Goal: Task Accomplishment & Management: Manage account settings

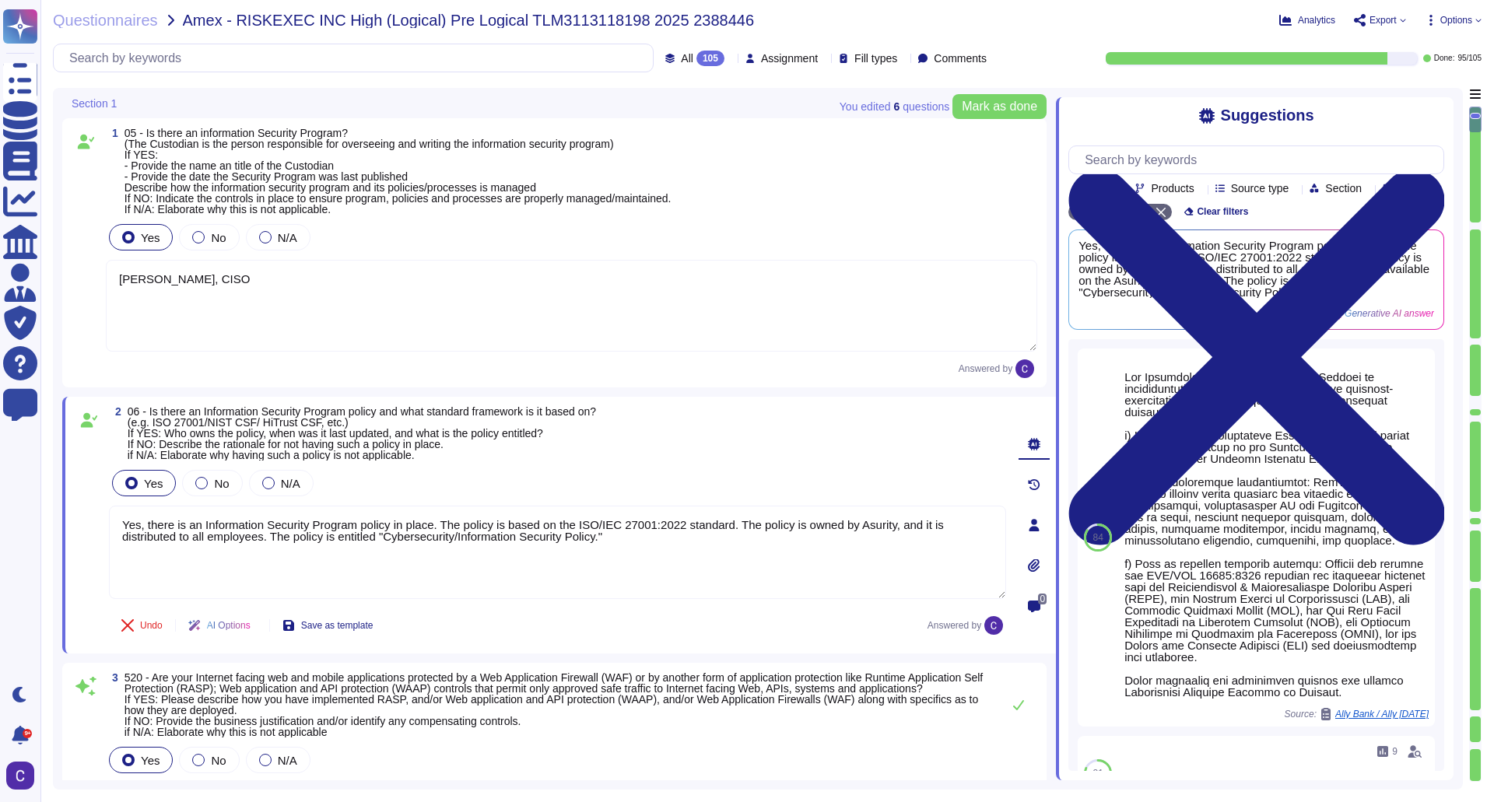
type textarea "[PERSON_NAME], CISO"
type textarea "Yes, there is an Information Security Program policy in place. The policy is ba…"
type textarea "Yes, our Internet-facing web applications are protected by Web Application Fire…"
type textarea "Yes, there is a Data Governance and Classification Policy in place at Asurity. …"
type textarea "Yes, our organization has a Security Incident Management policy, which is outli…"
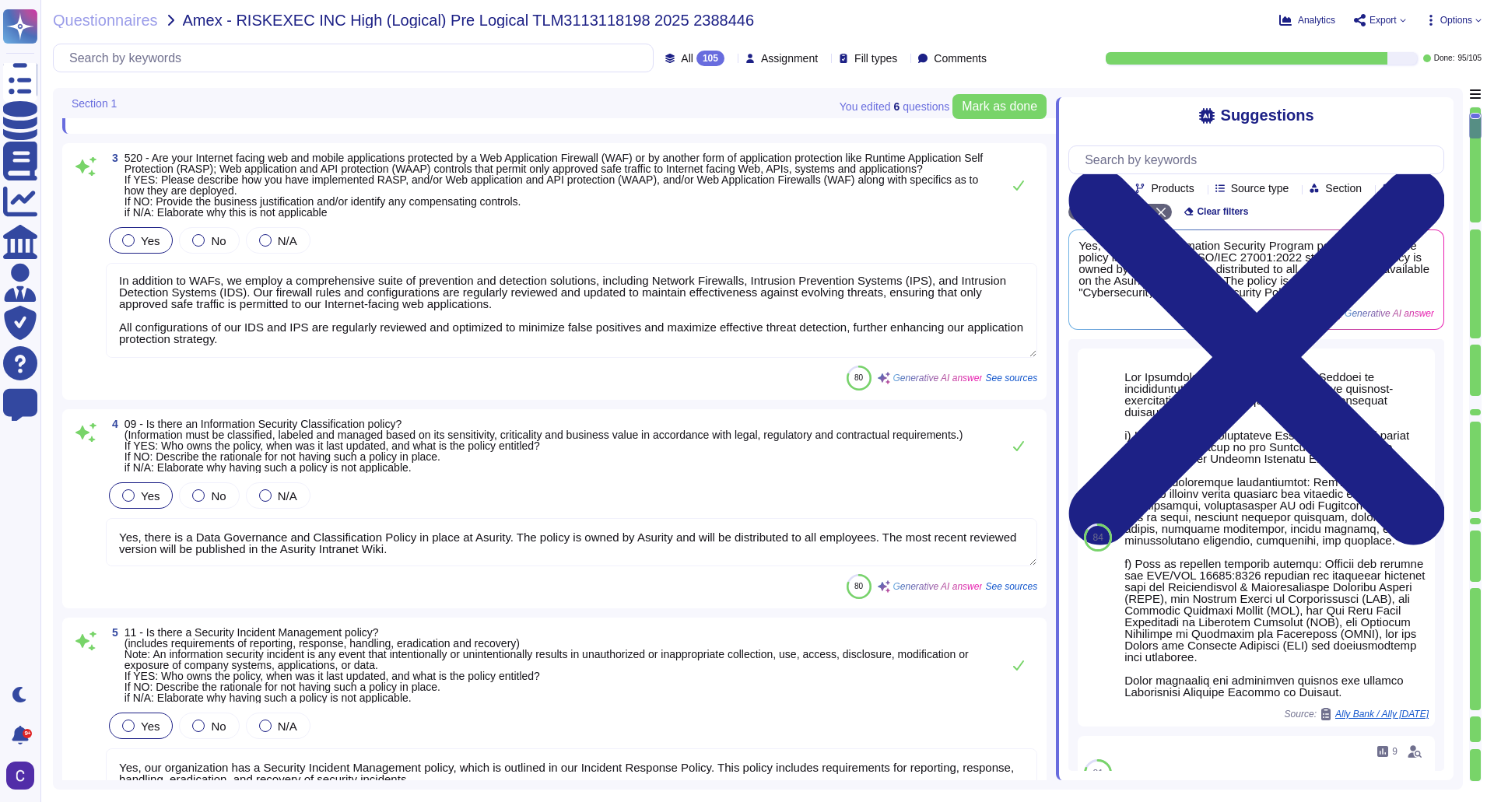
scroll to position [545, 0]
type textarea "Yes, there is an Access Control Policy in place. - The policy is entitled "Risk…"
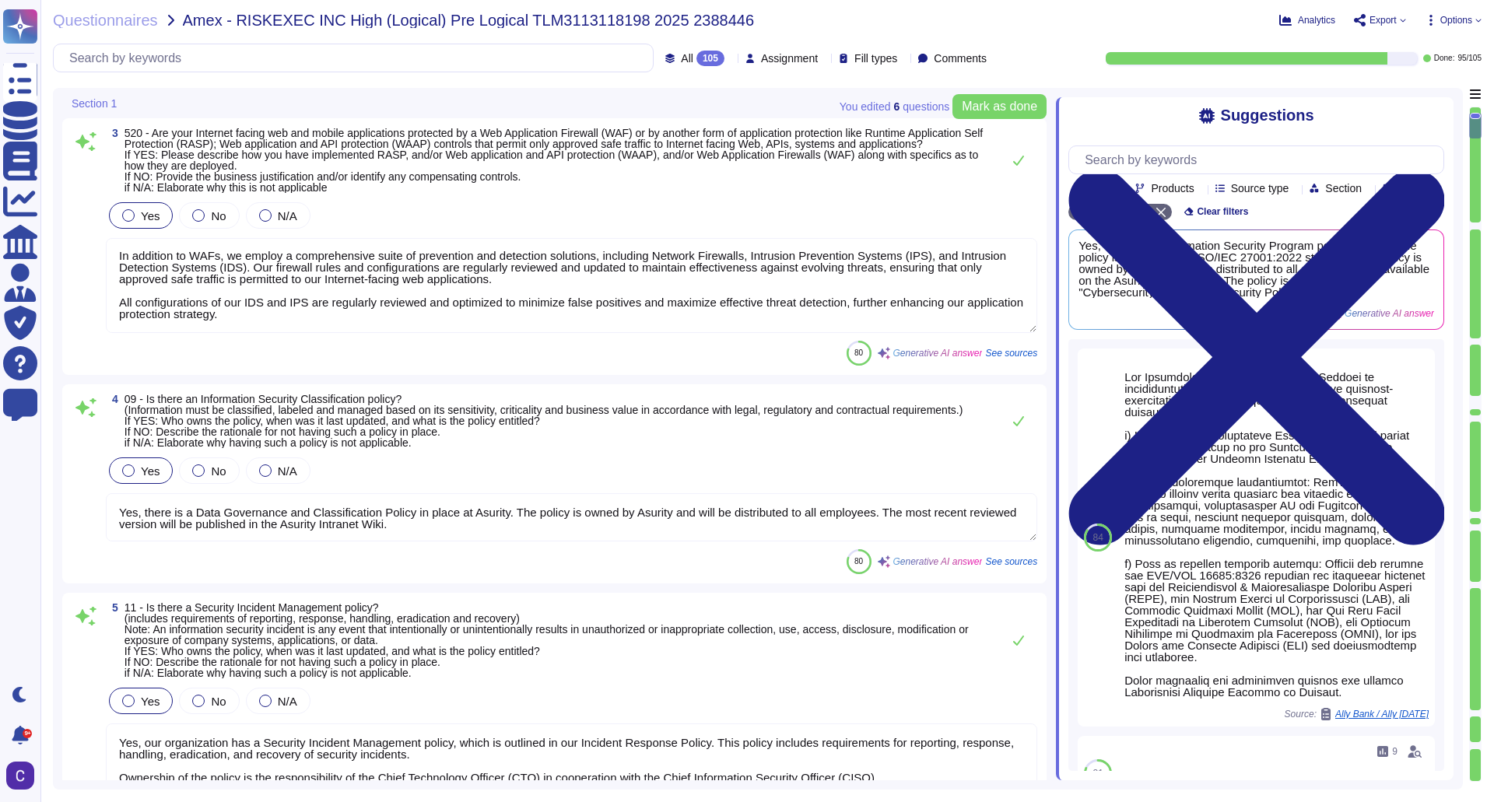
drag, startPoint x: 498, startPoint y: 521, endPoint x: 466, endPoint y: 525, distance: 32.1
click at [466, 525] on textarea "Yes, there is a Data Governance and Classification Policy in place at Asurity. …" at bounding box center [571, 517] width 931 height 48
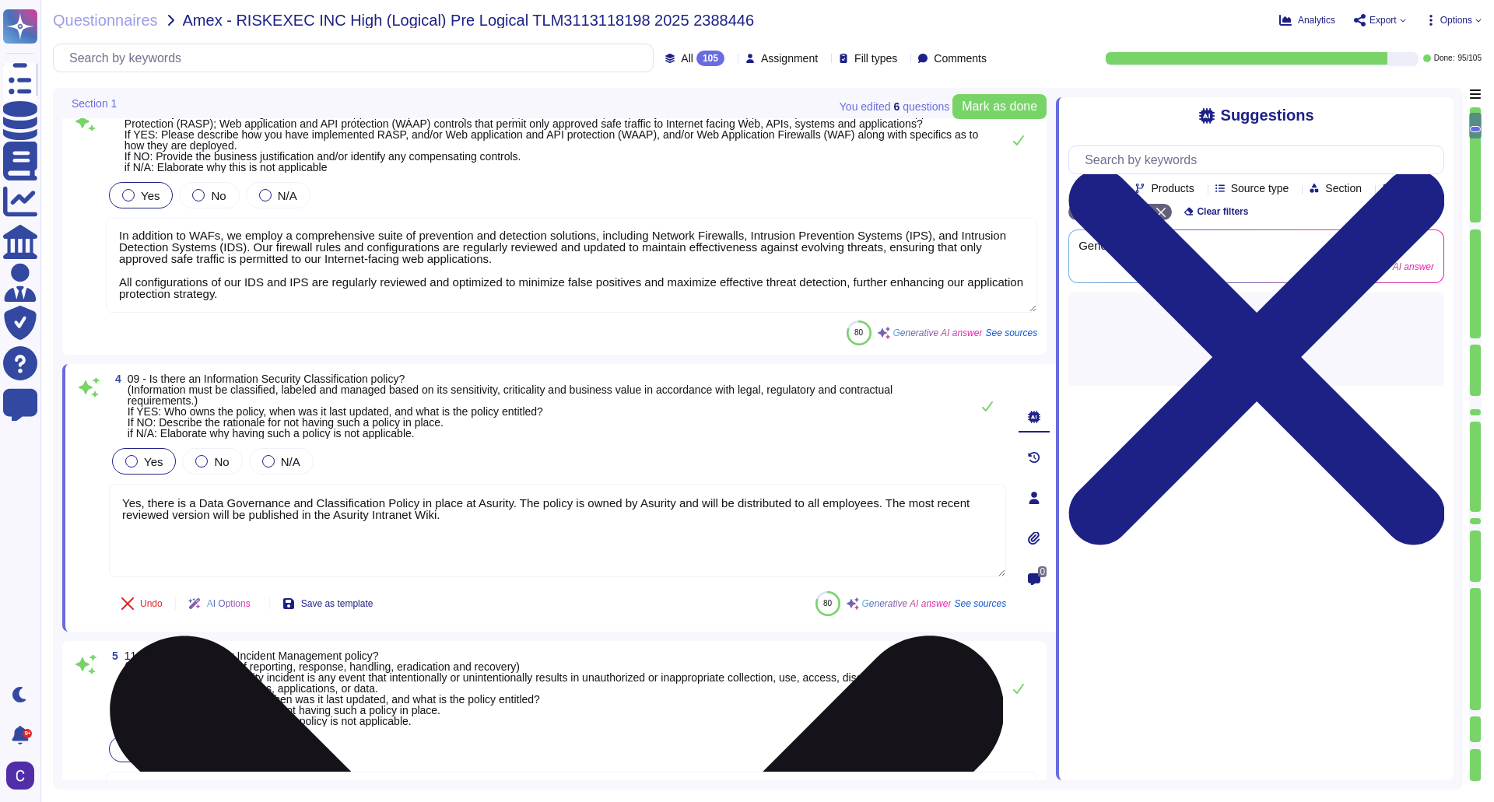
type textarea "Yes, there is an Access Control Policy in place. - The policy is entitled "Risk…"
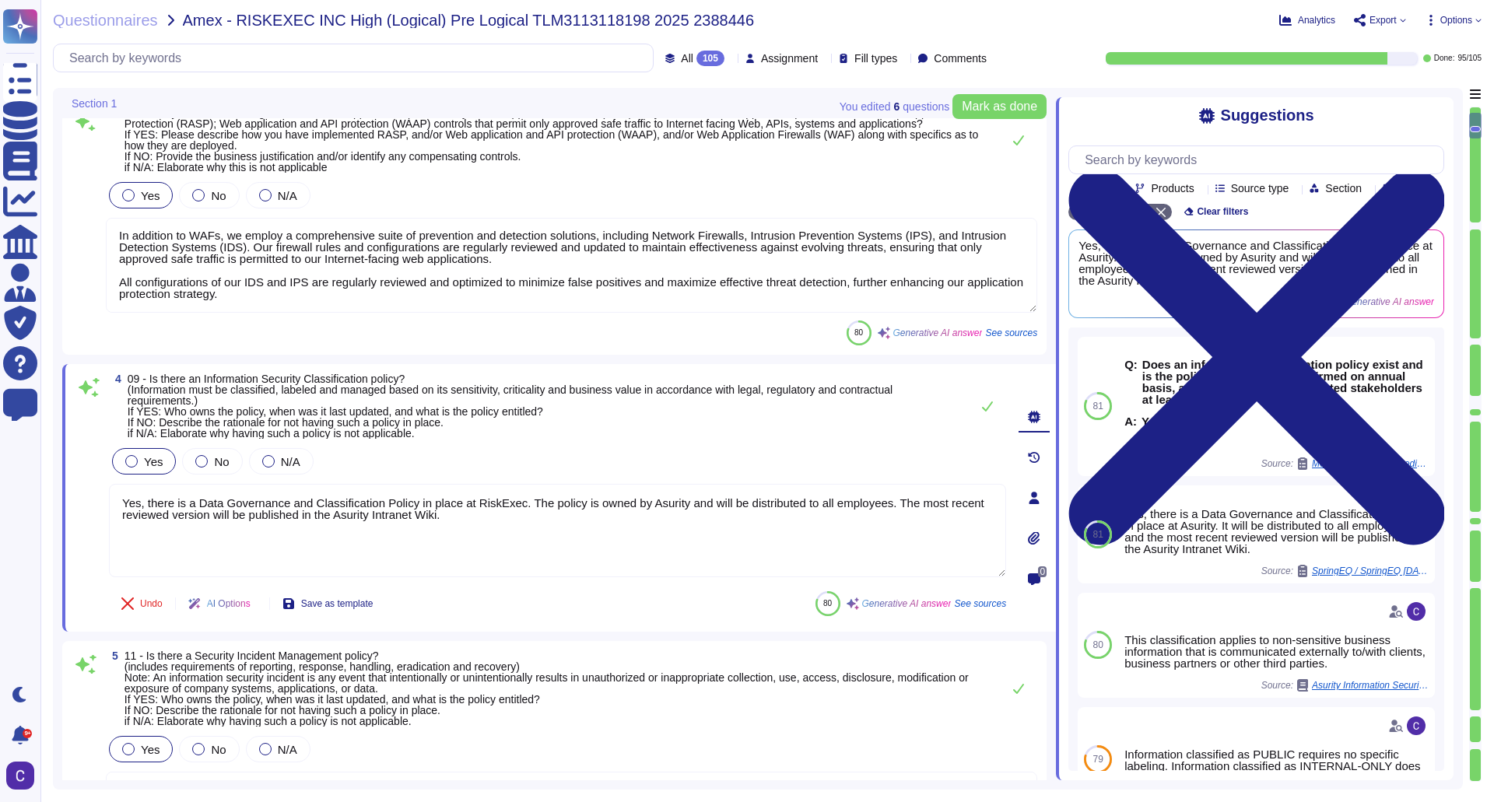
drag, startPoint x: 443, startPoint y: 526, endPoint x: 886, endPoint y: 490, distance: 444.9
click at [886, 490] on div "Yes No N/A Yes, there is a Data Governance and Classification Policy in place a…" at bounding box center [557, 512] width 897 height 134
type textarea "Yes, there is a Data Governance and Classification Policy in place at RiskExec.…"
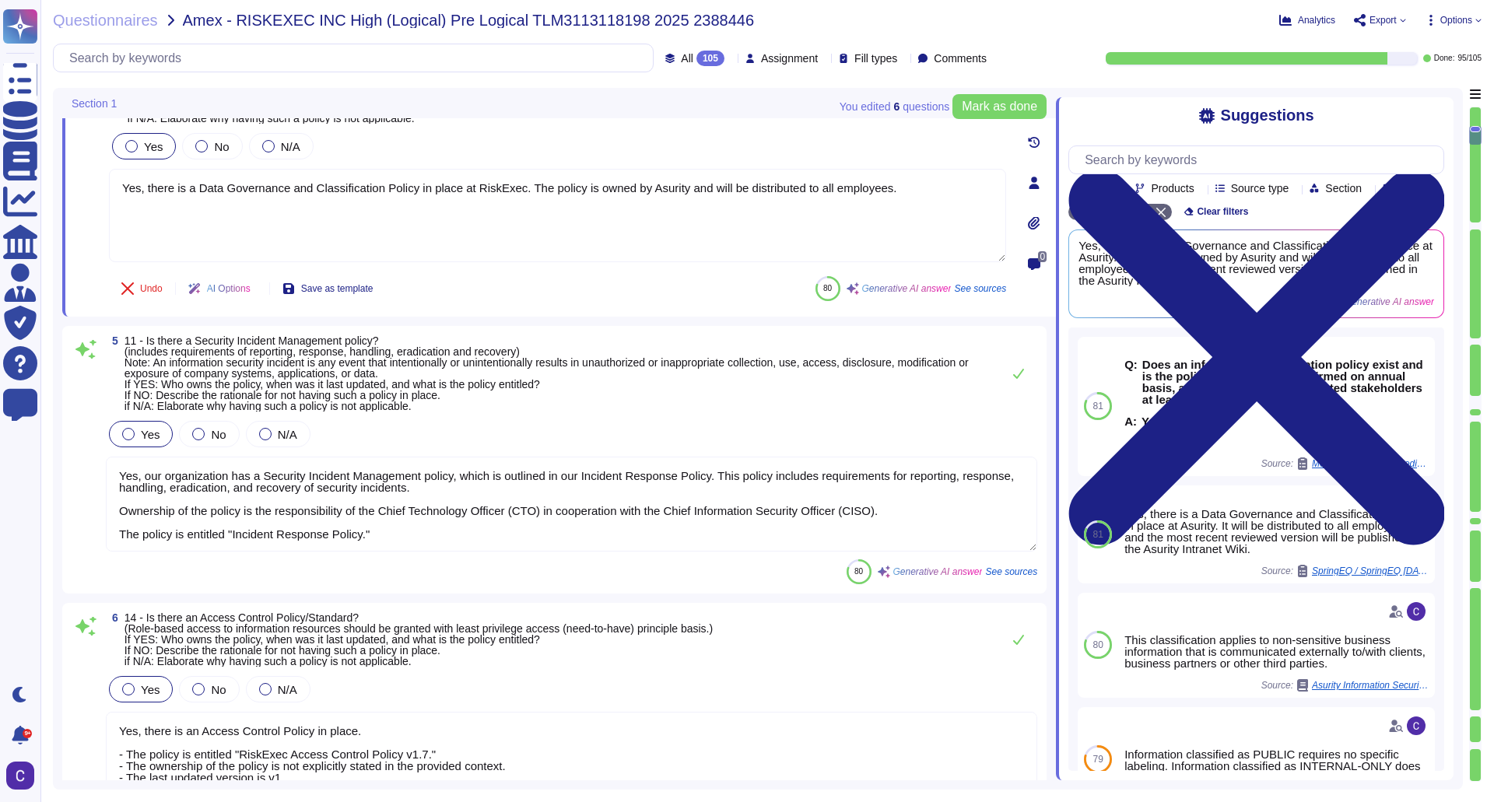
scroll to position [856, 0]
type textarea "Yes, there is an Acceptable Use Policy in place that governs the actions of use…"
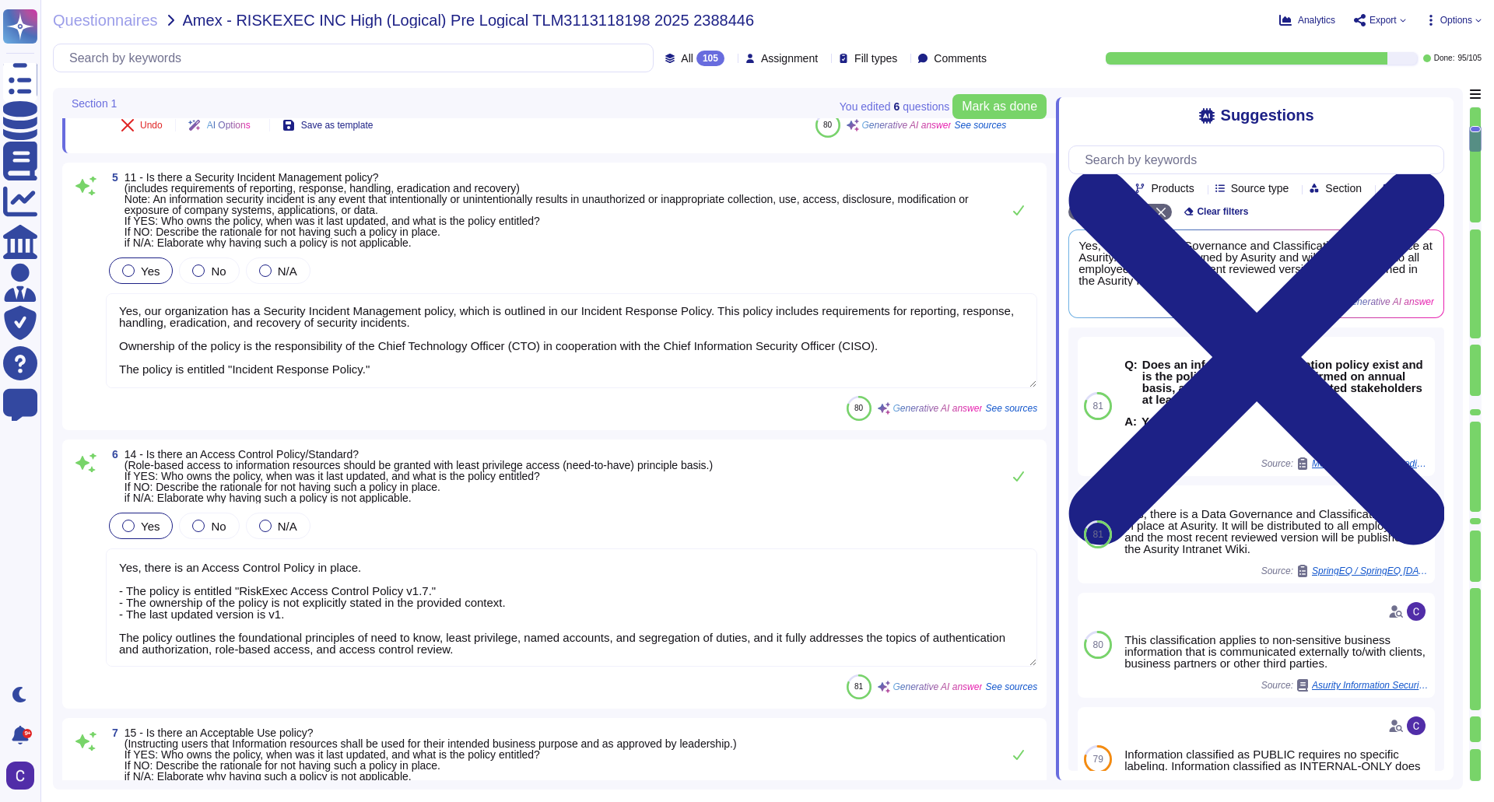
scroll to position [1012, 0]
type textarea "Yes, there is an Encryption policy in place. - Ownership: The policy is owned b…"
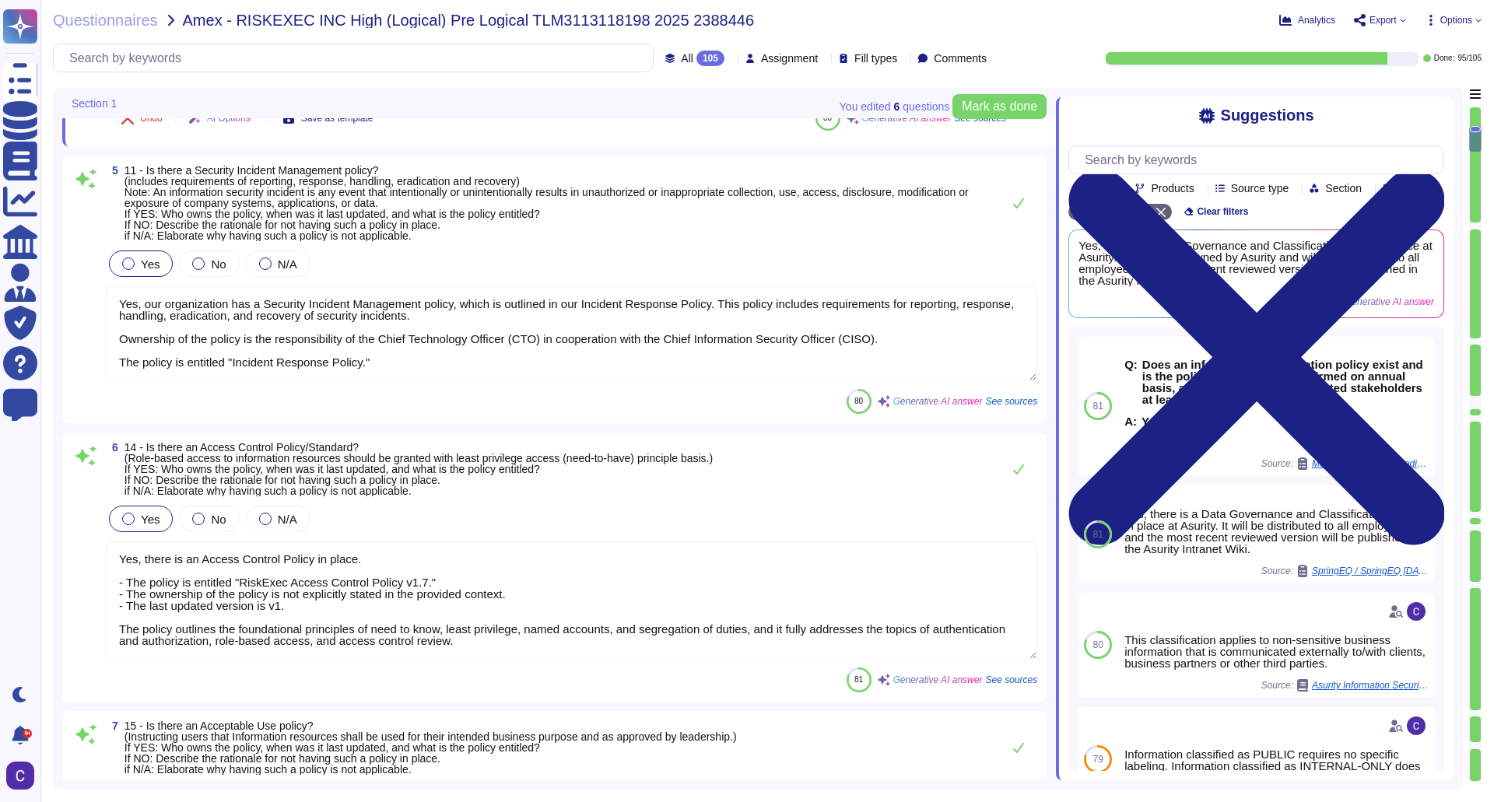
scroll to position [1089, 0]
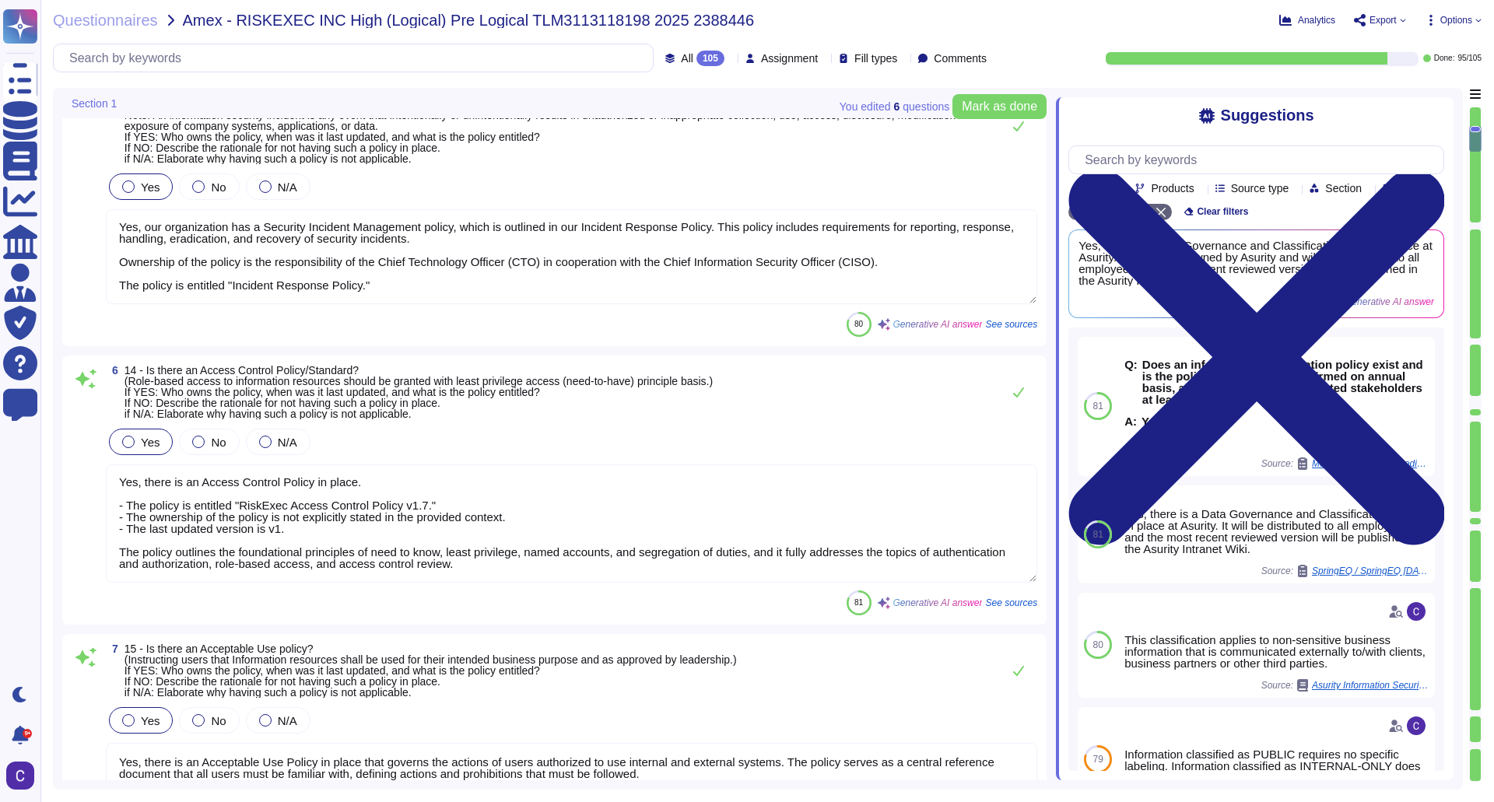
type textarea "Yes, there is a Data Governance and Classification Policy in place at RiskExec.…"
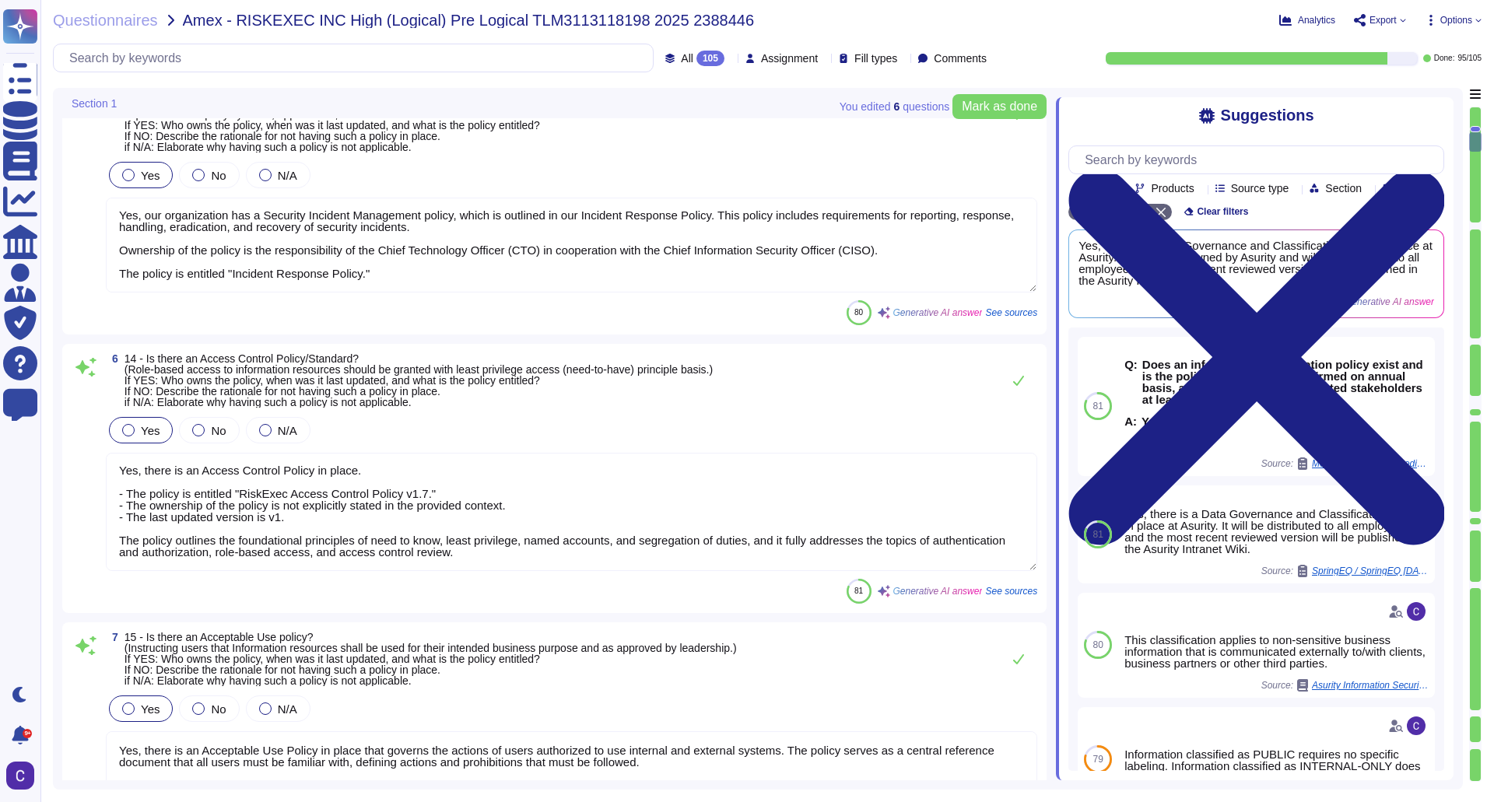
drag, startPoint x: 240, startPoint y: 511, endPoint x: 285, endPoint y: 503, distance: 45.2
click at [285, 503] on textarea "Yes, there is an Access Control Policy in place. - The policy is entitled "Risk…" at bounding box center [571, 512] width 931 height 118
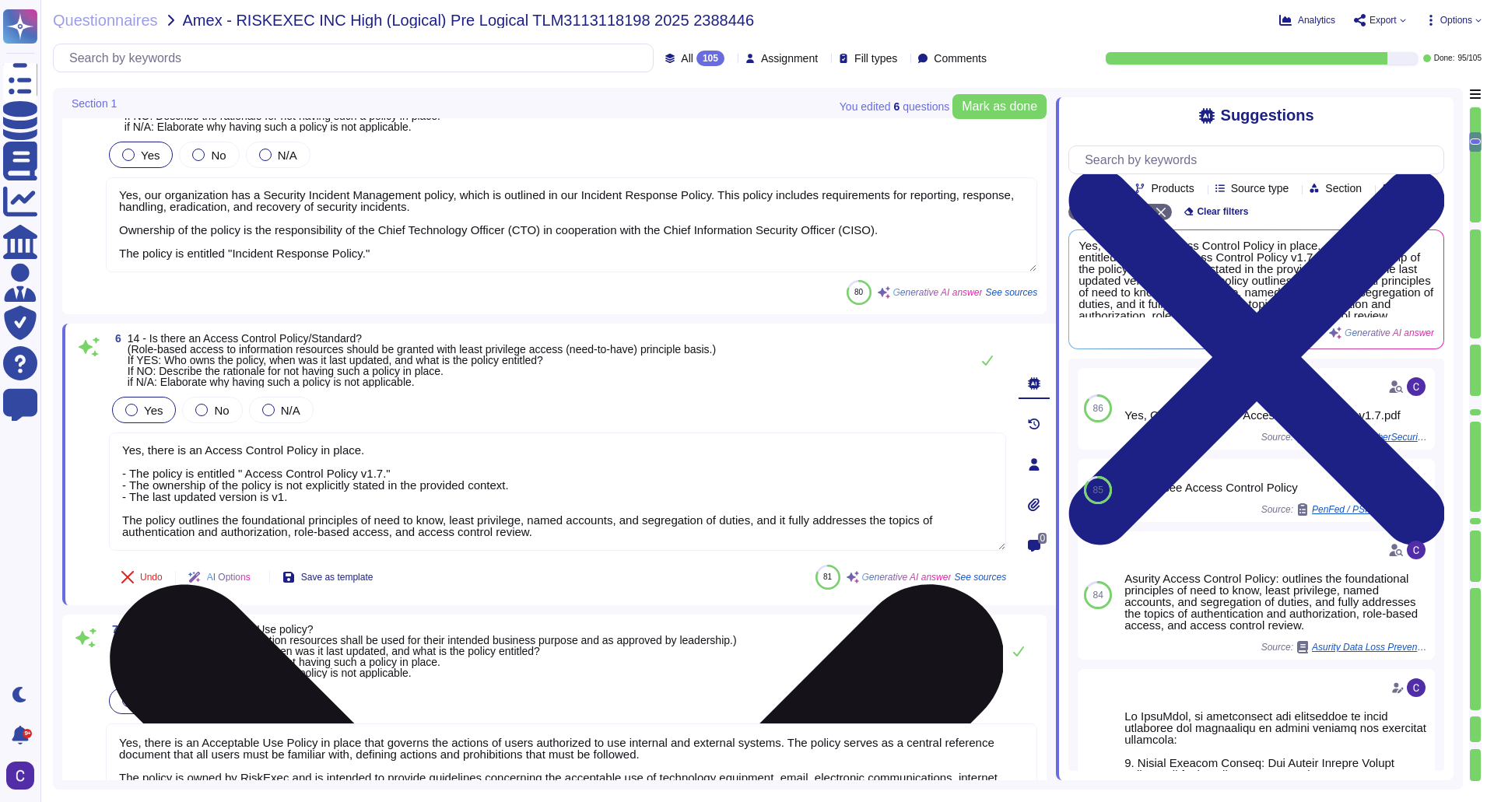
type textarea "Yes, there is an Access Control Policy in place. - The policy is entitled "Acce…"
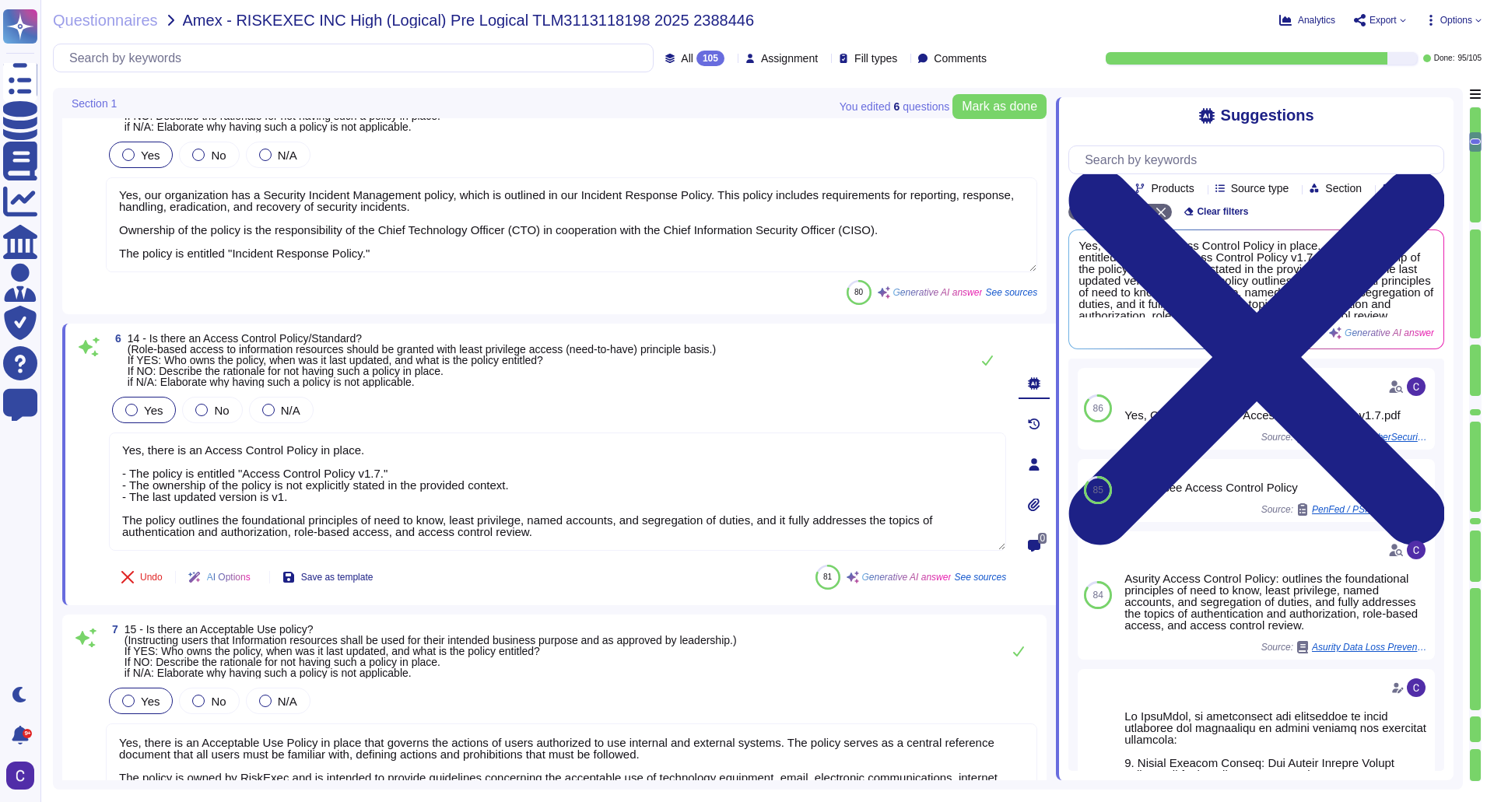
type textarea "Yes, there is an Information Security Operations policy. - Ownership: The polic…"
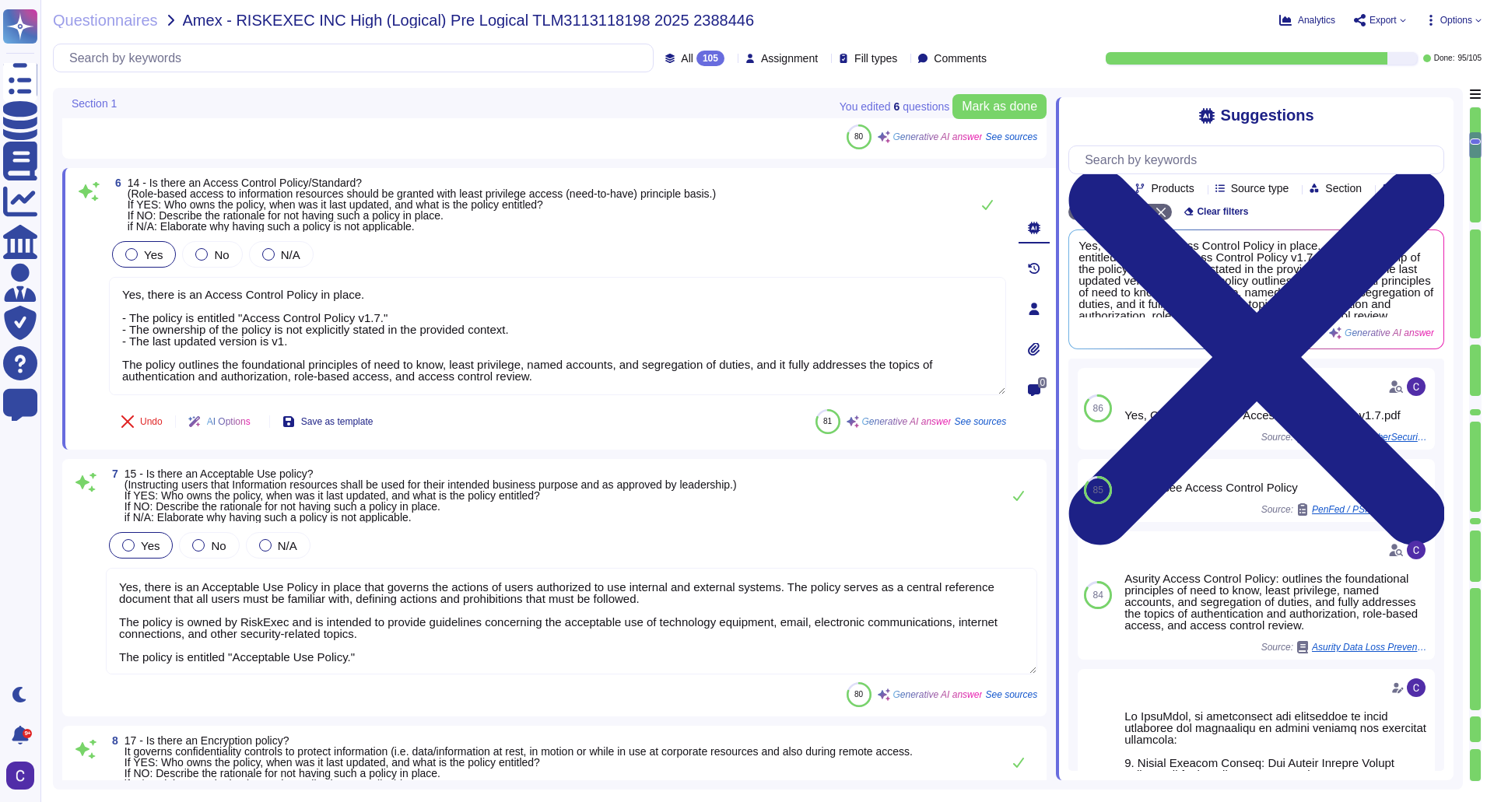
scroll to position [2, 0]
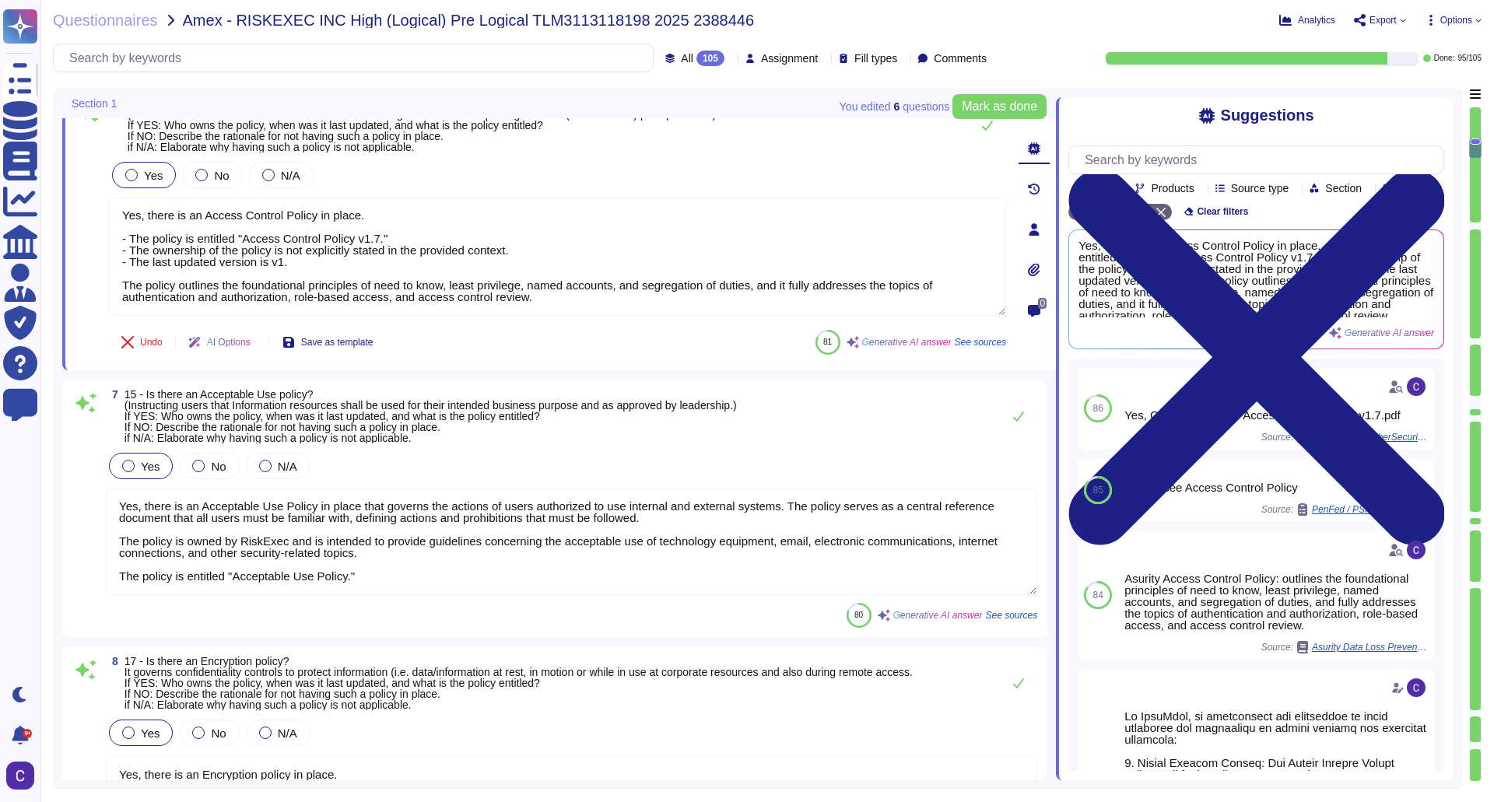
type textarea "Yes, we have a Data Loss Prevention (DLP) process in place, supported by variou…"
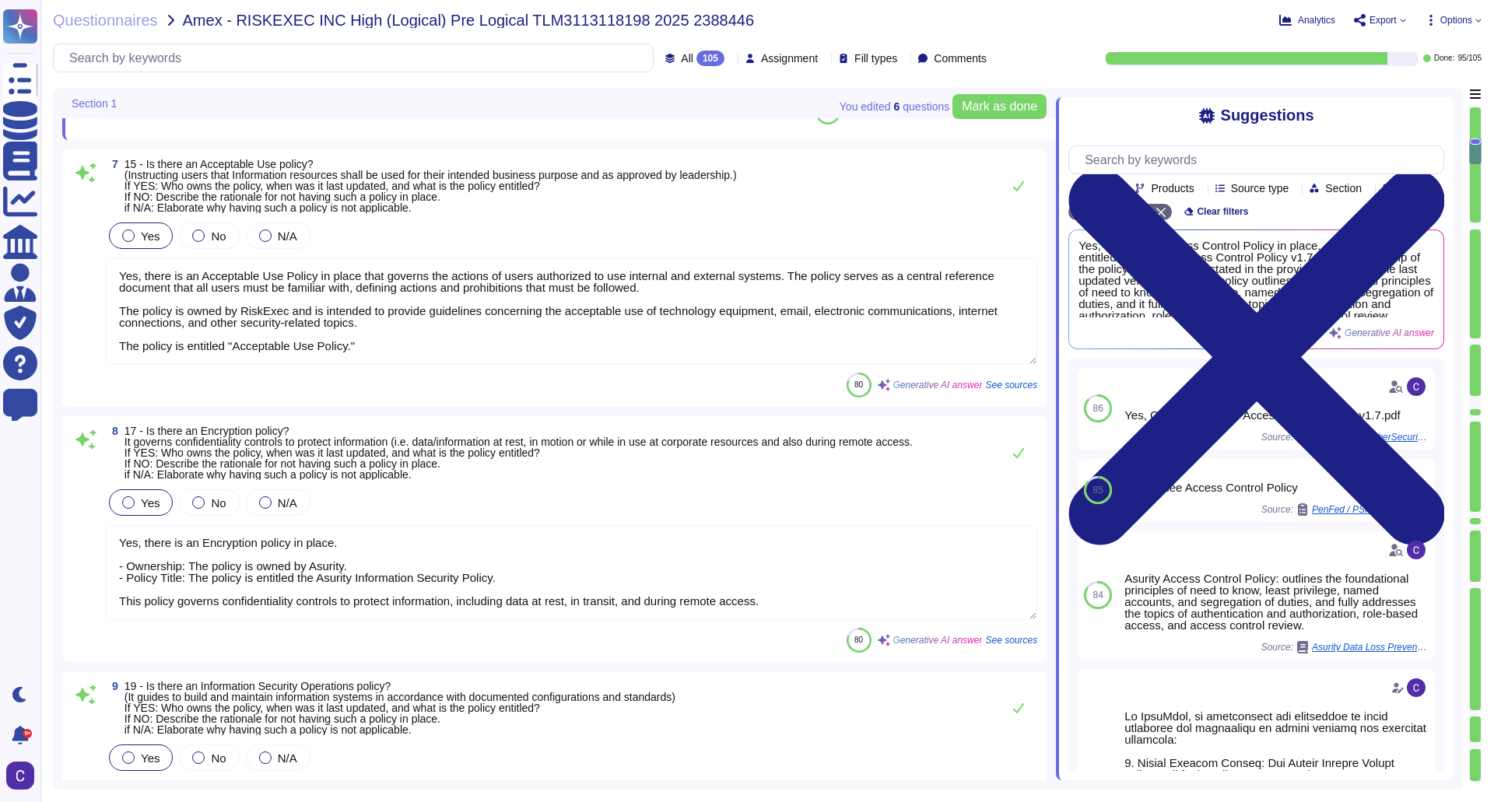
type textarea "Yes, there is an Access Control Policy in place. - The policy is entitled "Acce…"
drag, startPoint x: 495, startPoint y: 576, endPoint x: 199, endPoint y: 568, distance: 295.8
click at [199, 568] on textarea "Yes, there is an Encryption policy in place. - Ownership: The policy is owned b…" at bounding box center [571, 572] width 931 height 95
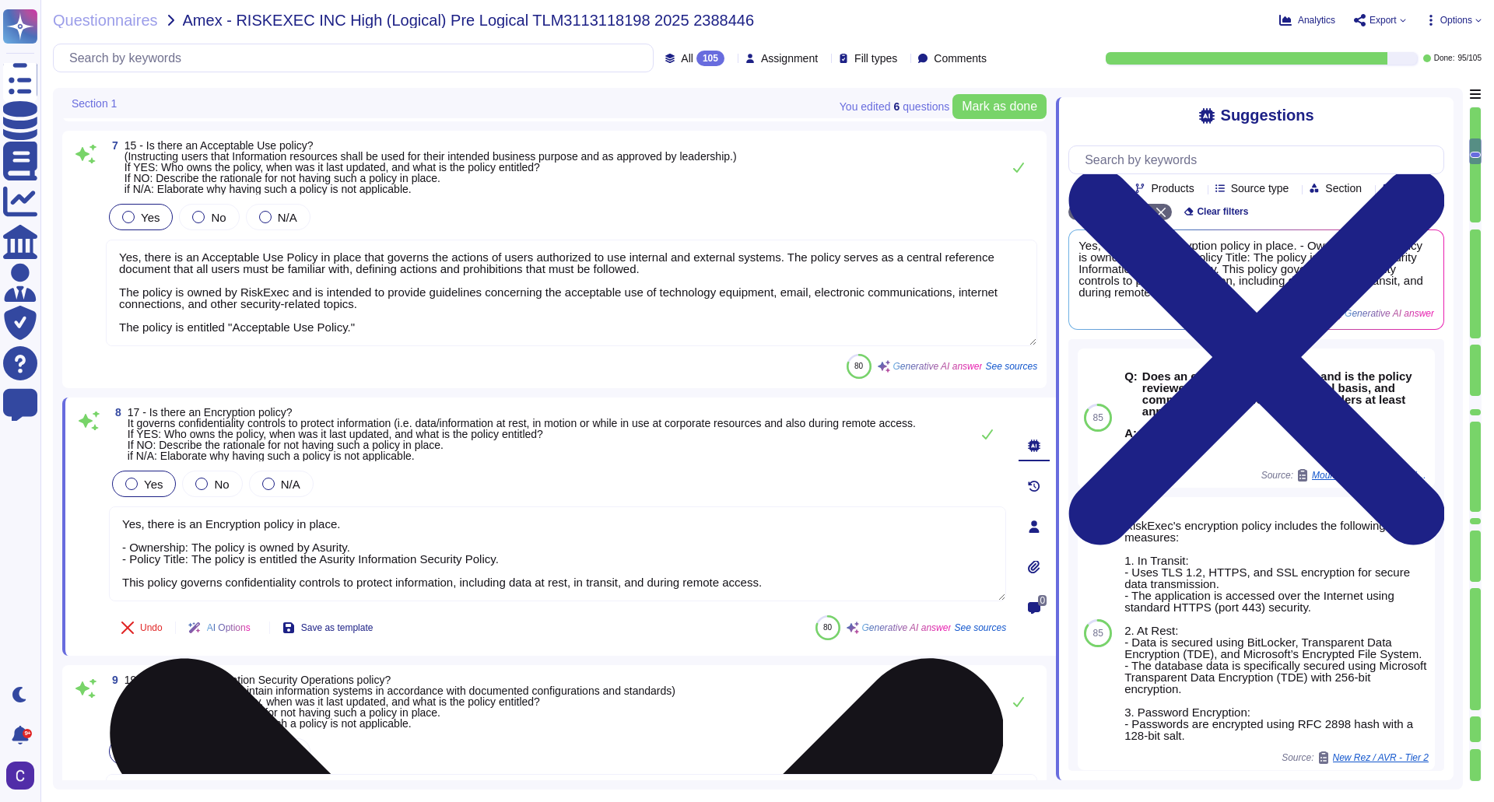
click at [196, 567] on textarea "Yes, there is an Encryption policy in place. - Ownership: The policy is owned b…" at bounding box center [557, 554] width 897 height 95
click at [195, 542] on textarea "Yes, there is an Encryption policy in place. - Ownership: The policy is owned b…" at bounding box center [557, 554] width 897 height 95
click at [192, 545] on textarea "Yes, there is an Encryption policy in place. - Ownership: The policy is owned b…" at bounding box center [557, 554] width 897 height 95
drag, startPoint x: 192, startPoint y: 545, endPoint x: 357, endPoint y: 545, distance: 165.0
click at [357, 545] on textarea "Yes, there is an Encryption policy in place. - Ownership: The policy is owned b…" at bounding box center [557, 554] width 897 height 95
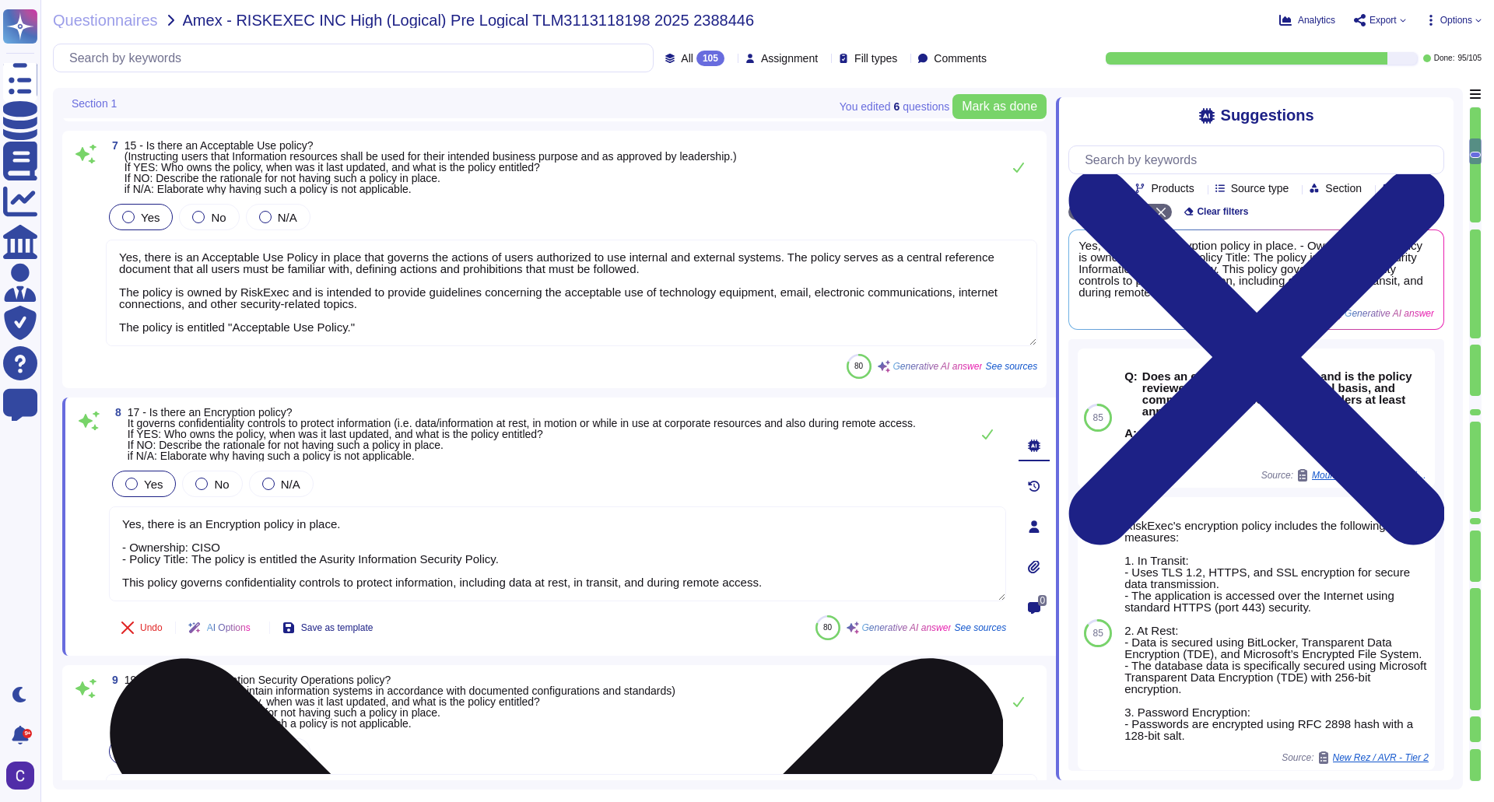
drag, startPoint x: 357, startPoint y: 558, endPoint x: 300, endPoint y: 564, distance: 57.9
click at [300, 564] on textarea "Yes, there is an Encryption policy in place. - Ownership: CISO - Policy Title: …" at bounding box center [557, 554] width 897 height 95
type textarea "Yes, there is an Encryption policy in place. - Ownership: CISO - Policy Title: …"
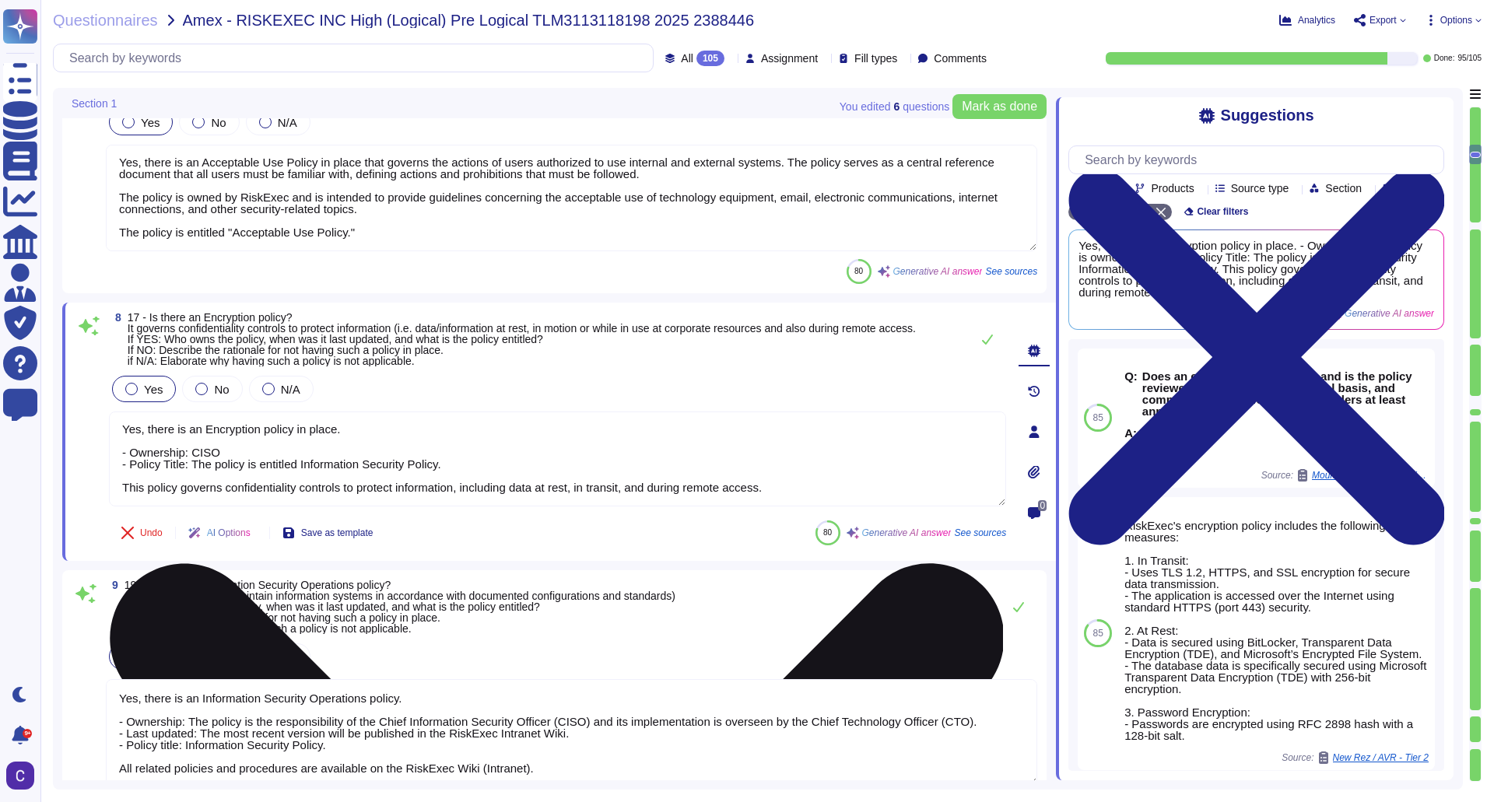
scroll to position [1712, 0]
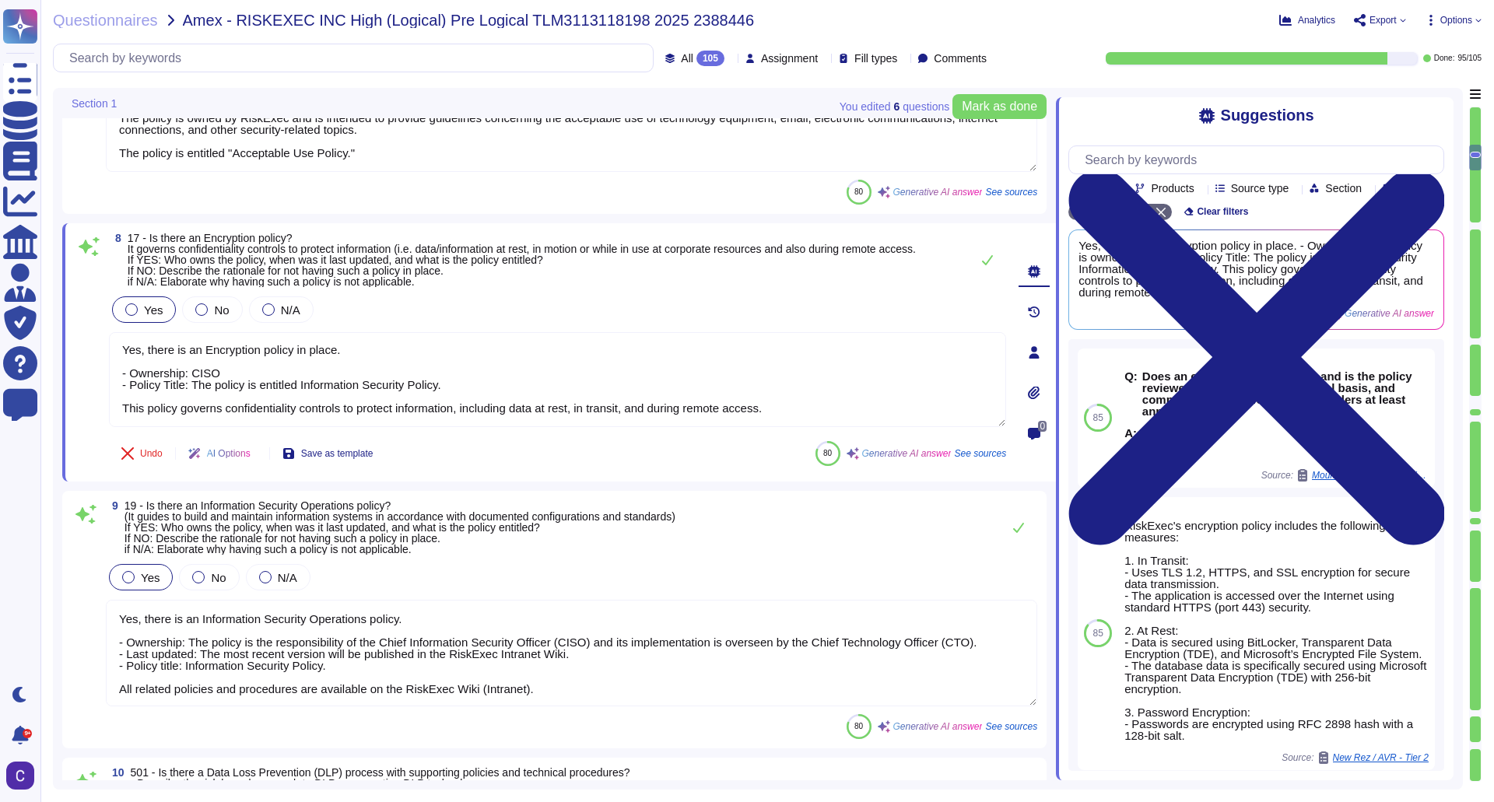
type textarea "Yes, our organization has a comprehensive Threat Intelligence process. The poli…"
type textarea "Yes, there is an Encryption policy in place. - Ownership: CISO - Policy Title: …"
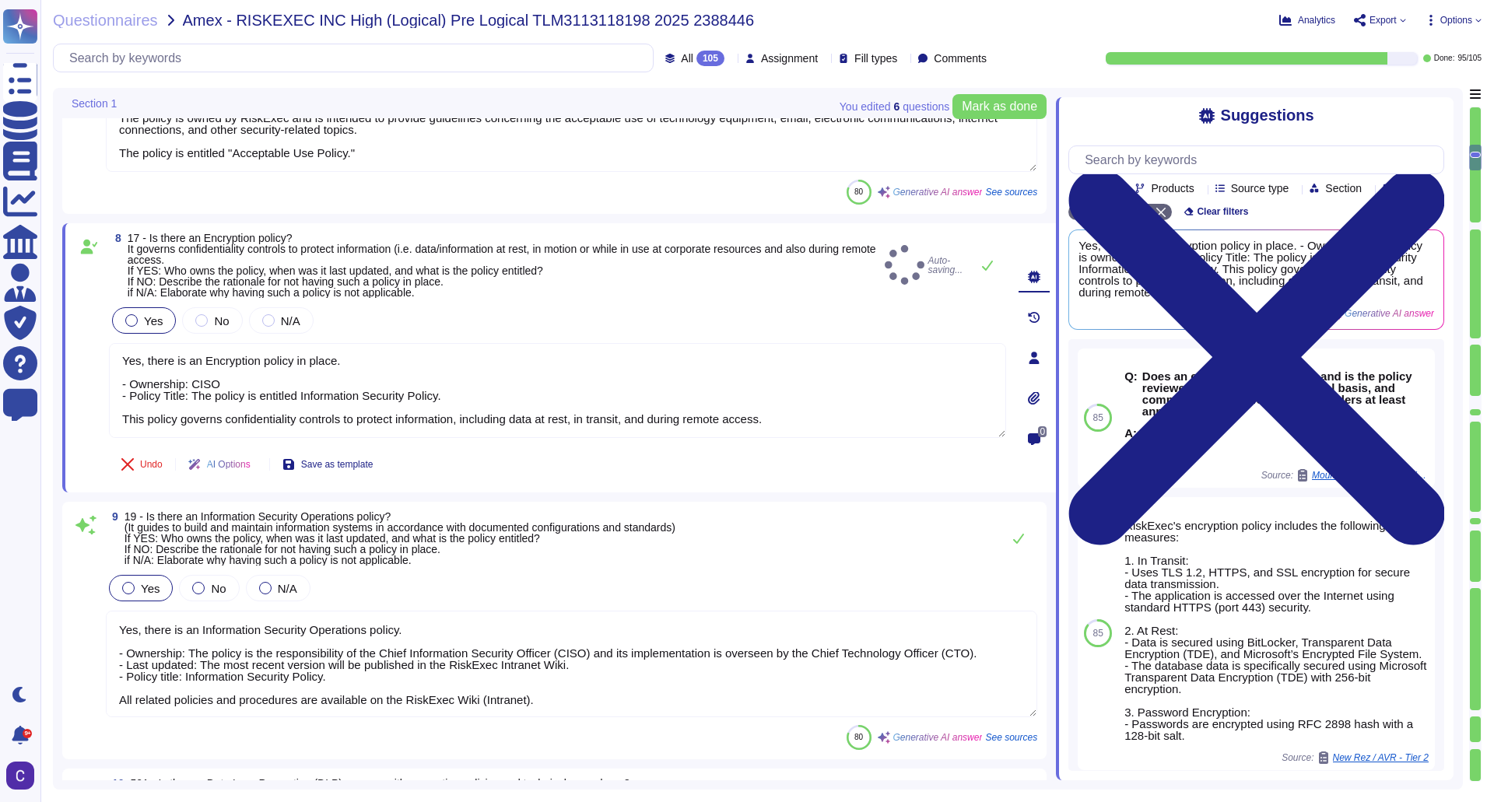
type textarea "Yes, our organization has a comprehensive Threat Intelligence process. The poli…"
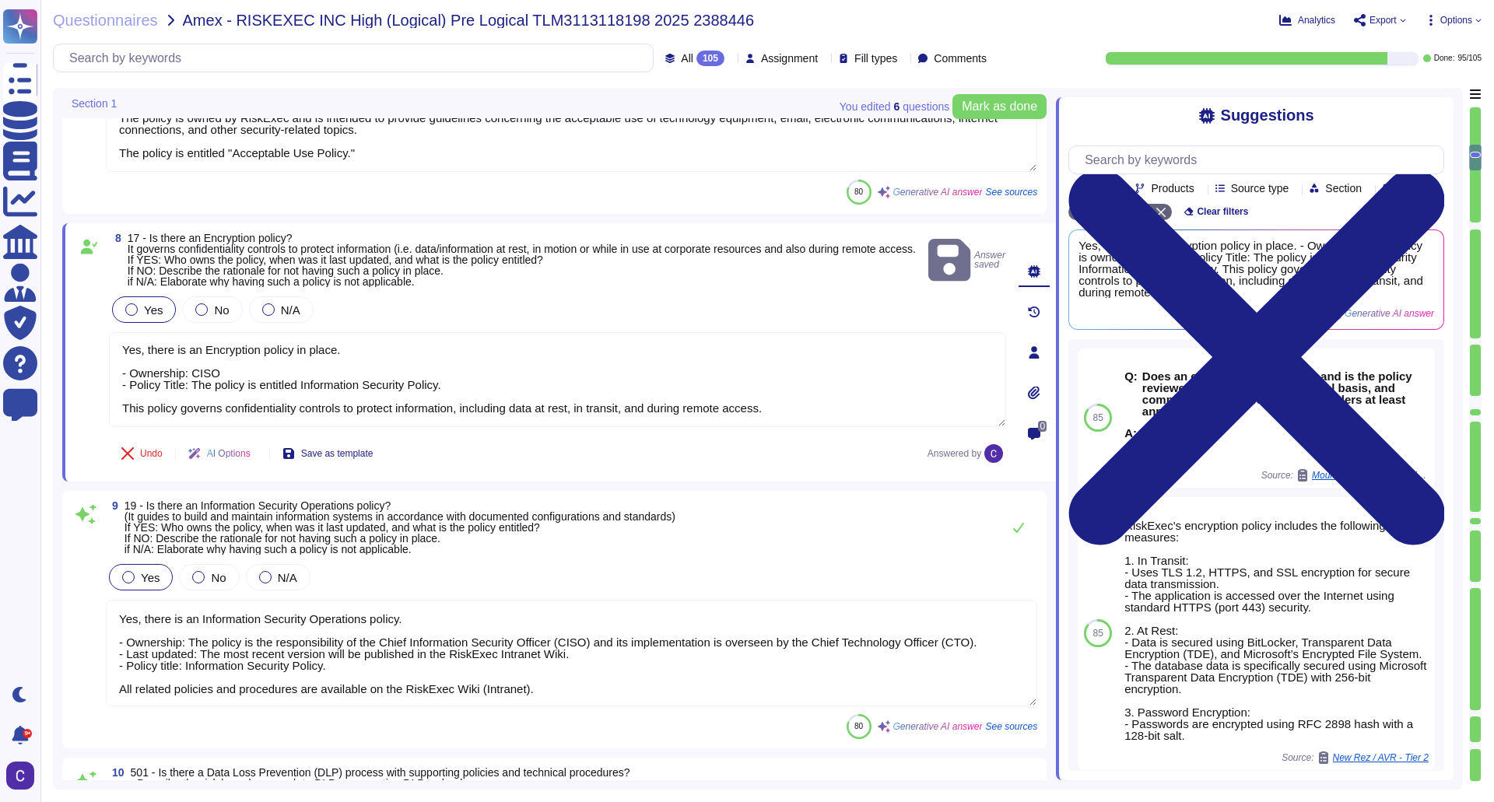
drag, startPoint x: 564, startPoint y: 662, endPoint x: 137, endPoint y: 663, distance: 427.2
click at [140, 663] on textarea "Yes, there is an Information Security Operations policy. - Ownership: The polic…" at bounding box center [571, 653] width 931 height 107
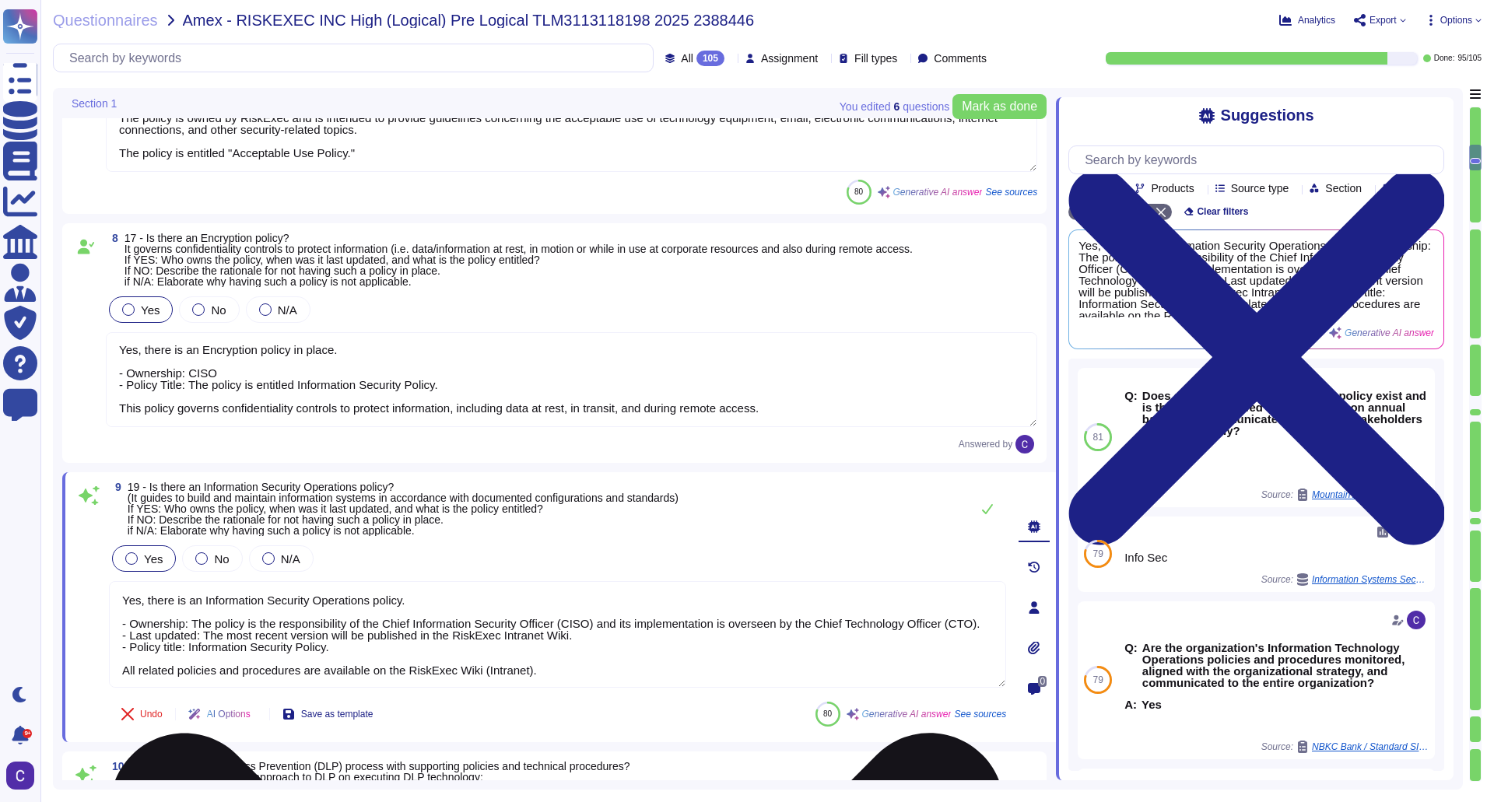
drag, startPoint x: 119, startPoint y: 634, endPoint x: 572, endPoint y: 631, distance: 452.9
click at [572, 631] on textarea "Yes, there is an Information Security Operations policy. - Ownership: The polic…" at bounding box center [557, 634] width 897 height 107
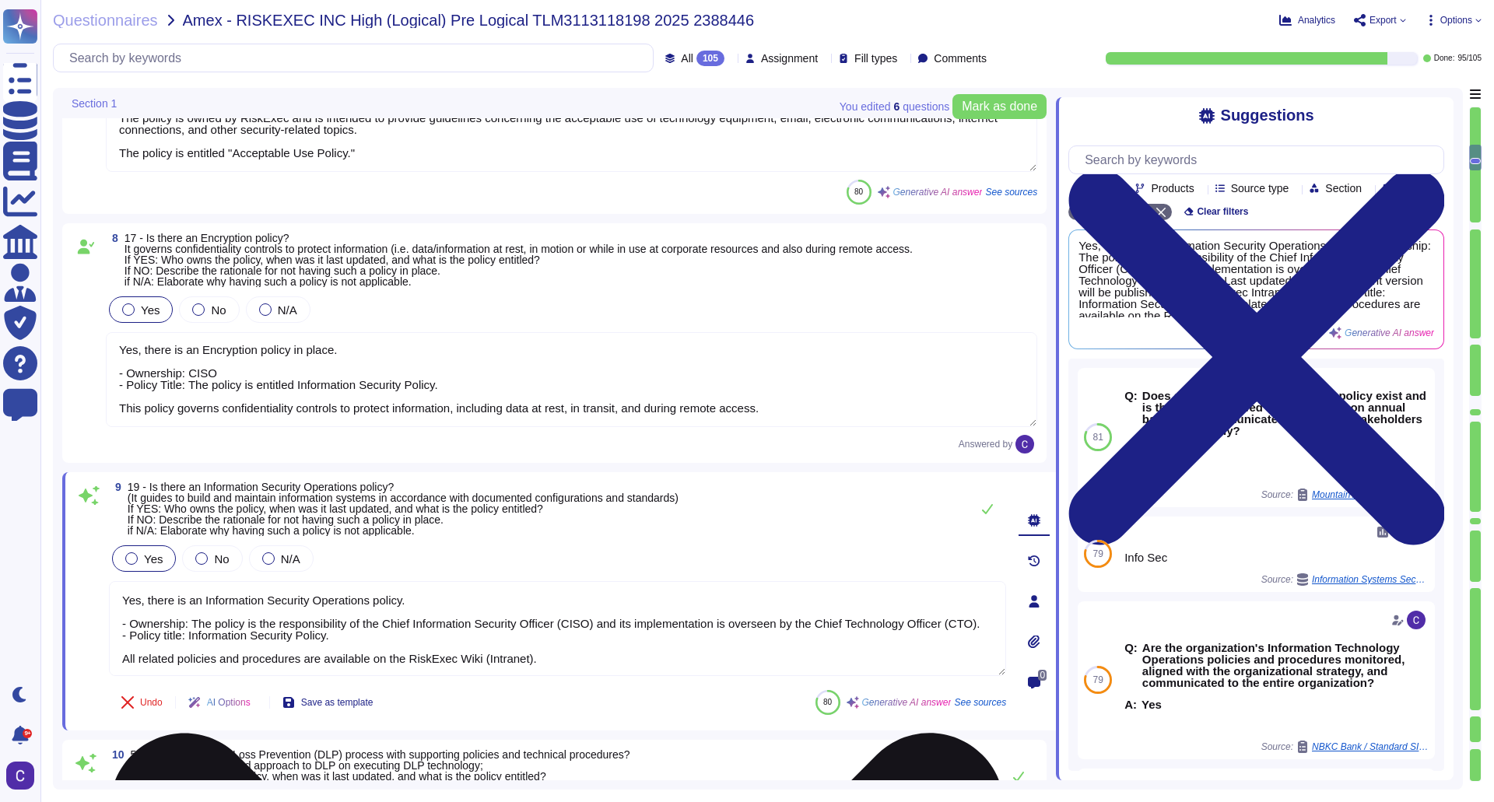
click at [542, 648] on textarea "Yes, there is an Information Security Operations policy. - Ownership: The polic…" at bounding box center [557, 628] width 897 height 95
type textarea "Yes, there is an Information Security Operations policy. - Ownership: The polic…"
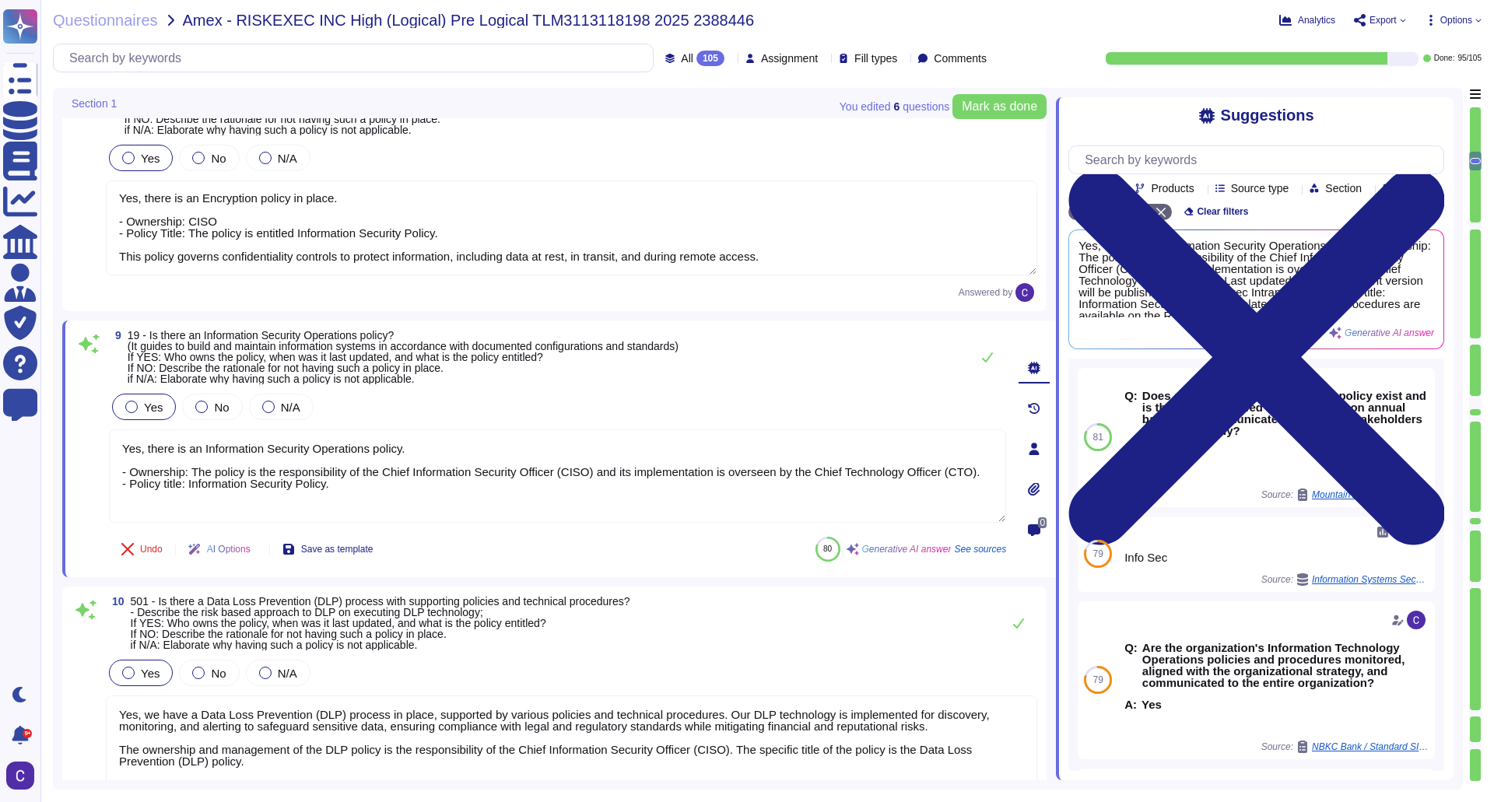
scroll to position [1945, 0]
type textarea "Yes, we have established a comprehensive security awareness training program fo…"
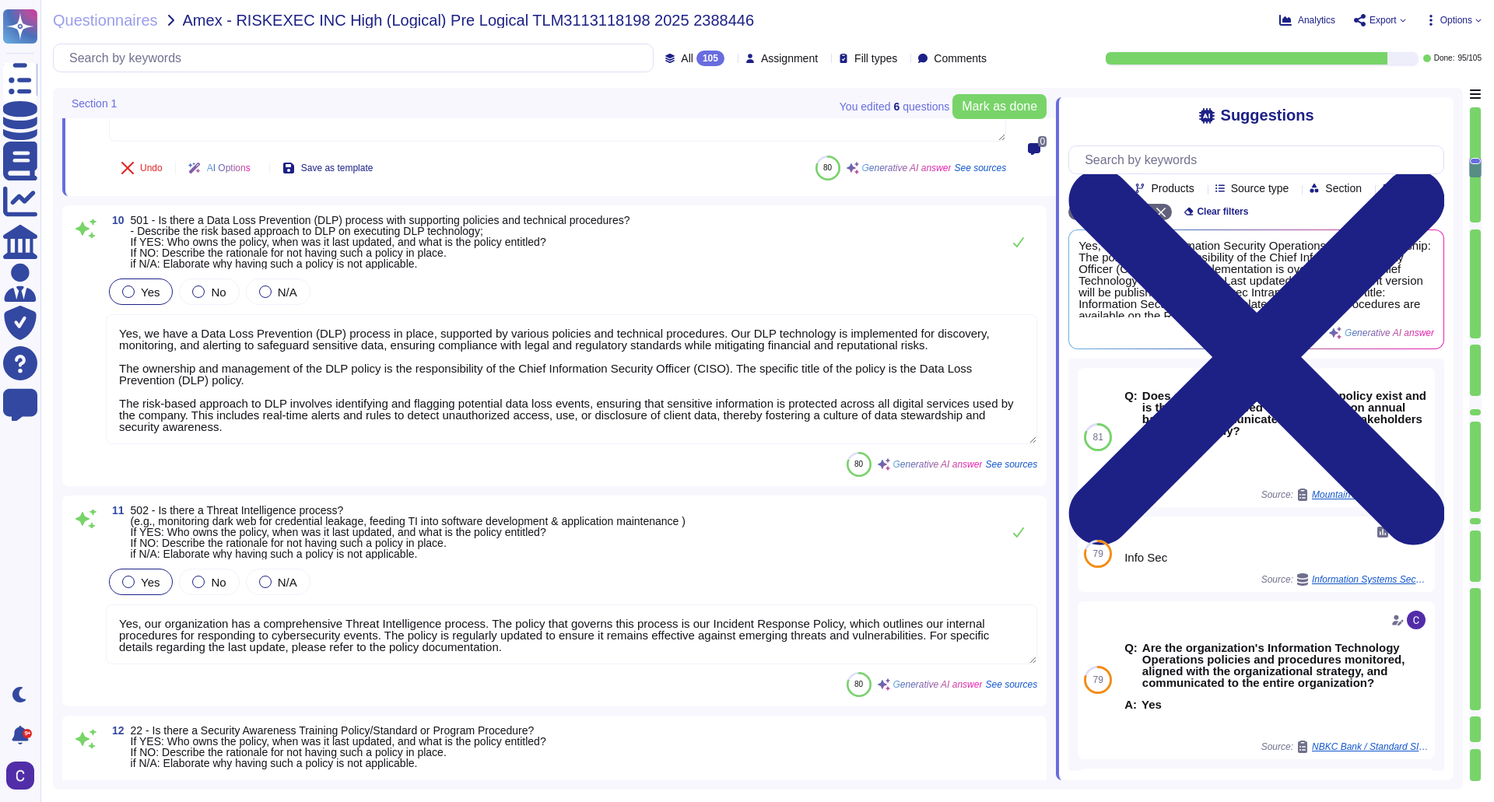
scroll to position [2256, 0]
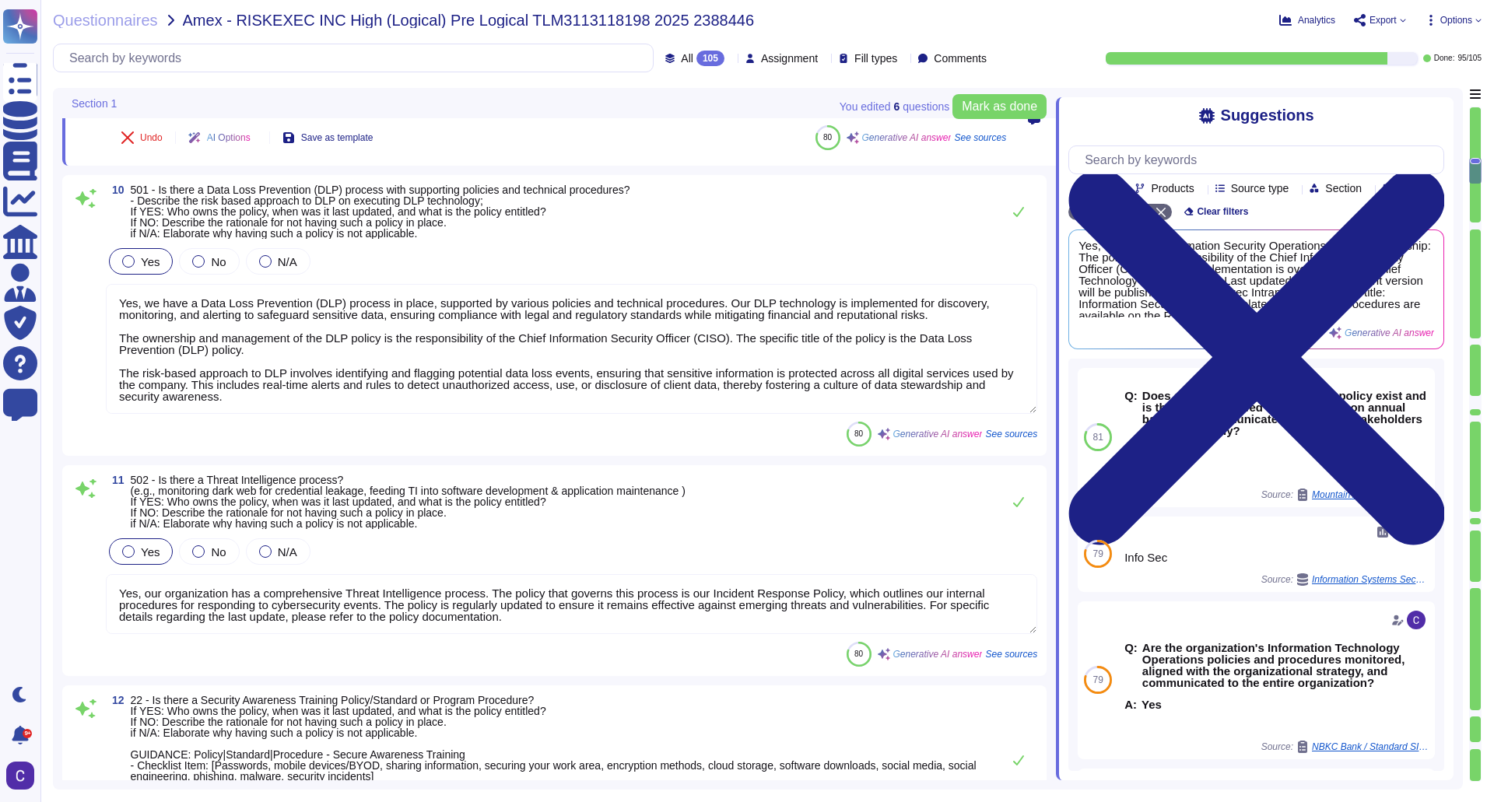
type textarea "Yes, policies, standards, and procedures are reviewed and approved by leadershi…"
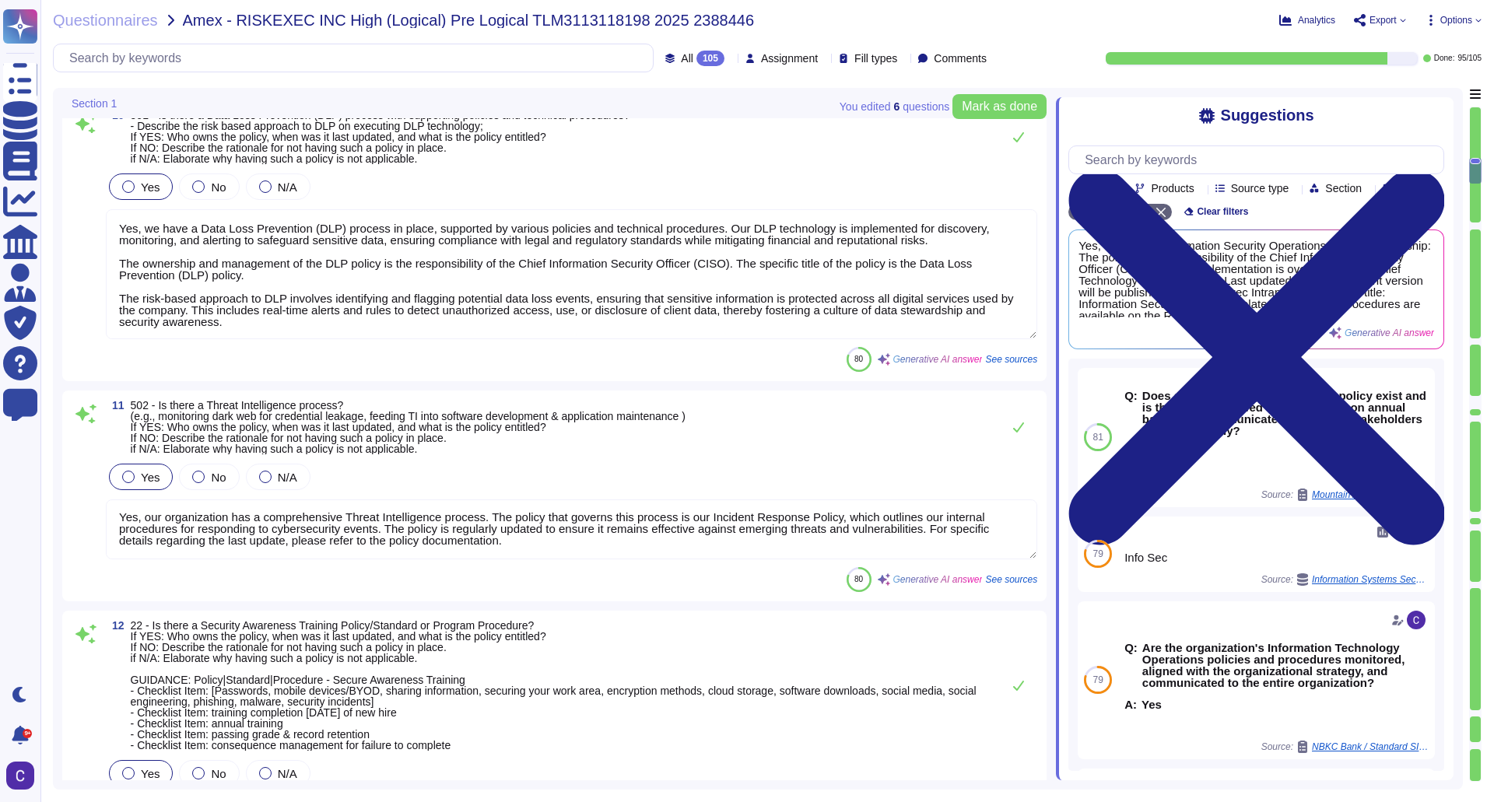
type textarea "Yes, there is an Information Security Operations policy. - Ownership: The polic…"
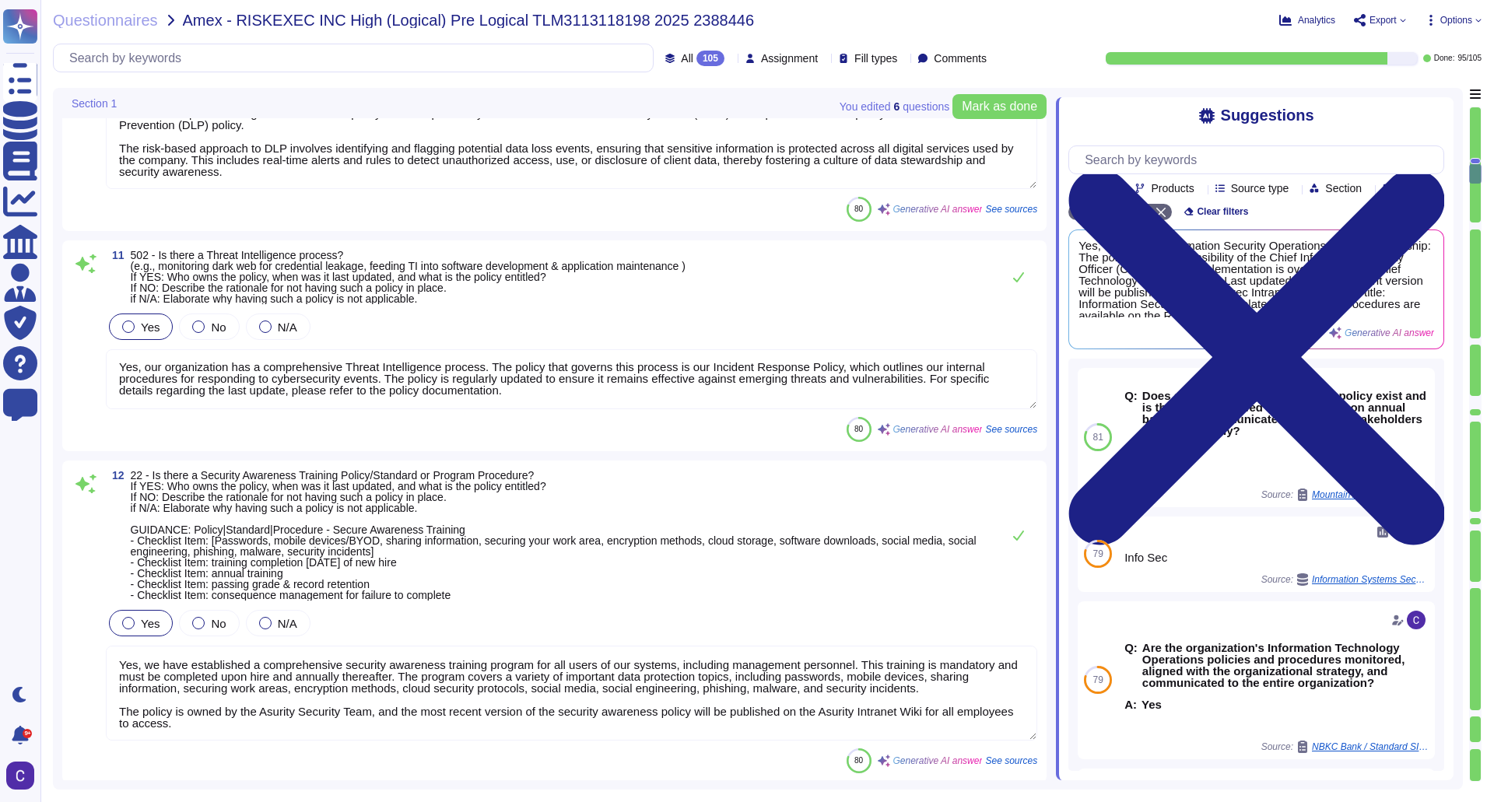
type textarea "Yes, there is an information security risk assessment process that incorporates…"
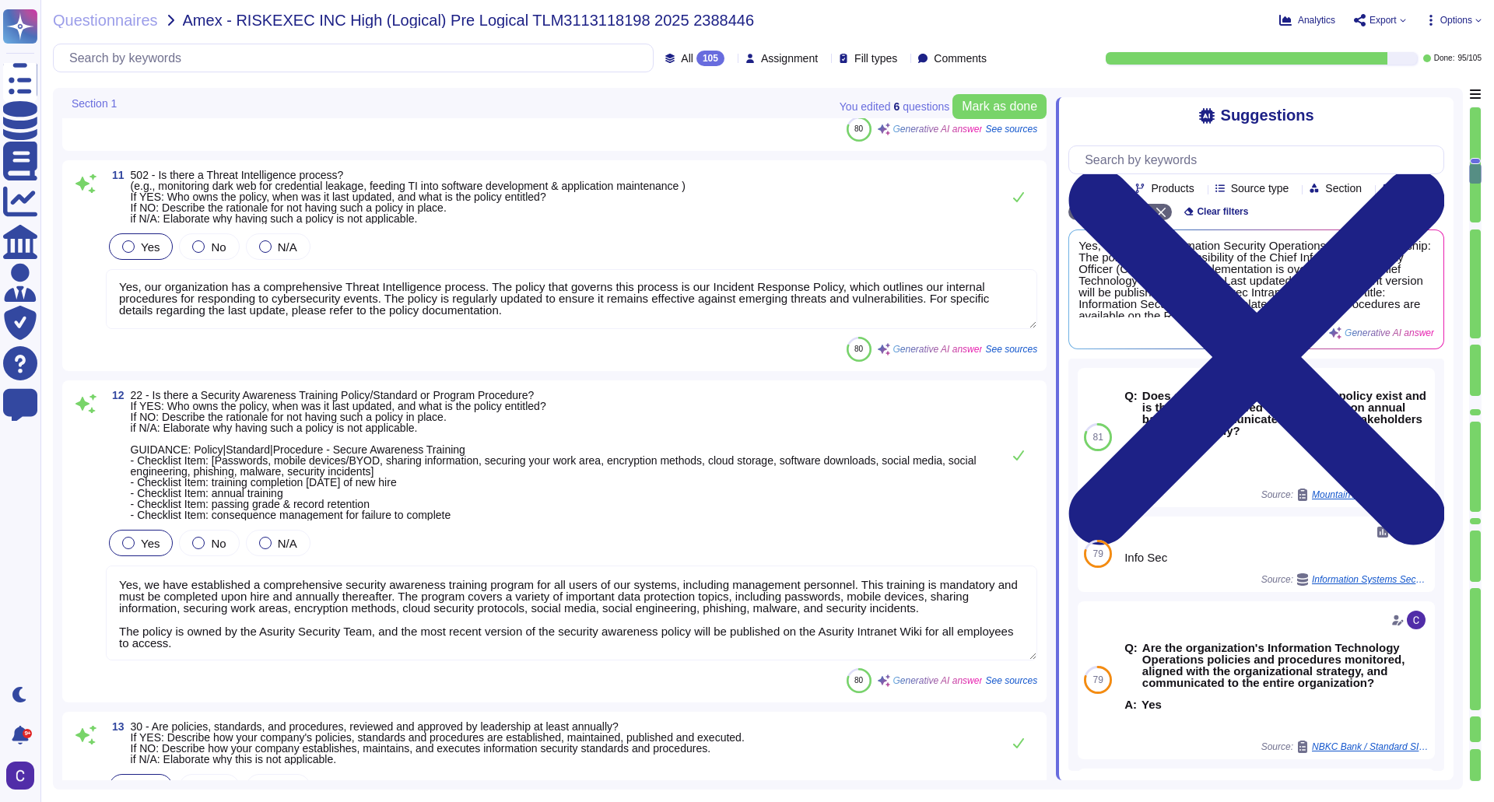
scroll to position [2568, 0]
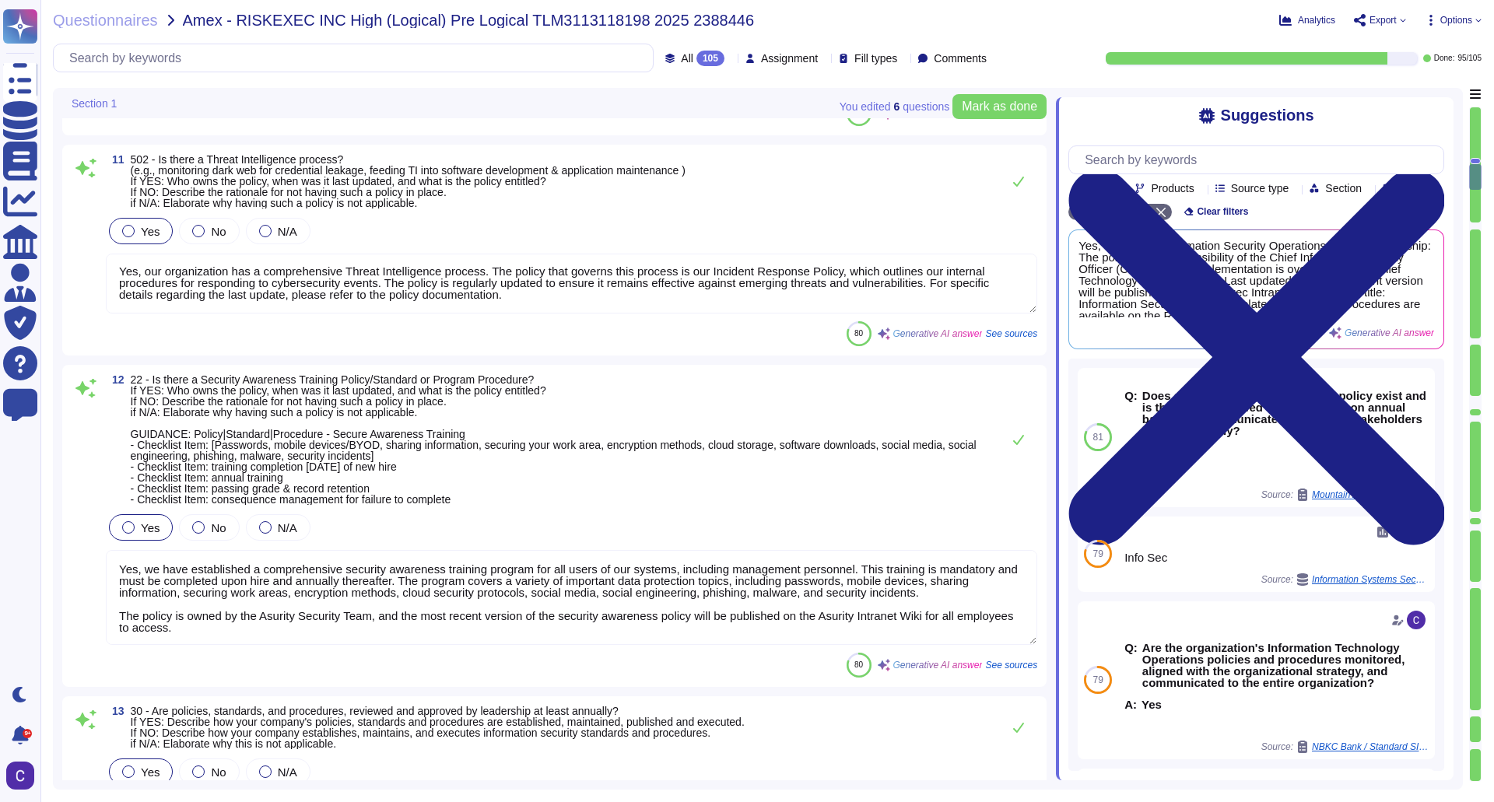
click at [249, 615] on textarea "Yes, we have established a comprehensive security awareness training program fo…" at bounding box center [571, 597] width 931 height 95
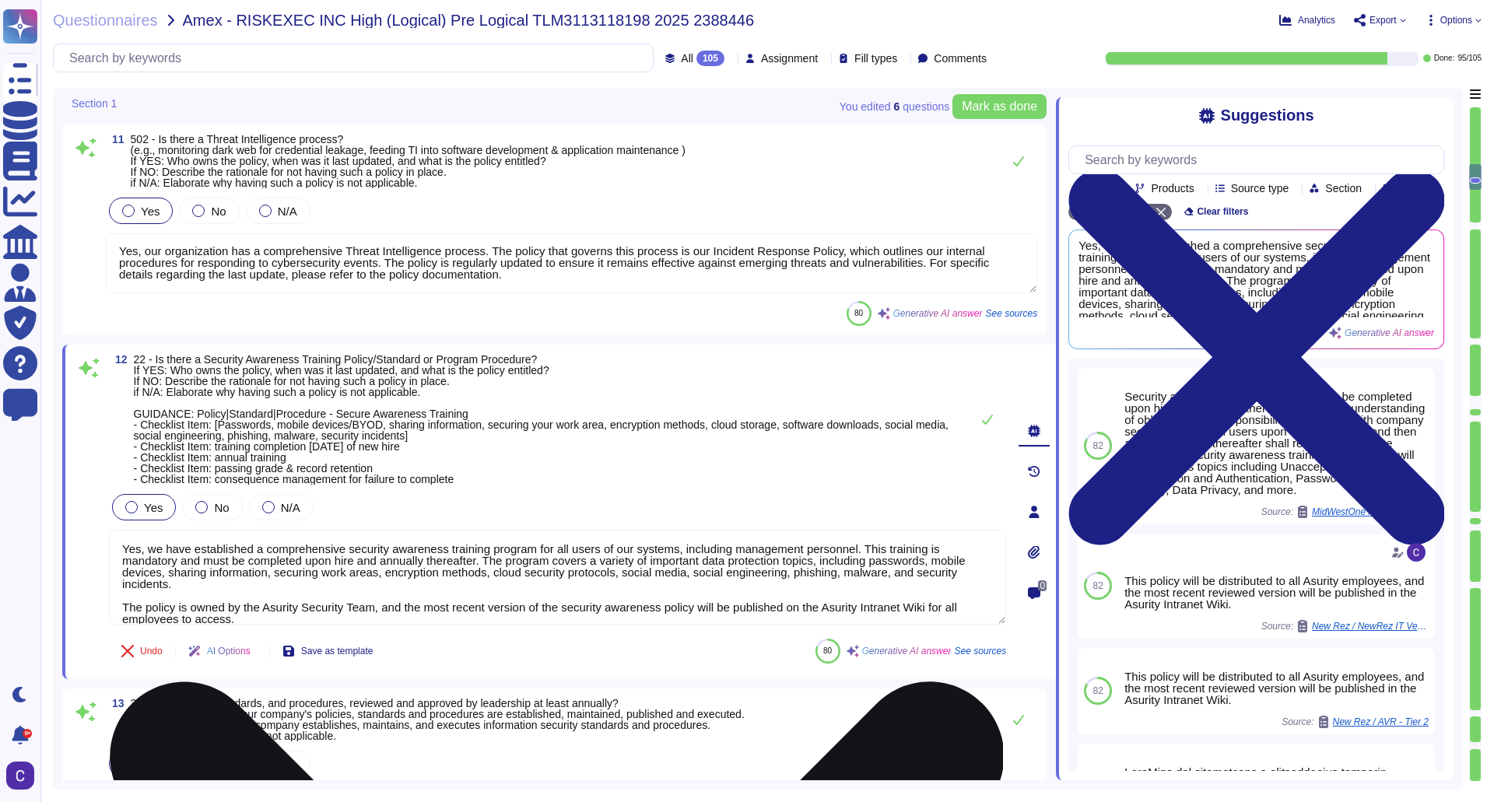
click at [244, 611] on textarea "Yes, we have established a comprehensive security awareness training program fo…" at bounding box center [557, 577] width 897 height 95
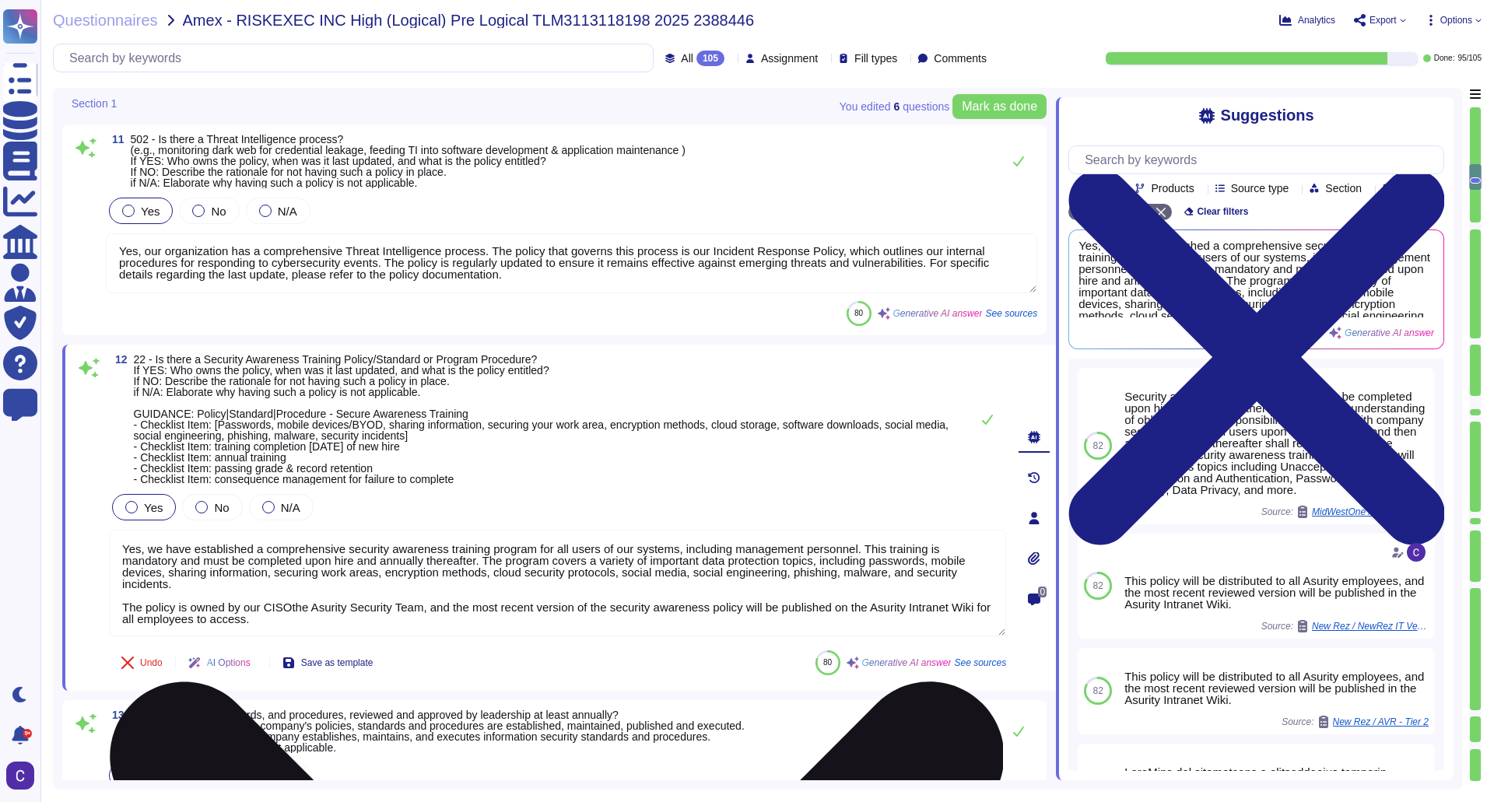
drag, startPoint x: 292, startPoint y: 629, endPoint x: 289, endPoint y: 610, distance: 19.6
click at [289, 610] on textarea "Yes, we have established a comprehensive security awareness training program fo…" at bounding box center [557, 583] width 897 height 107
type textarea "Yes, we have established a comprehensive security awareness training program fo…"
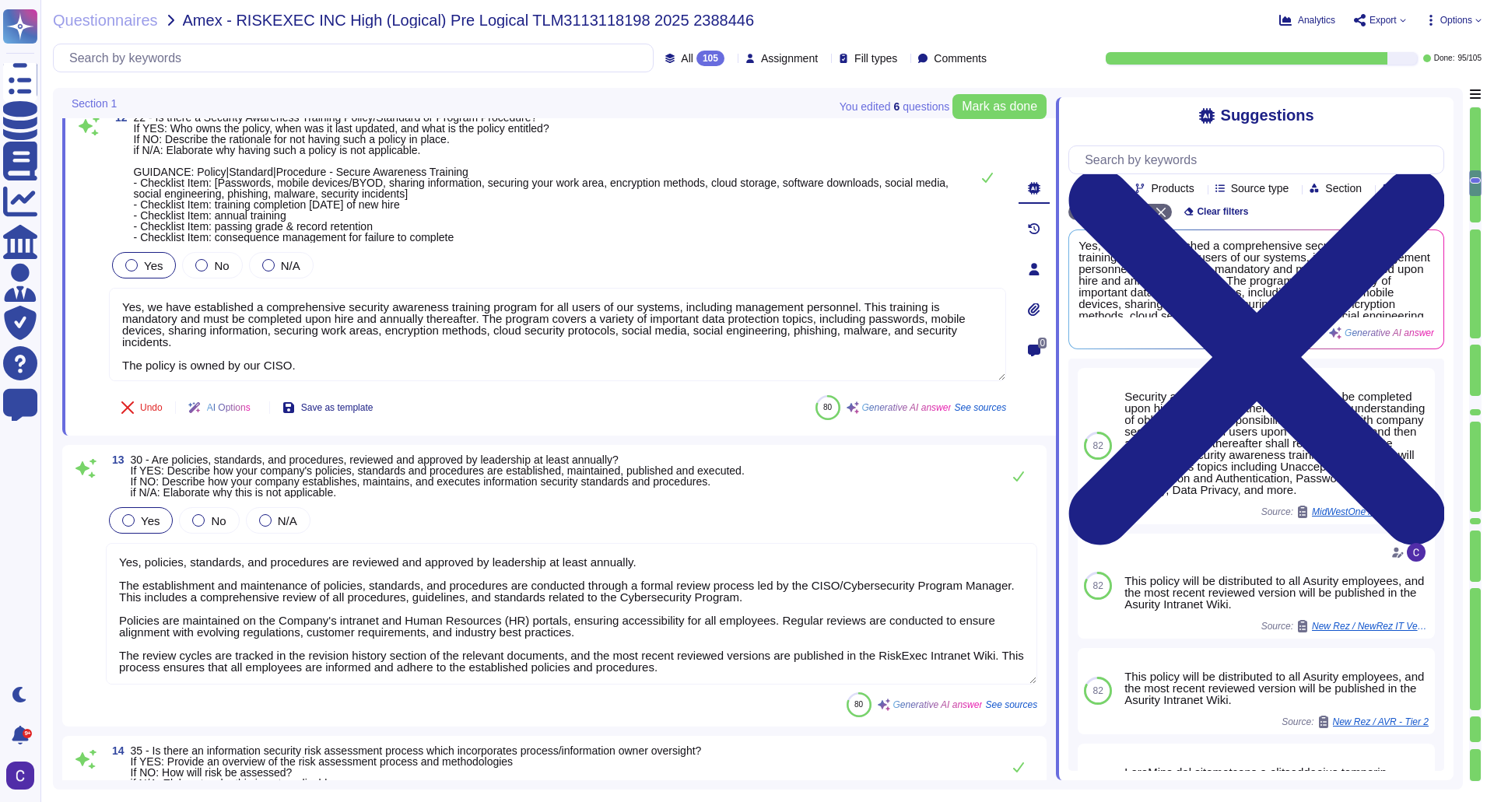
scroll to position [2801, 0]
type textarea "Yes. All electronic information managed by RiskExec must have a designated Info…"
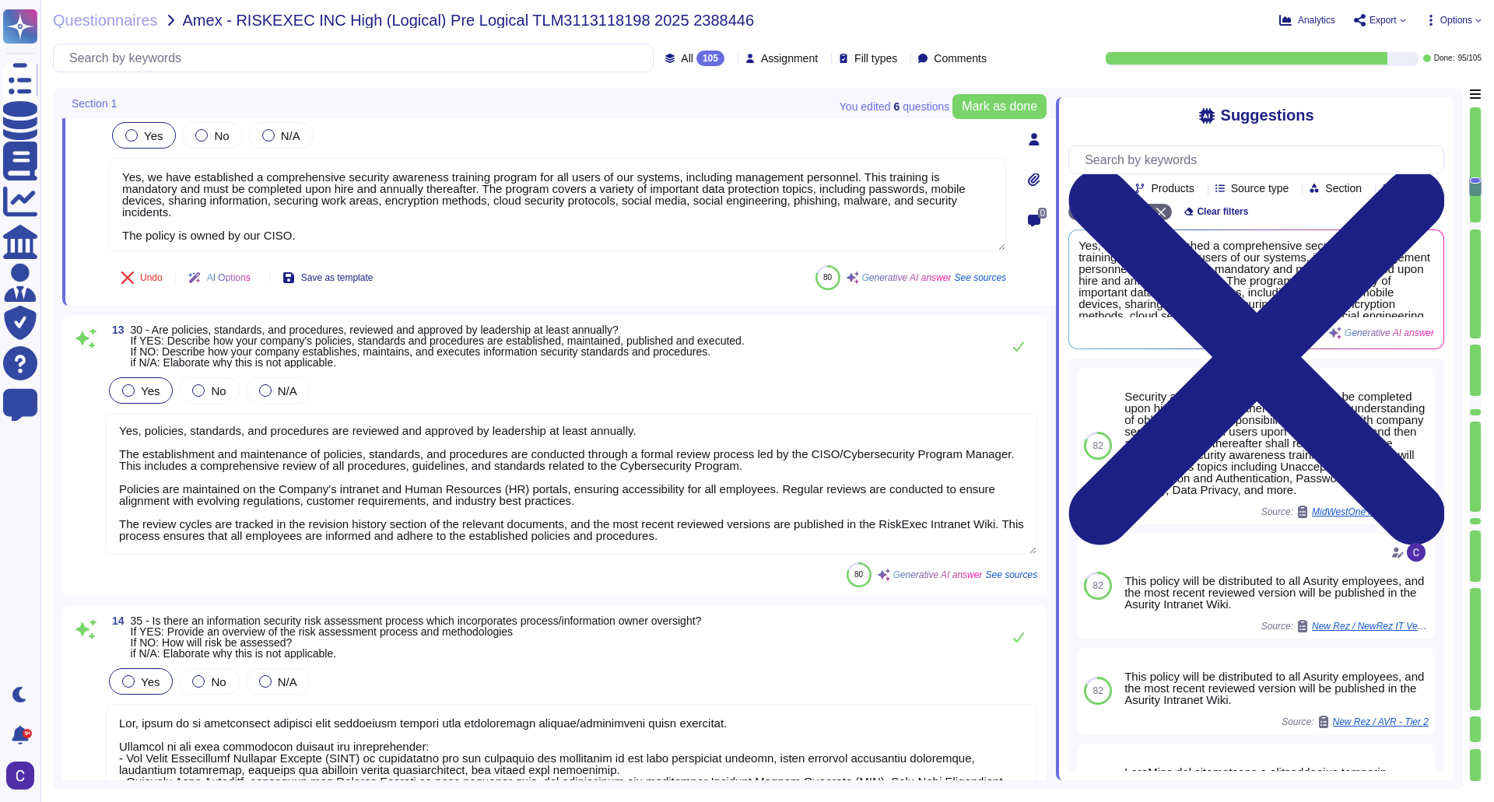
scroll to position [2957, 0]
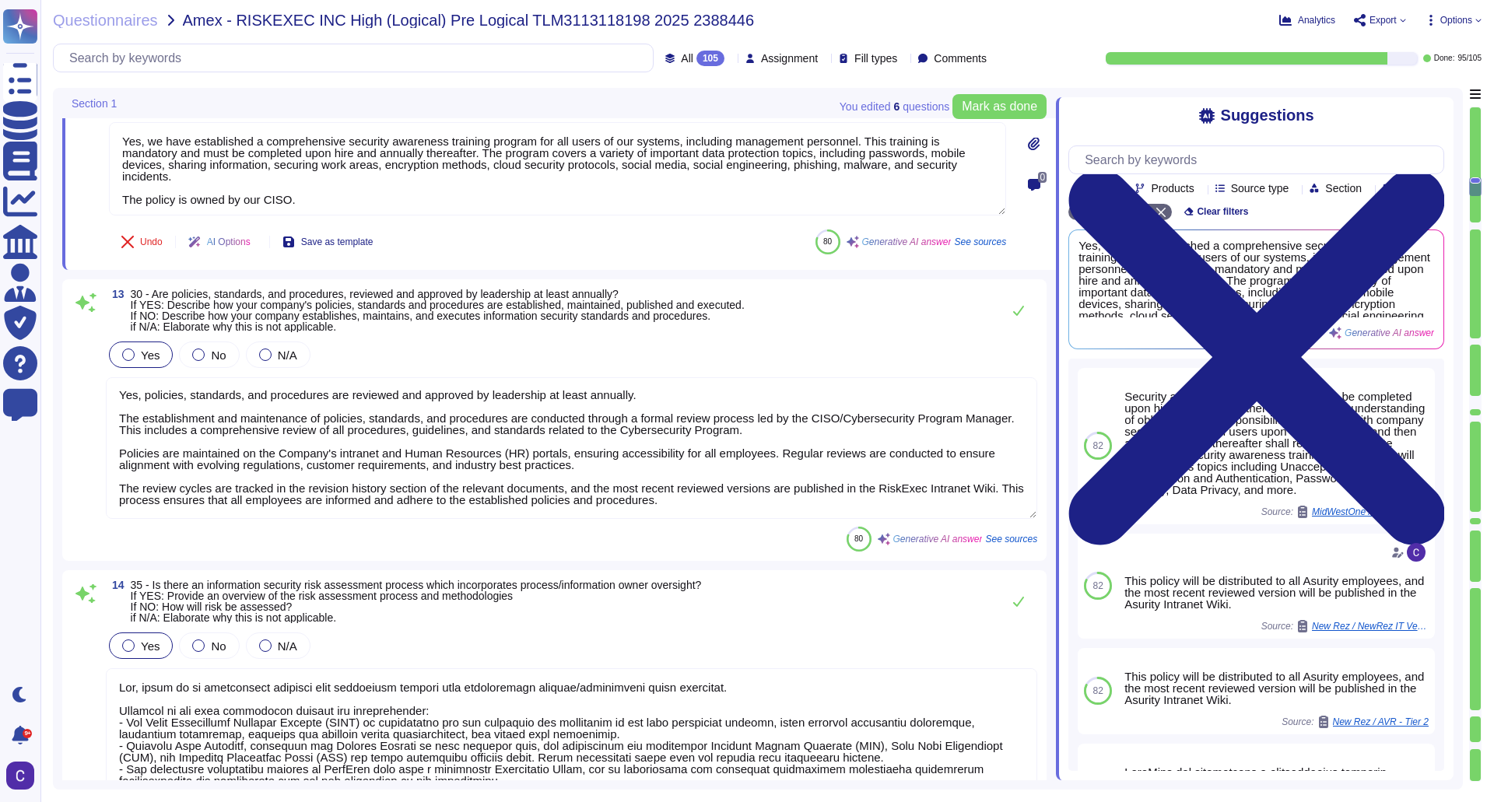
type textarea "Regardless of the reason remote work is being implemented, employees must compl…"
type textarea "Yes, we have established a comprehensive security awareness training program fo…"
drag, startPoint x: 990, startPoint y: 484, endPoint x: 976, endPoint y: 475, distance: 15.8
click at [976, 475] on textarea "Yes, policies, standards, and procedures are reviewed and approved by leadershi…" at bounding box center [571, 448] width 931 height 142
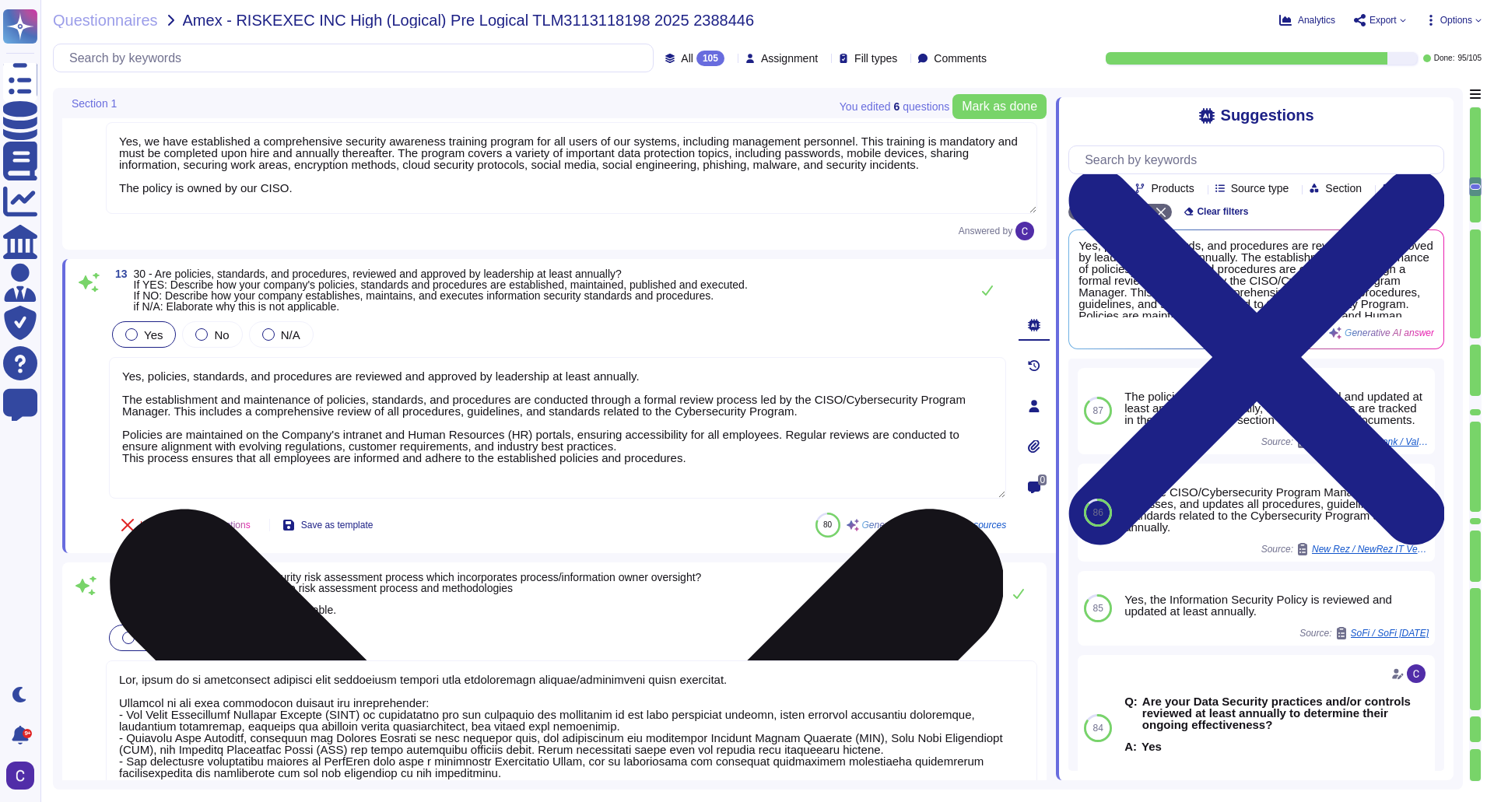
scroll to position [0, 0]
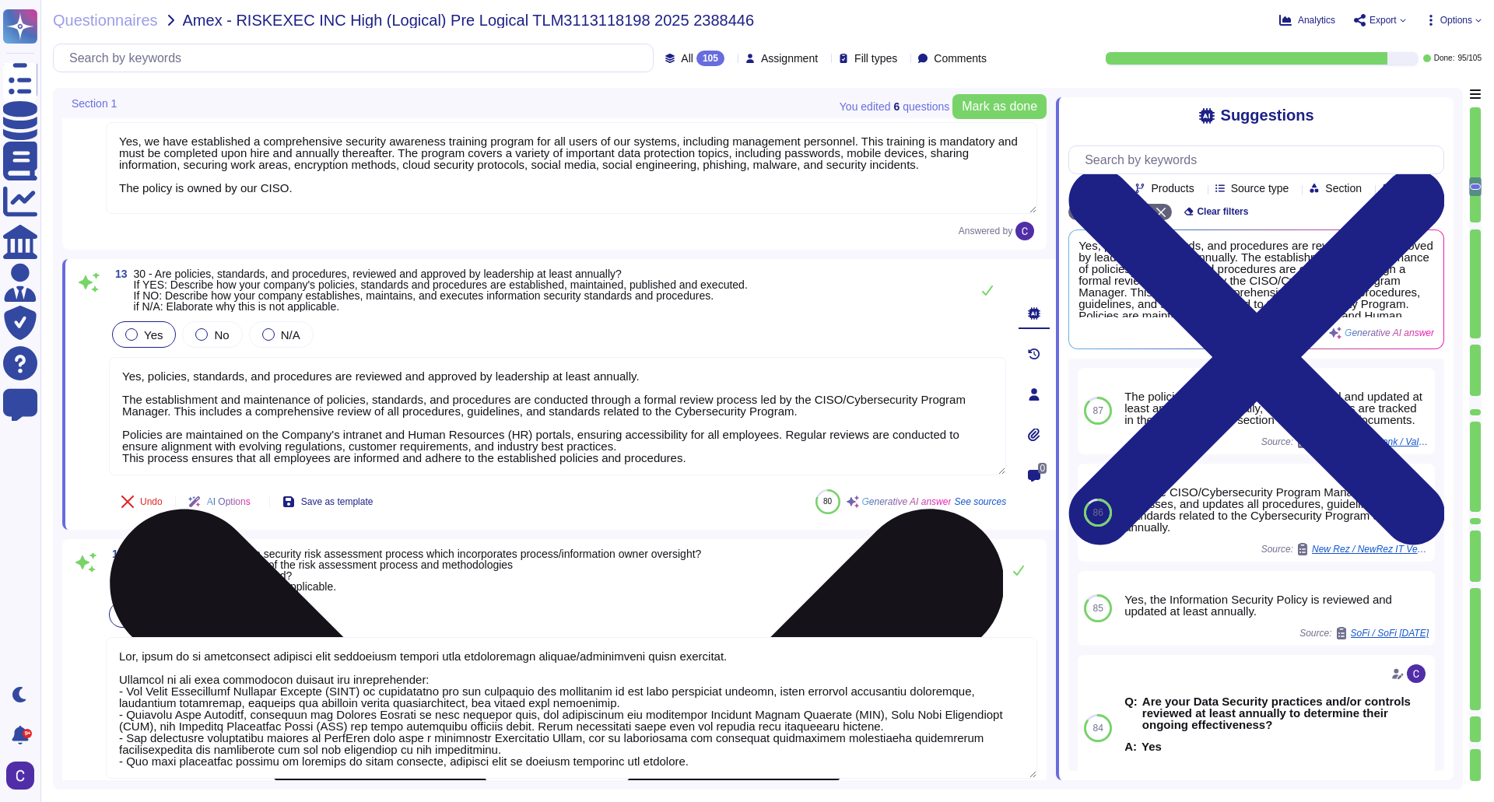
type textarea "Yes, policies, standards, and procedures are reviewed and approved by leadershi…"
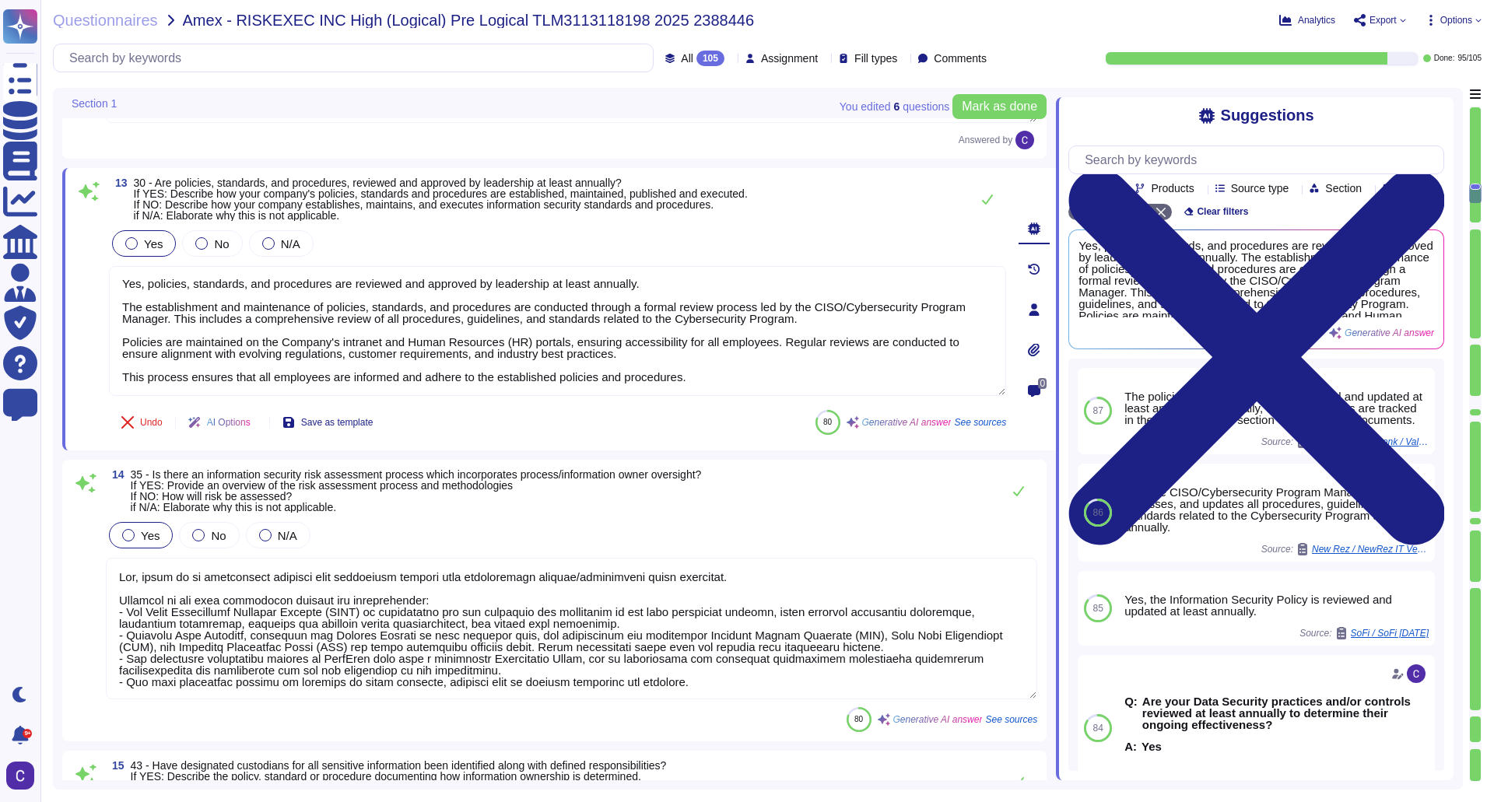
scroll to position [3190, 0]
type textarea "Yes, whole disk encryption for workstations and laptops has been implemented. T…"
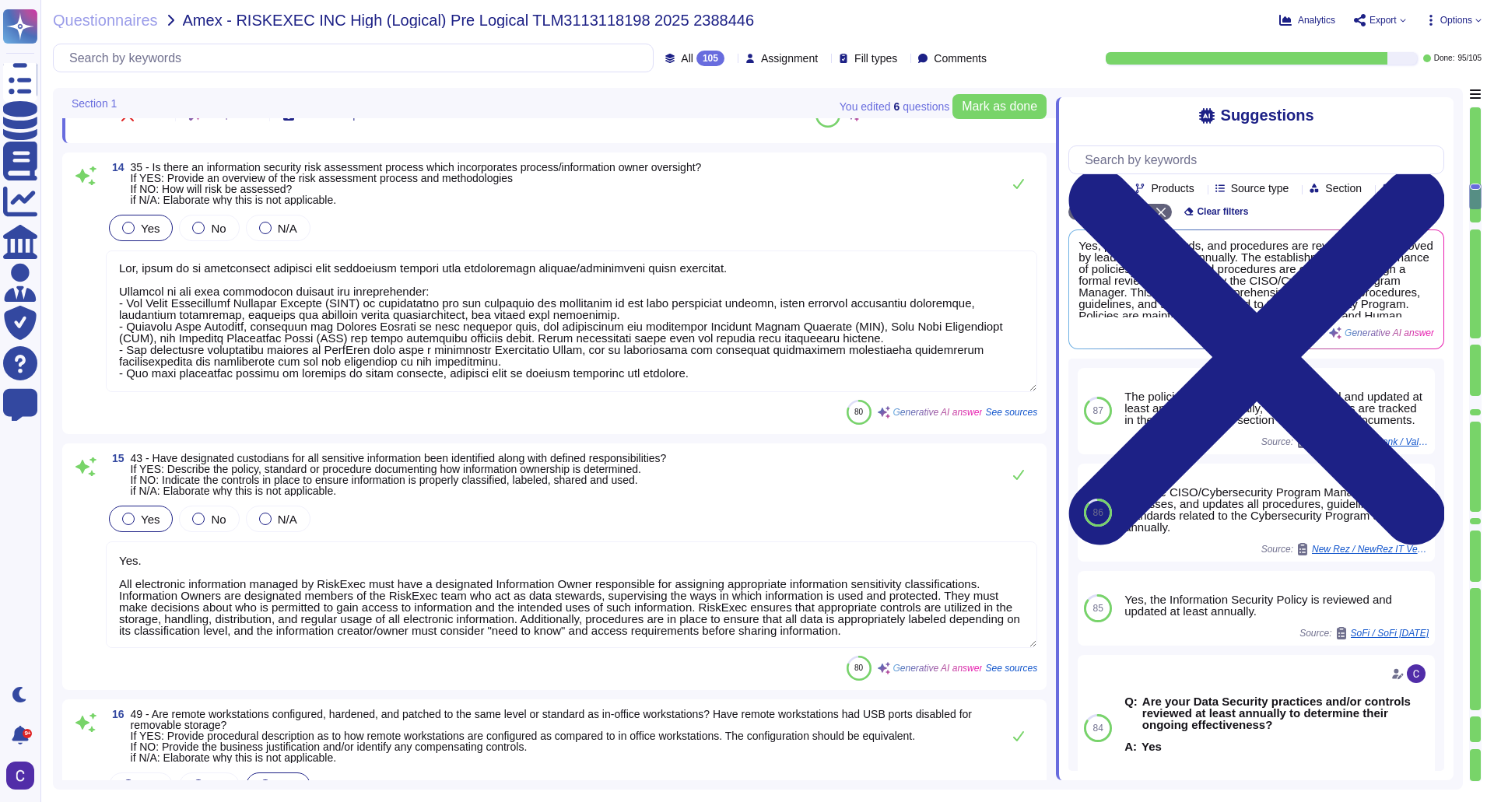
scroll to position [2, 0]
type textarea "Yes, a documented process is in place to ensure sensitive information is identi…"
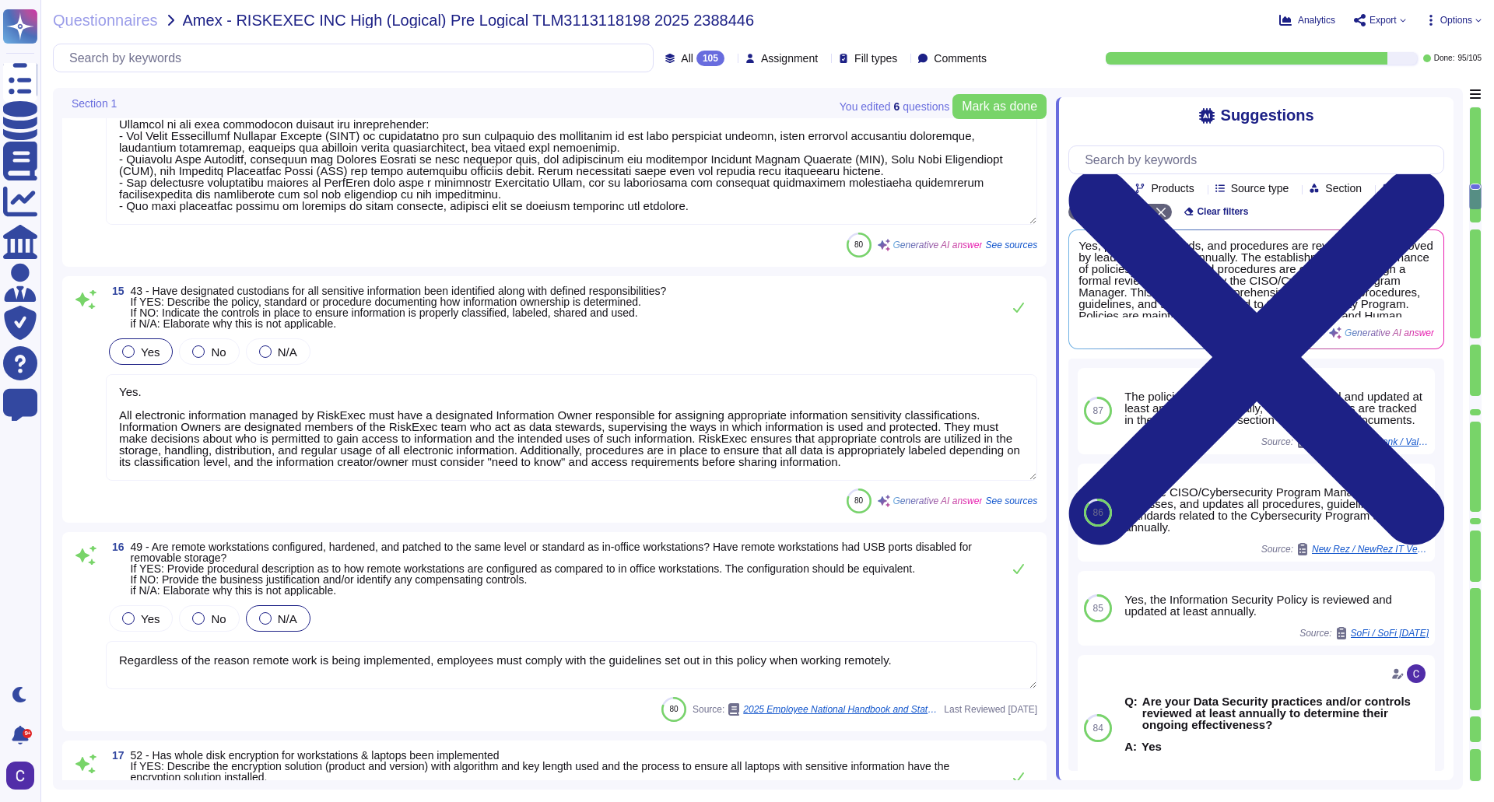
type textarea "Yes, policies, standards, and procedures are reviewed and approved by leadershi…"
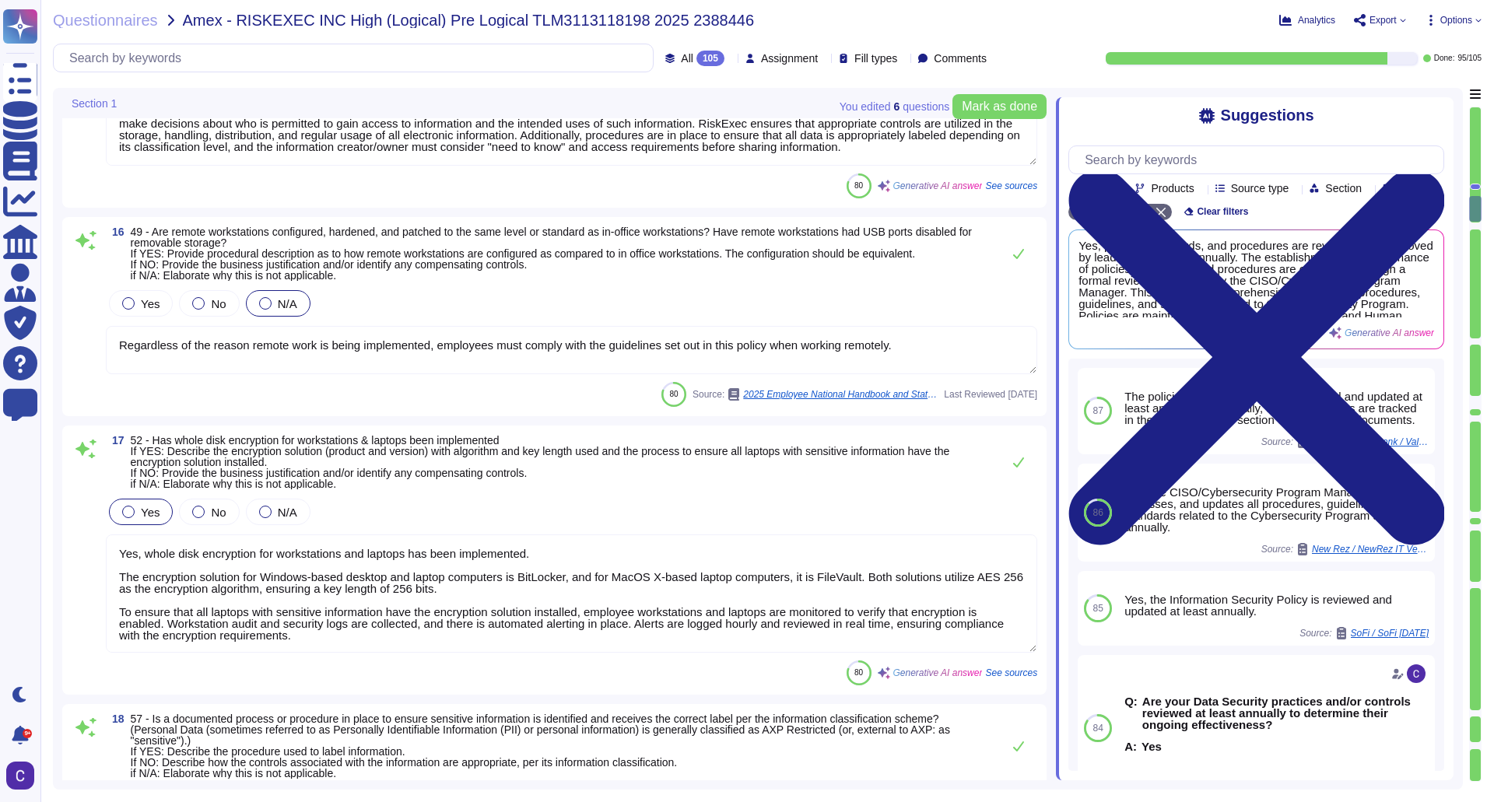
scroll to position [3813, 0]
type textarea "RiskExec has implemented several controls and policies to protect against data …"
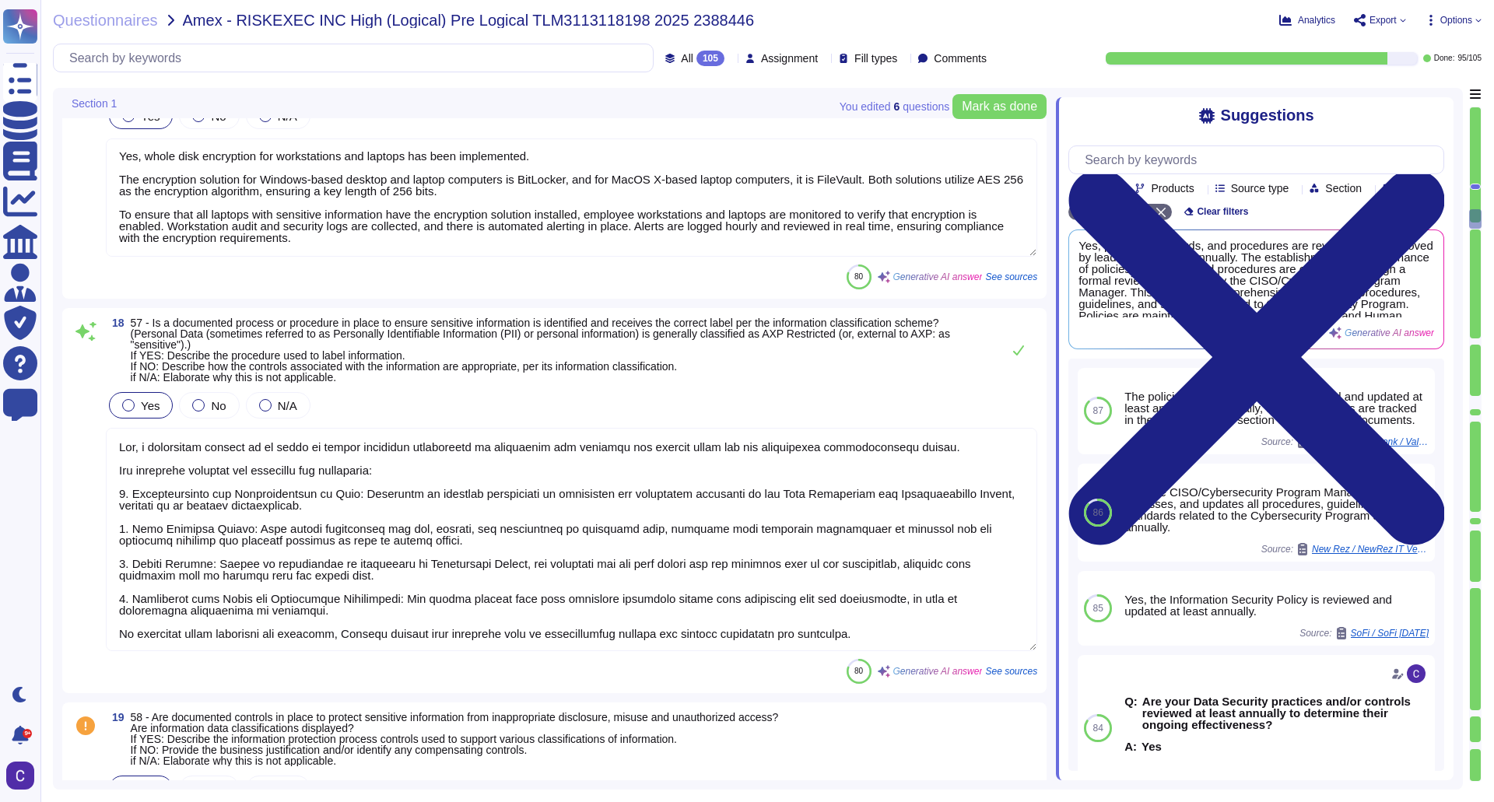
scroll to position [4202, 0]
type textarea "Yes, controls are in place to securely dispose of data, both for media and digi…"
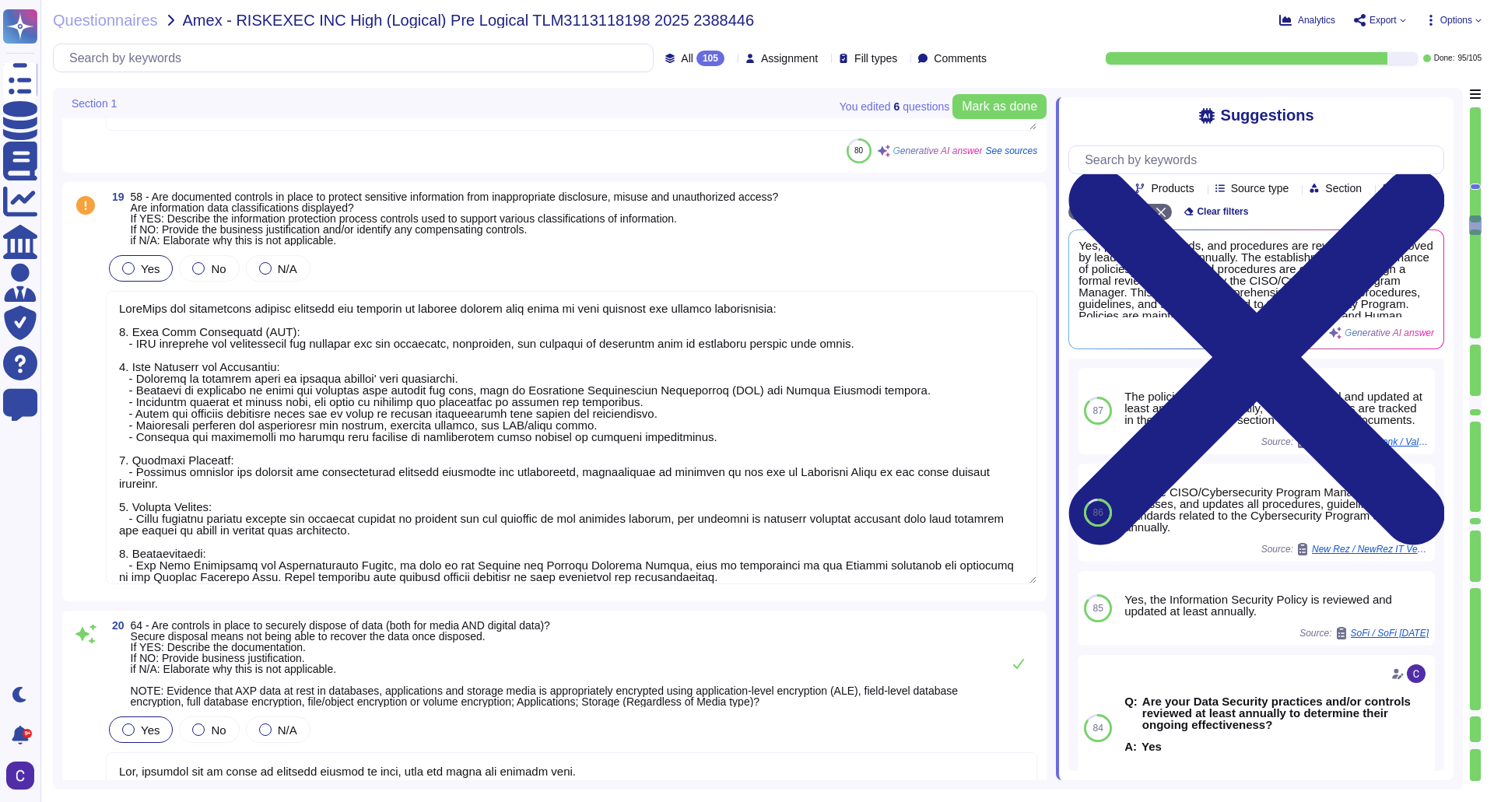
scroll to position [4824, 0]
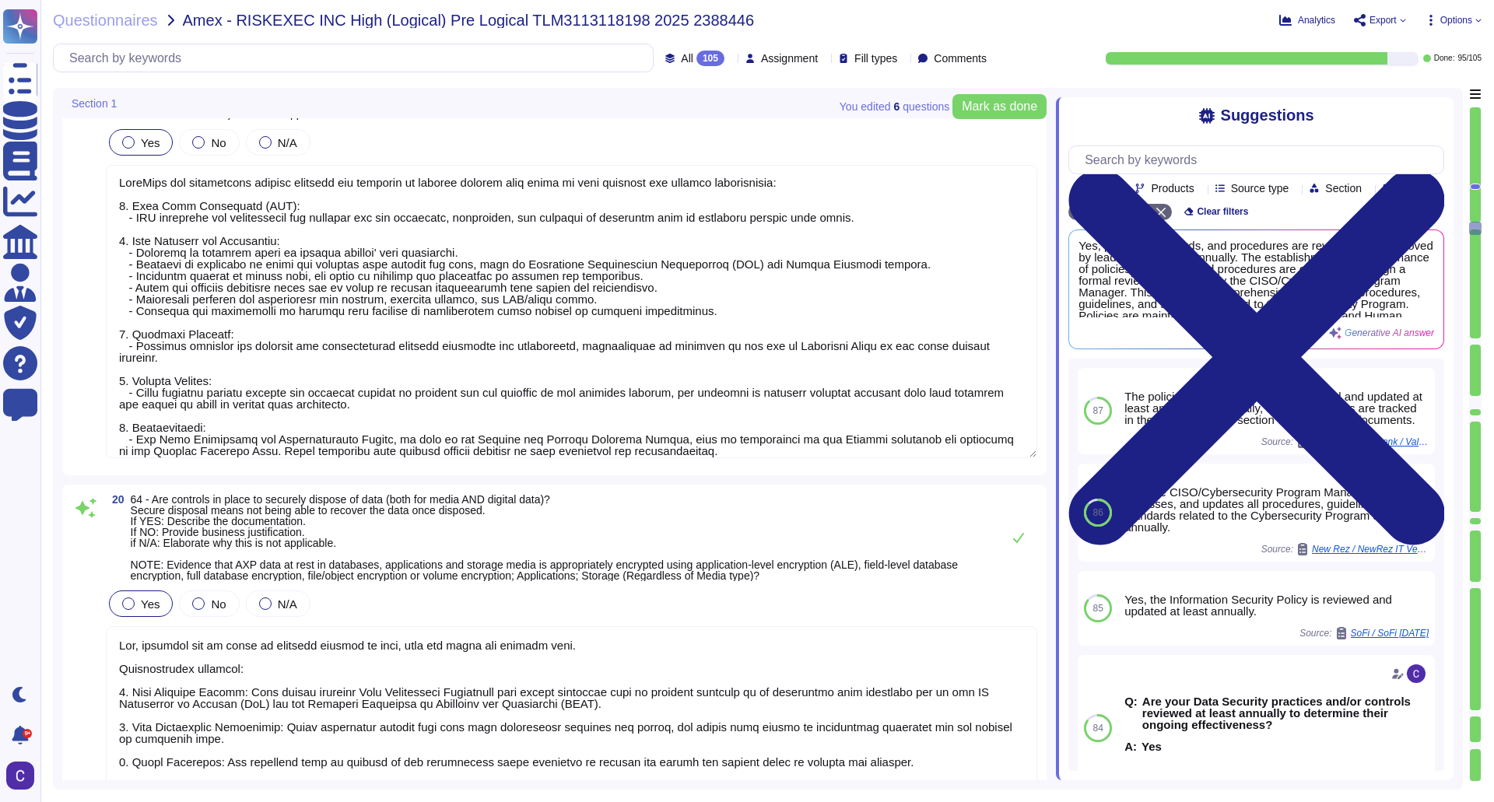
type textarea "Yes, sensitive information is appropriately protected according to its classifi…"
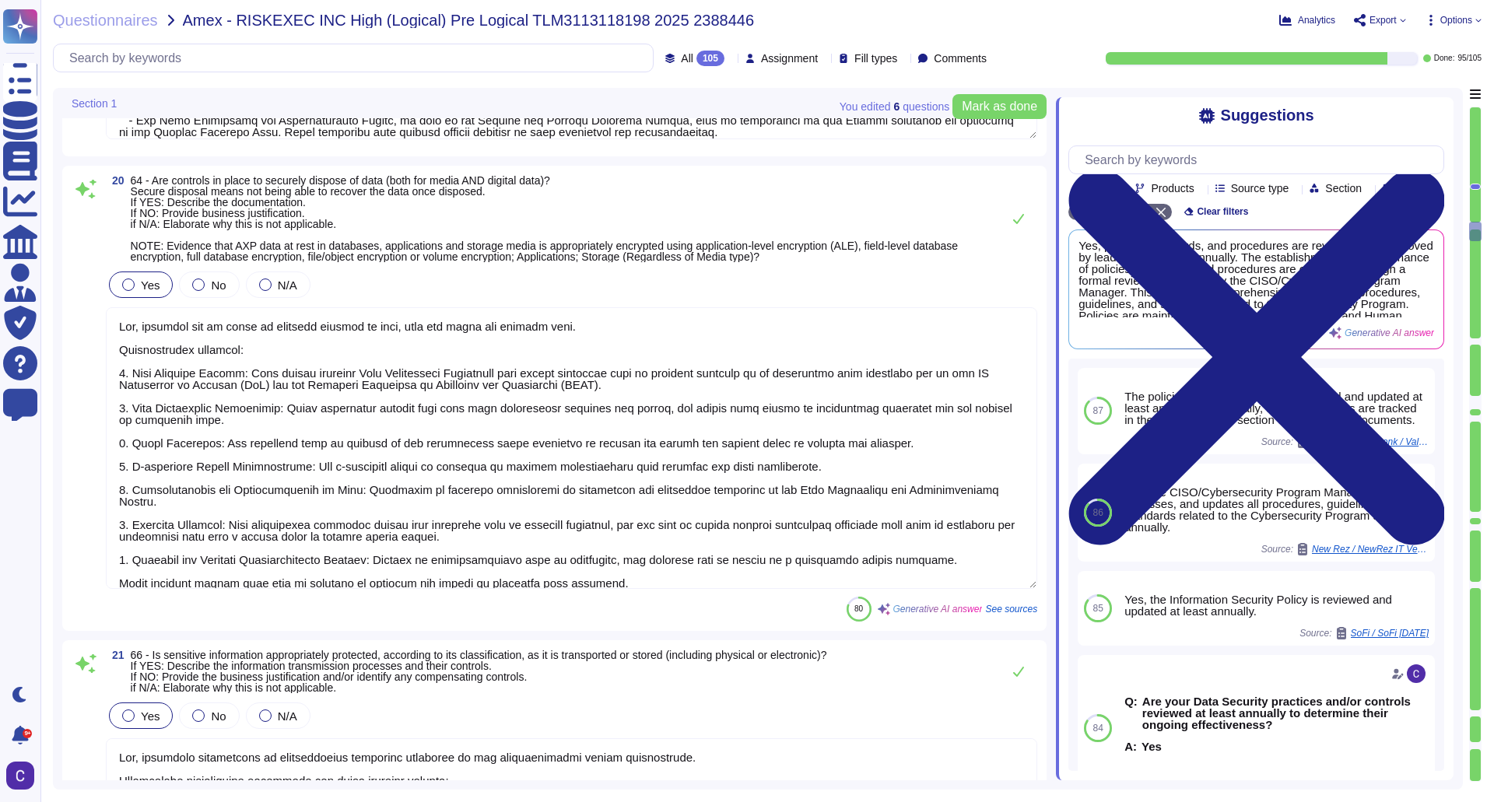
type textarea "Yes, controls are in place to ensure that systems and processes prohibit the un…"
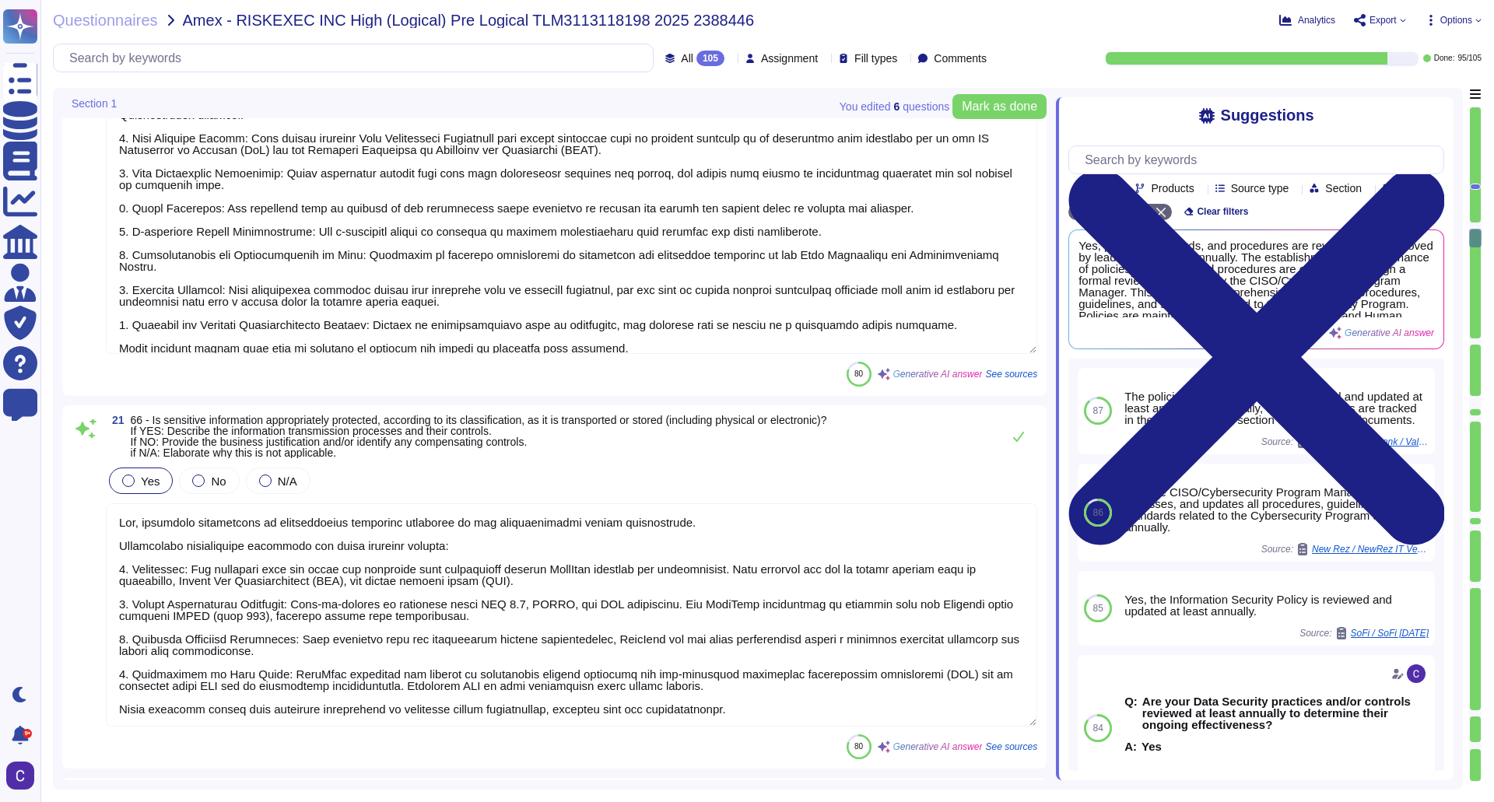
scroll to position [2, 0]
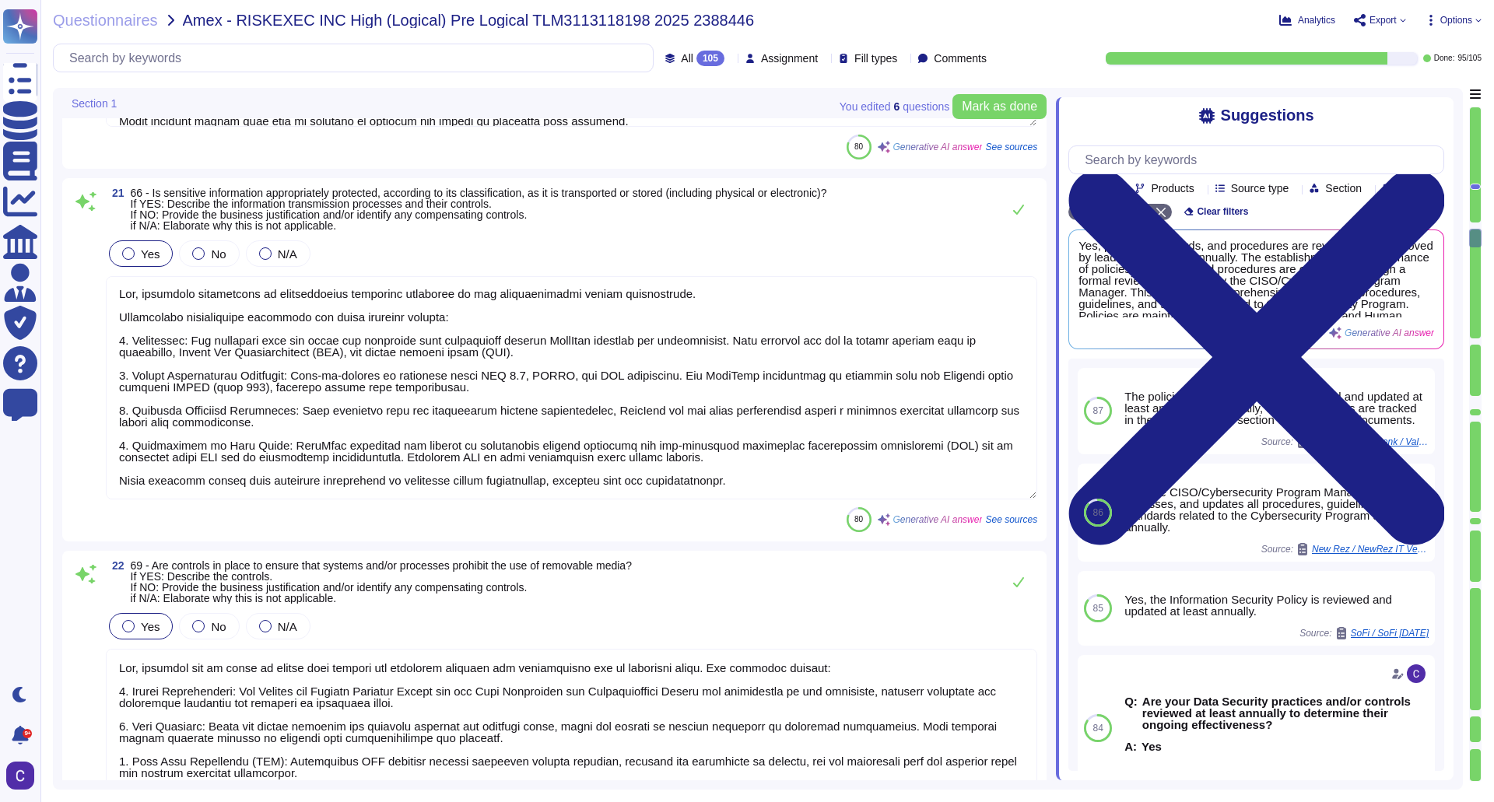
type textarea "Yes, our organization has a documented Incident Response Policy that outlines o…"
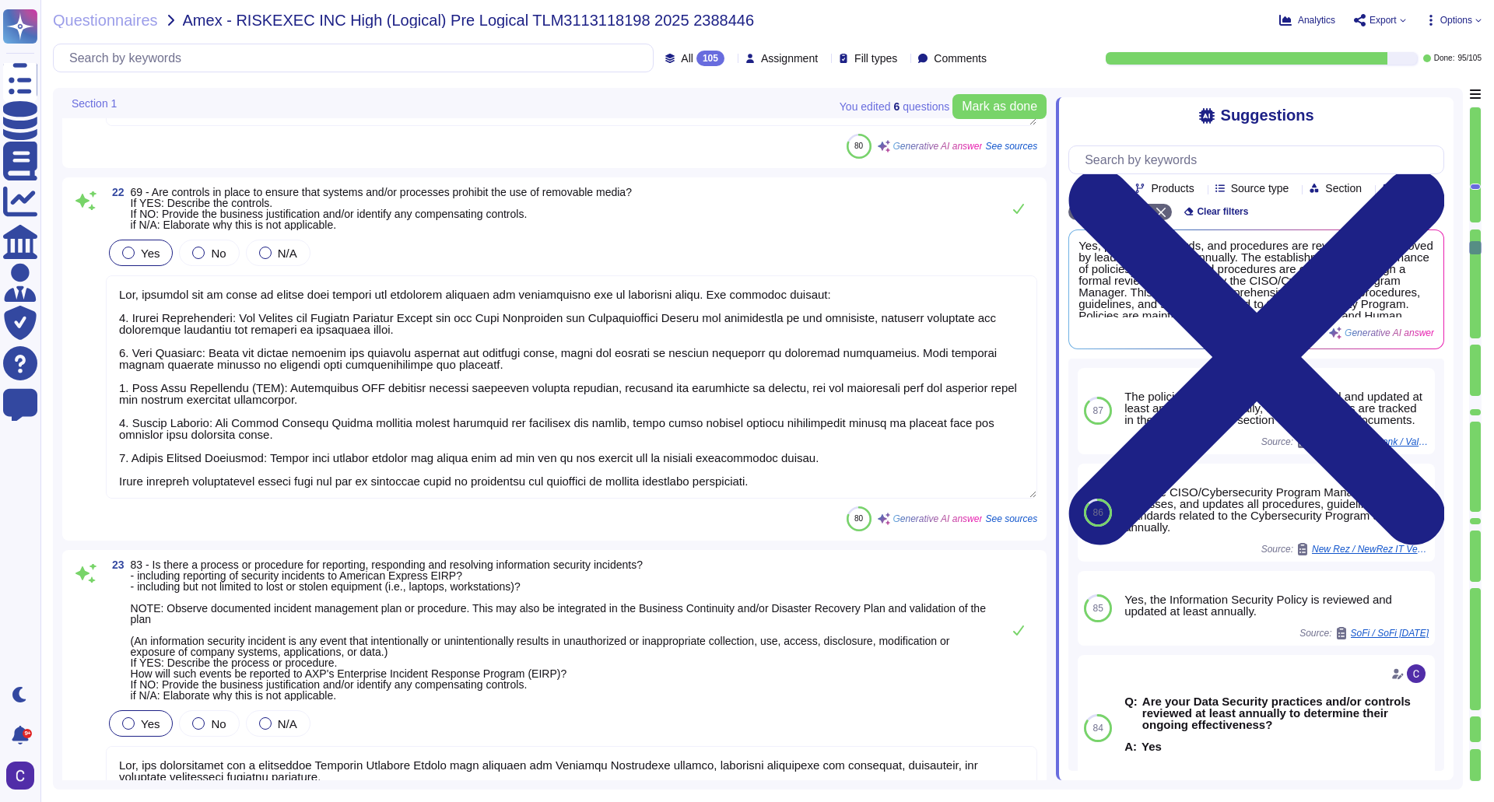
scroll to position [6147, 0]
type textarea "Yes, there is an Access Control Standard in place, specifically outlined in the…"
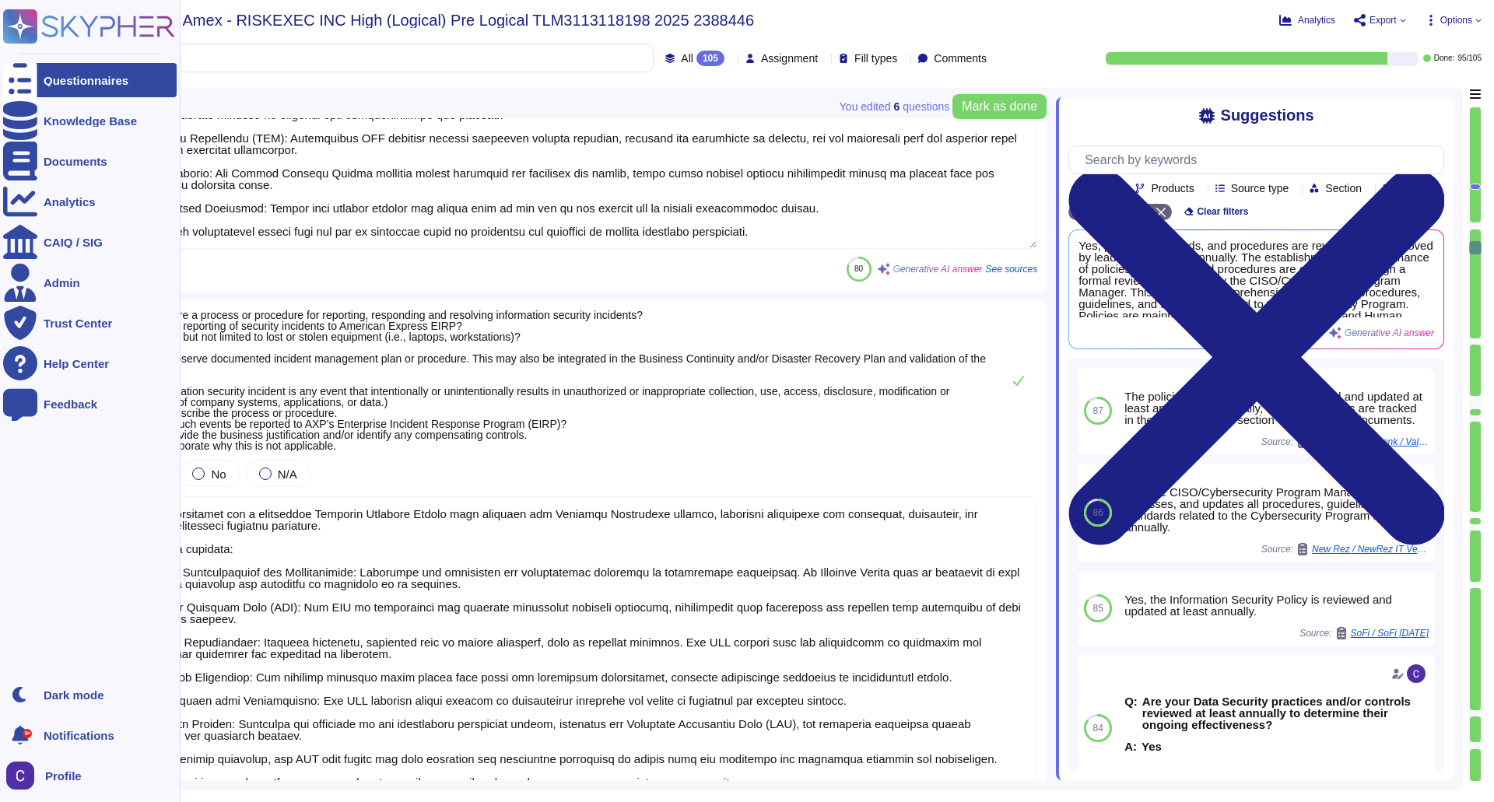
scroll to position [6225, 0]
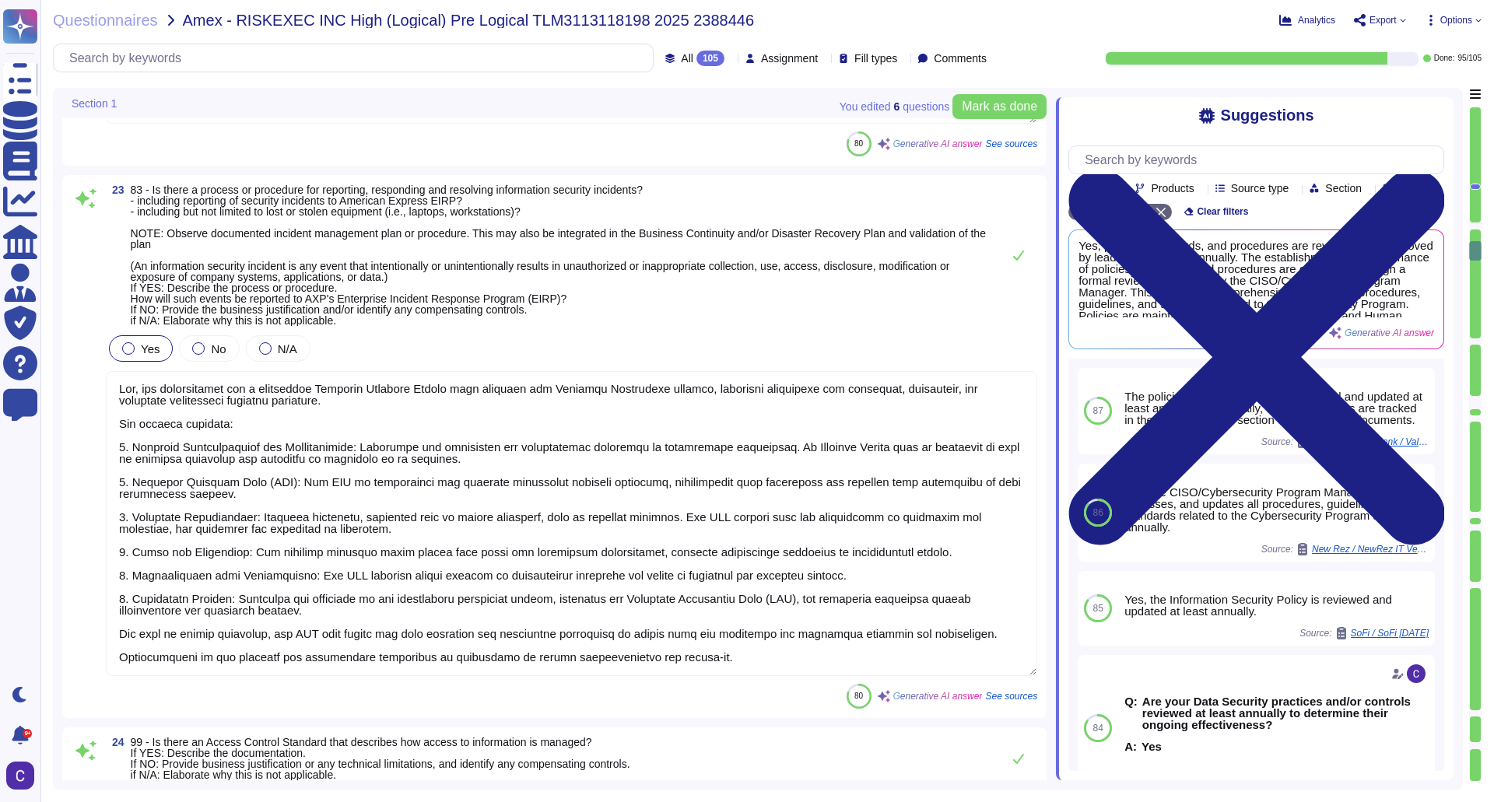
type textarea "Yes, there are defined rules and principles for assigning access to information…"
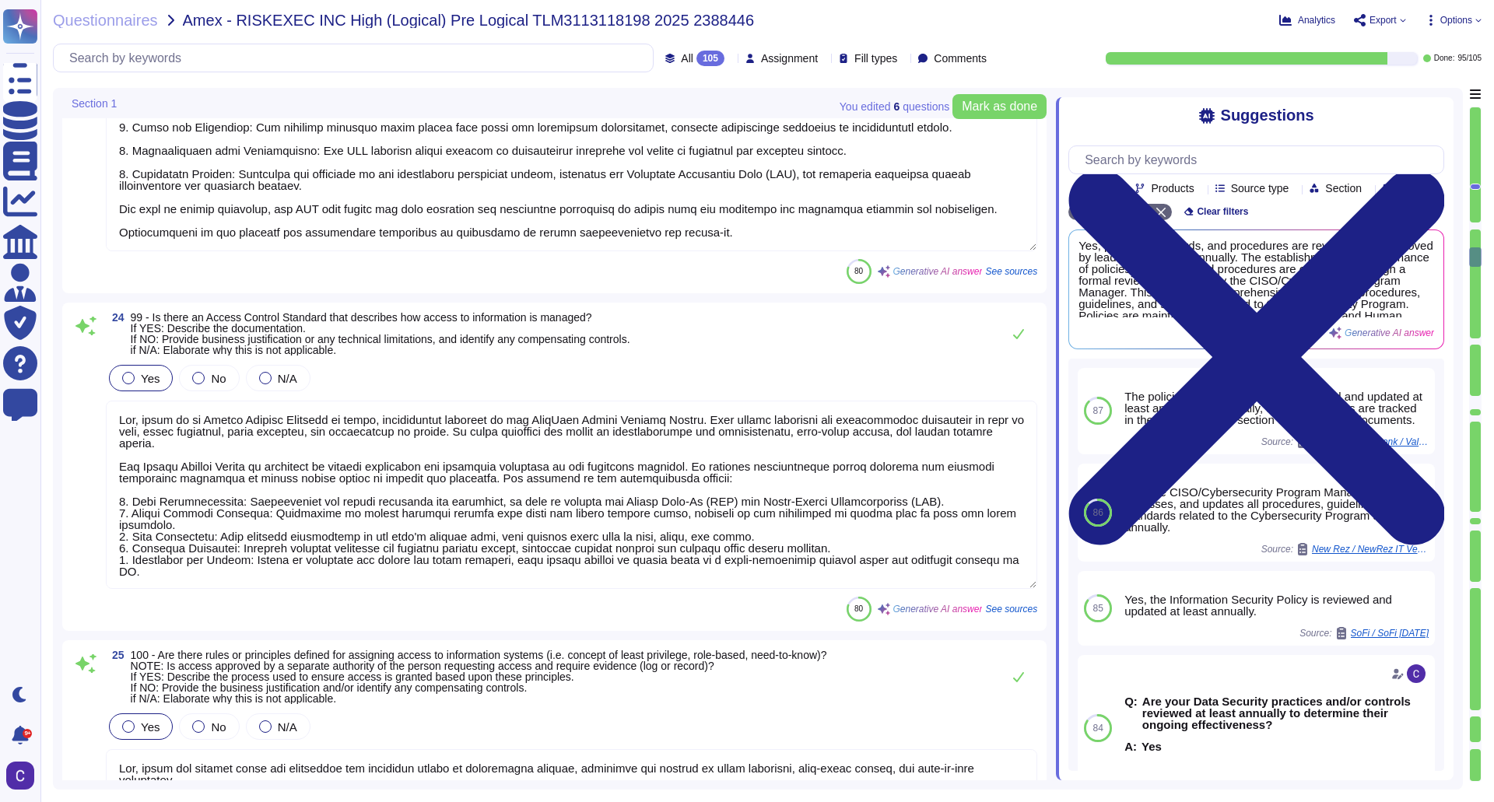
scroll to position [6769, 0]
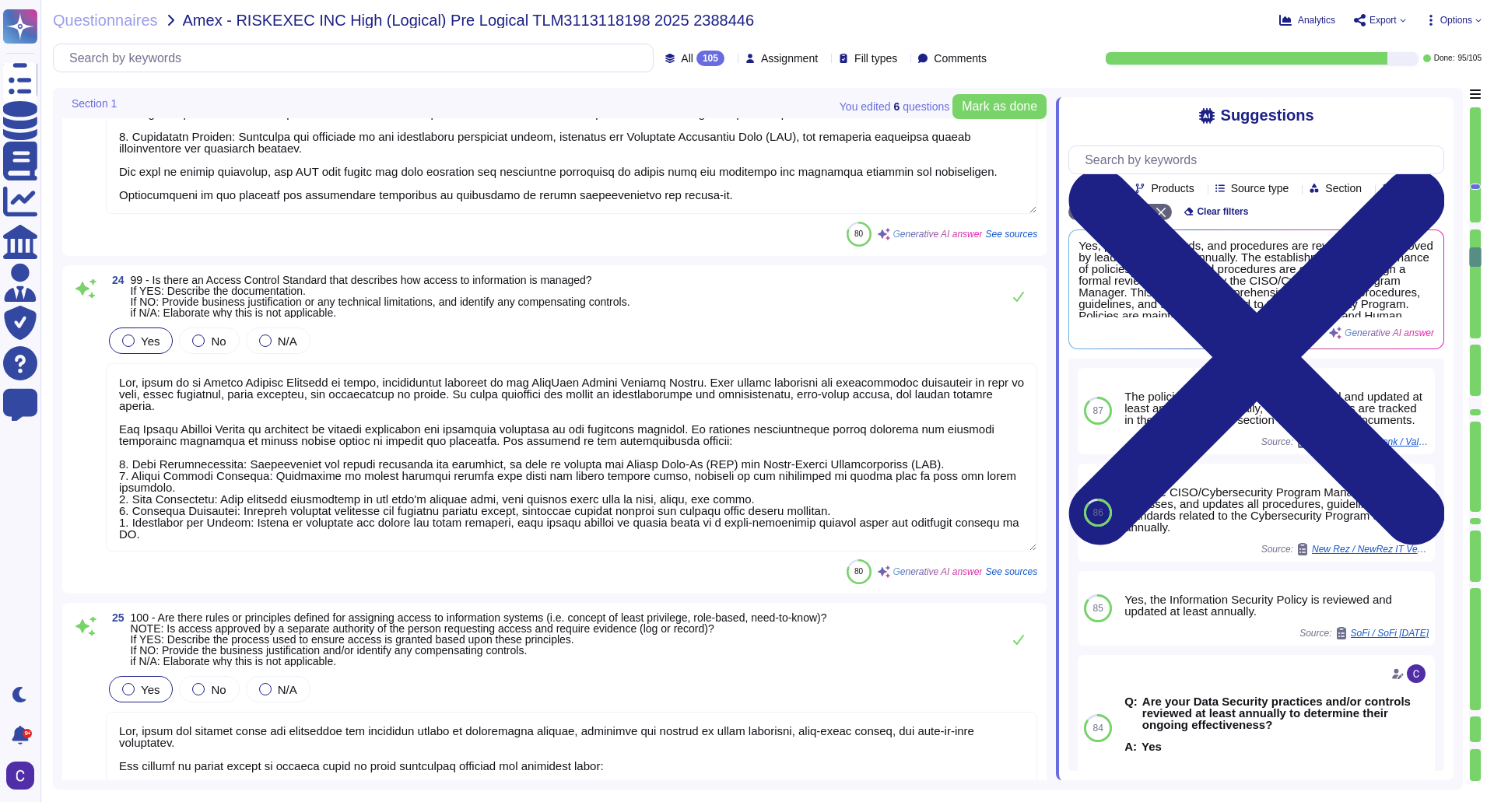
type textarea "Yes, there are controls in place that ensure access to information is approved …"
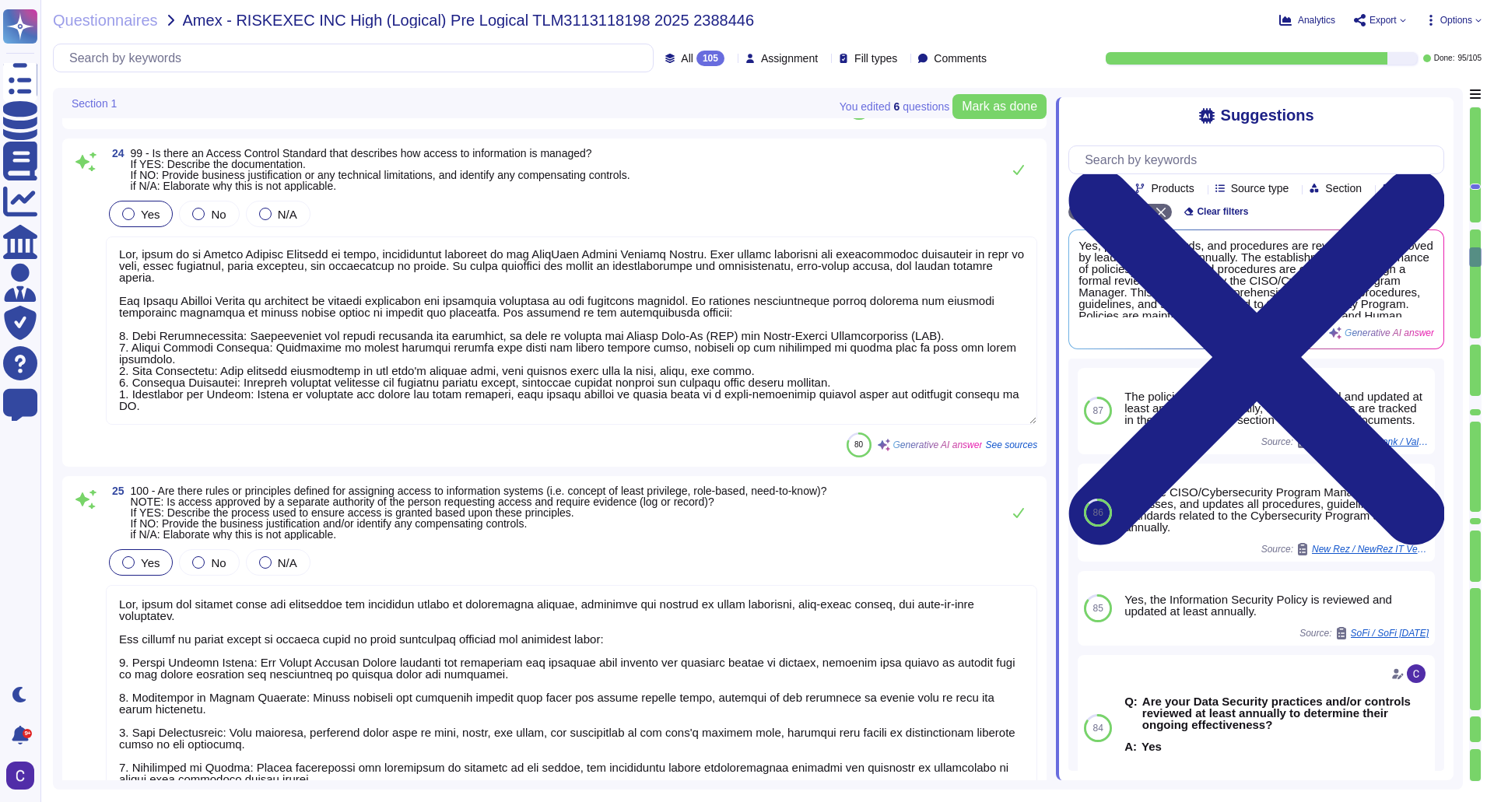
scroll to position [7158, 0]
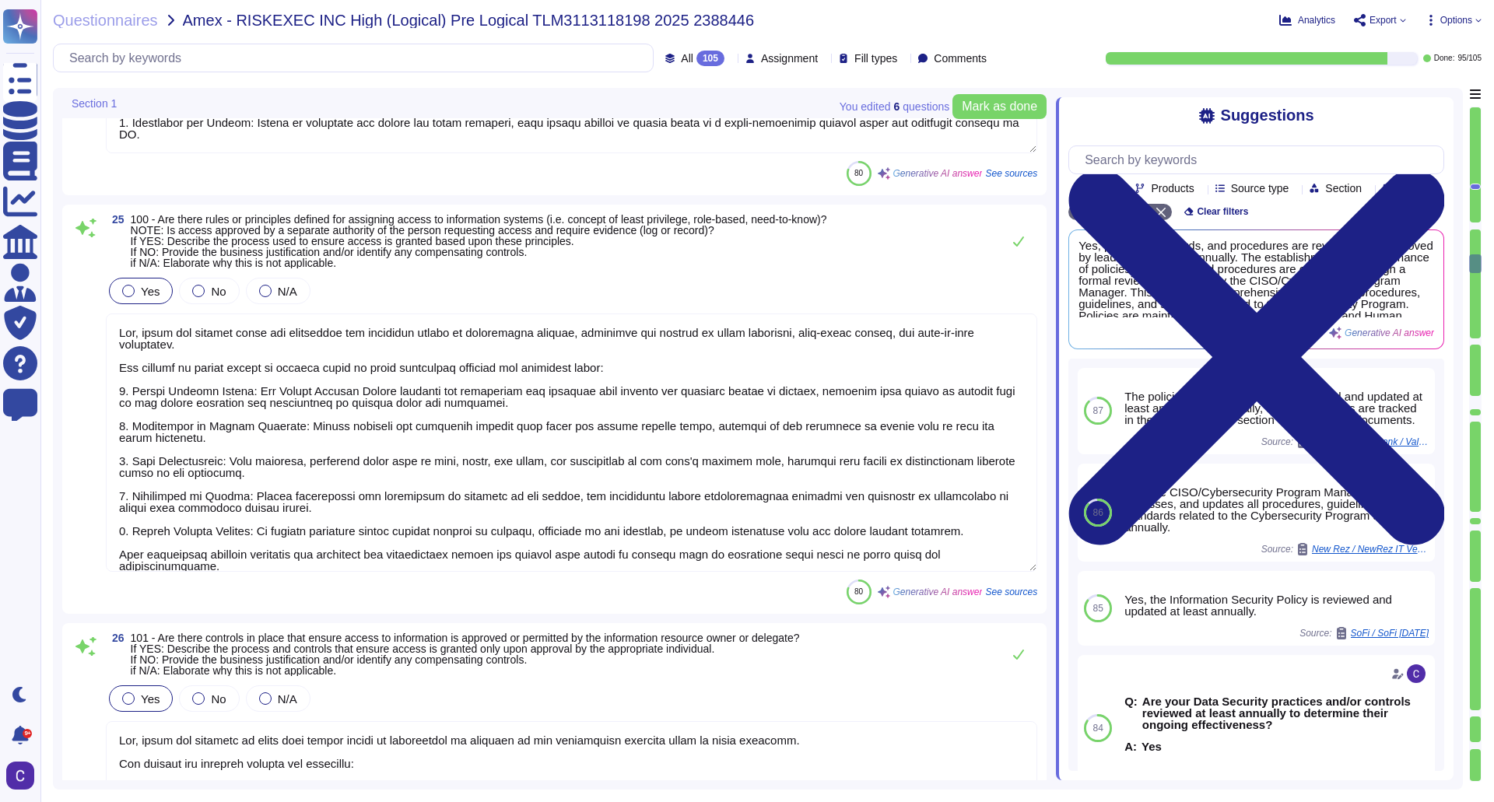
type textarea "Yes, access is reviewed periodically for accuracy and appropriateness based on …"
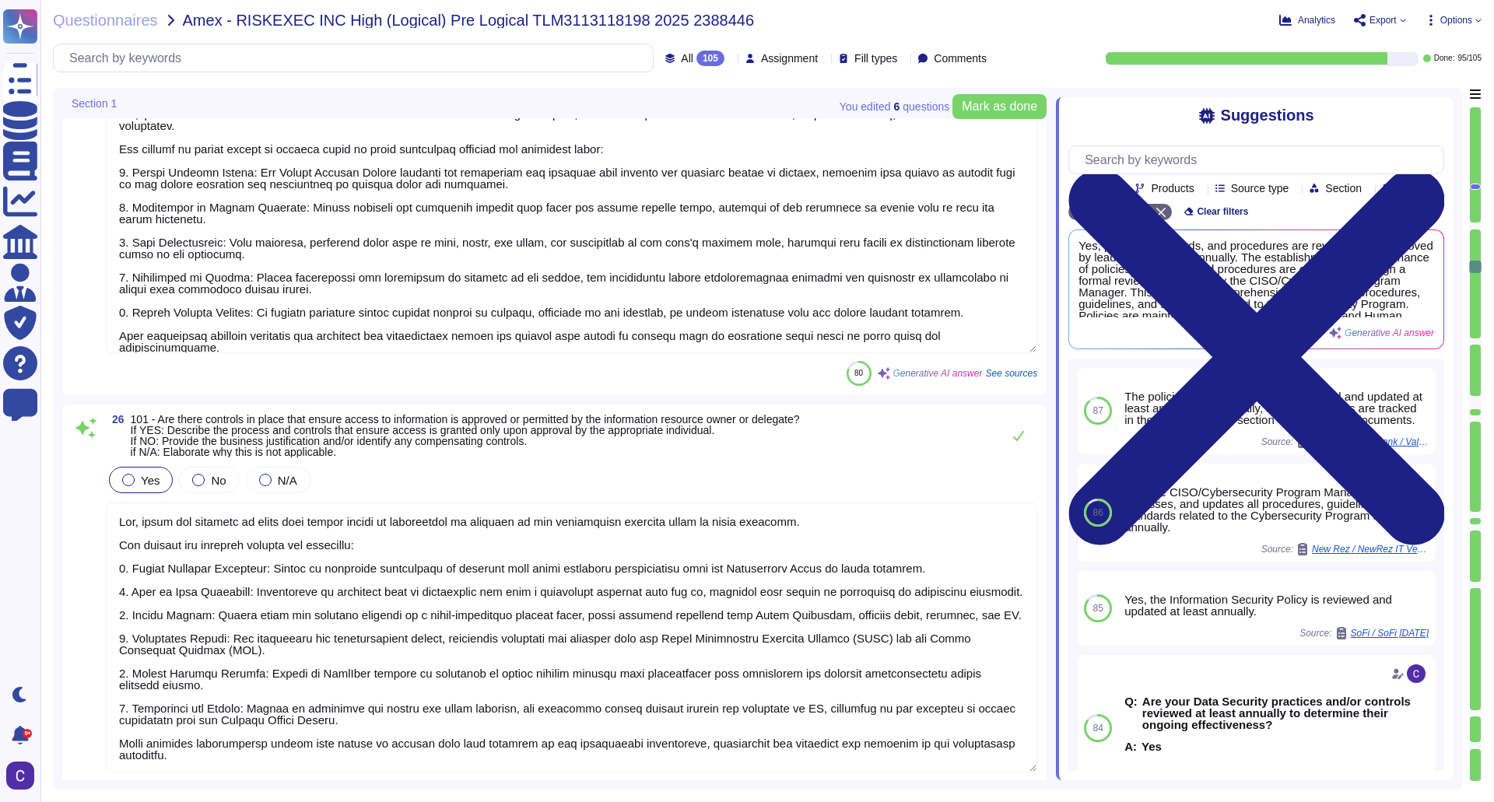
scroll to position [7392, 0]
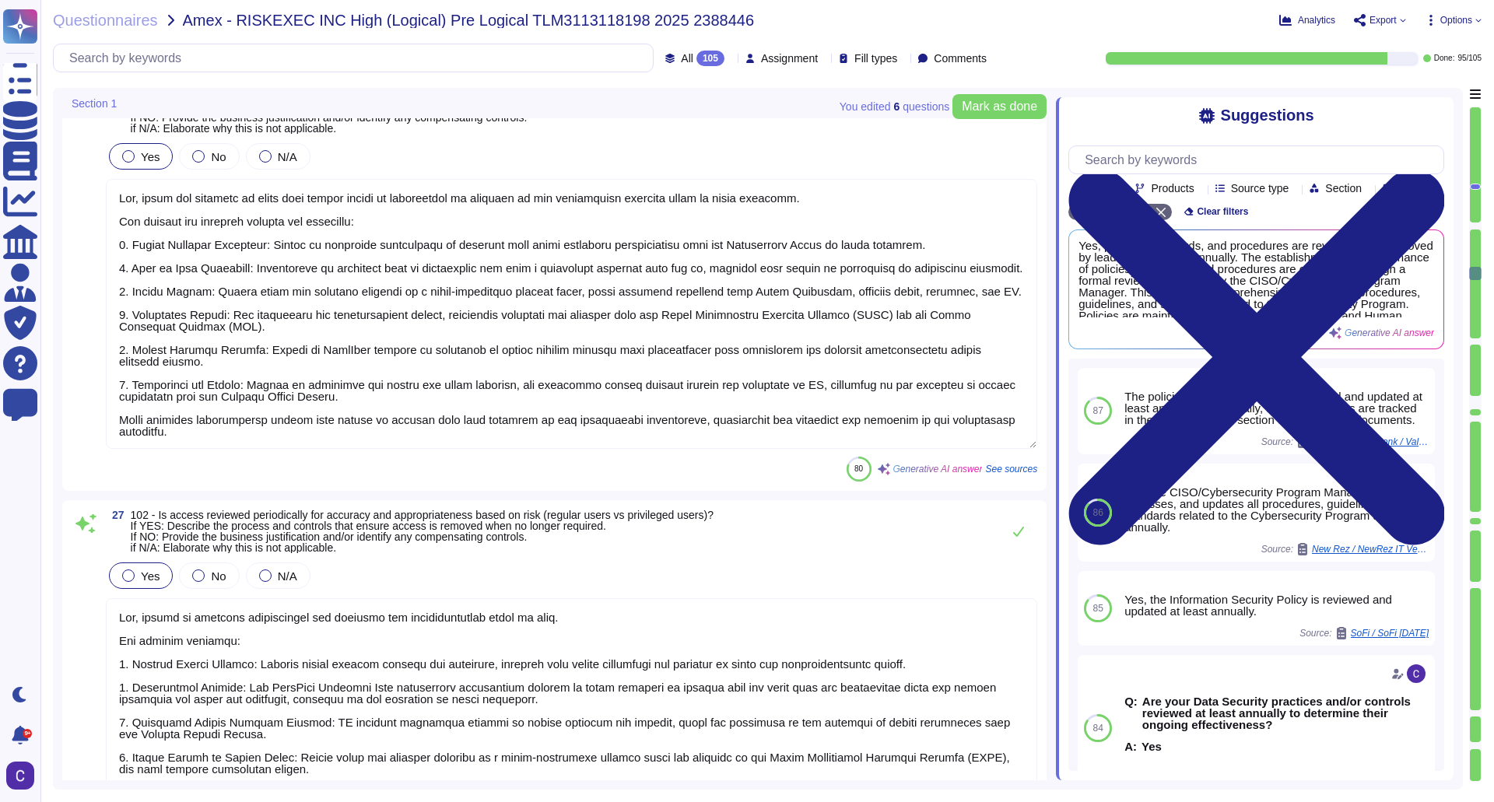
type textarea "Yes, user access controls for privileged accounts are reviewed periodically for…"
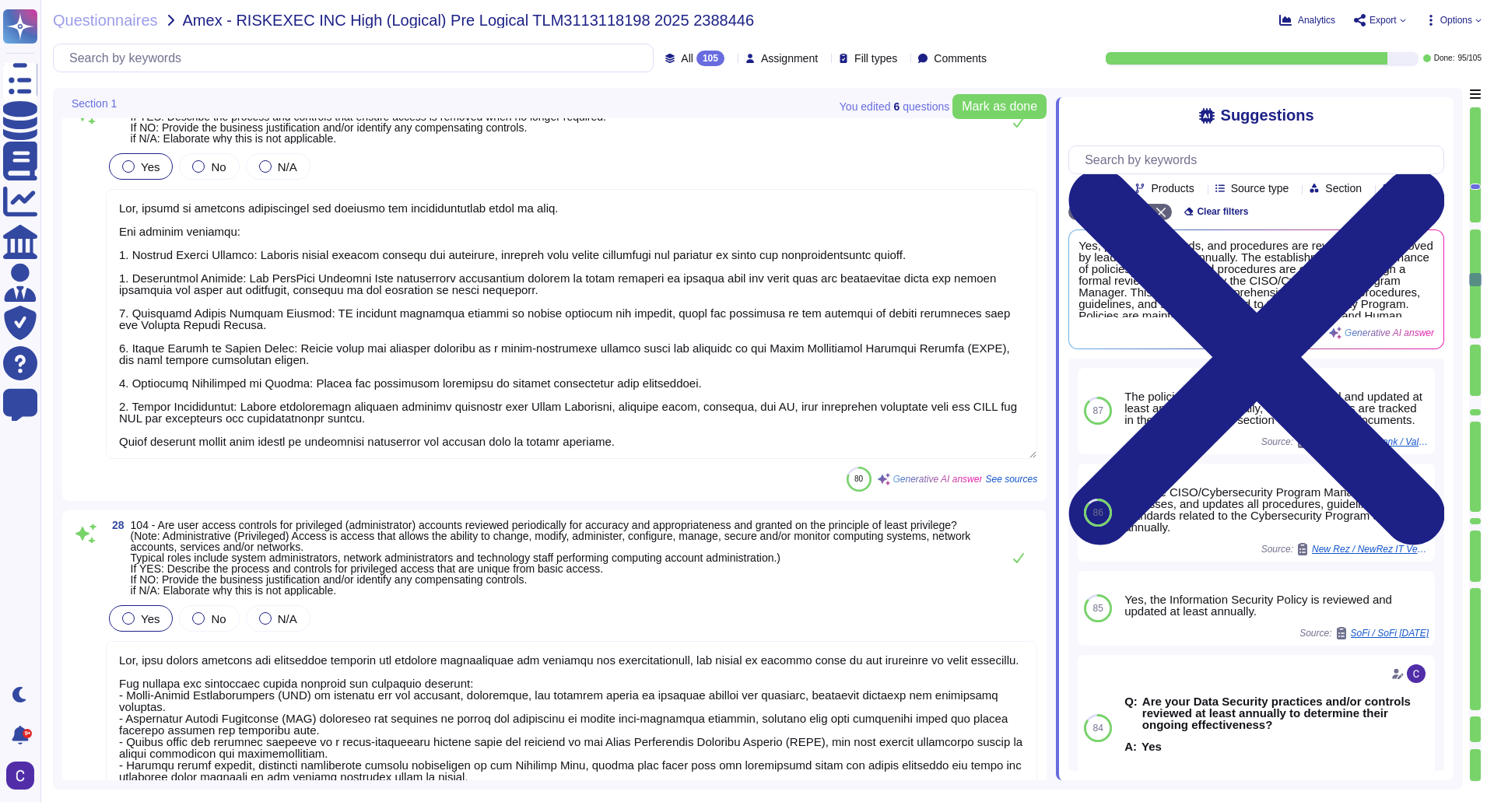
scroll to position [8092, 0]
type textarea "Yes, the strength of the authentication selected and implemented is proportiona…"
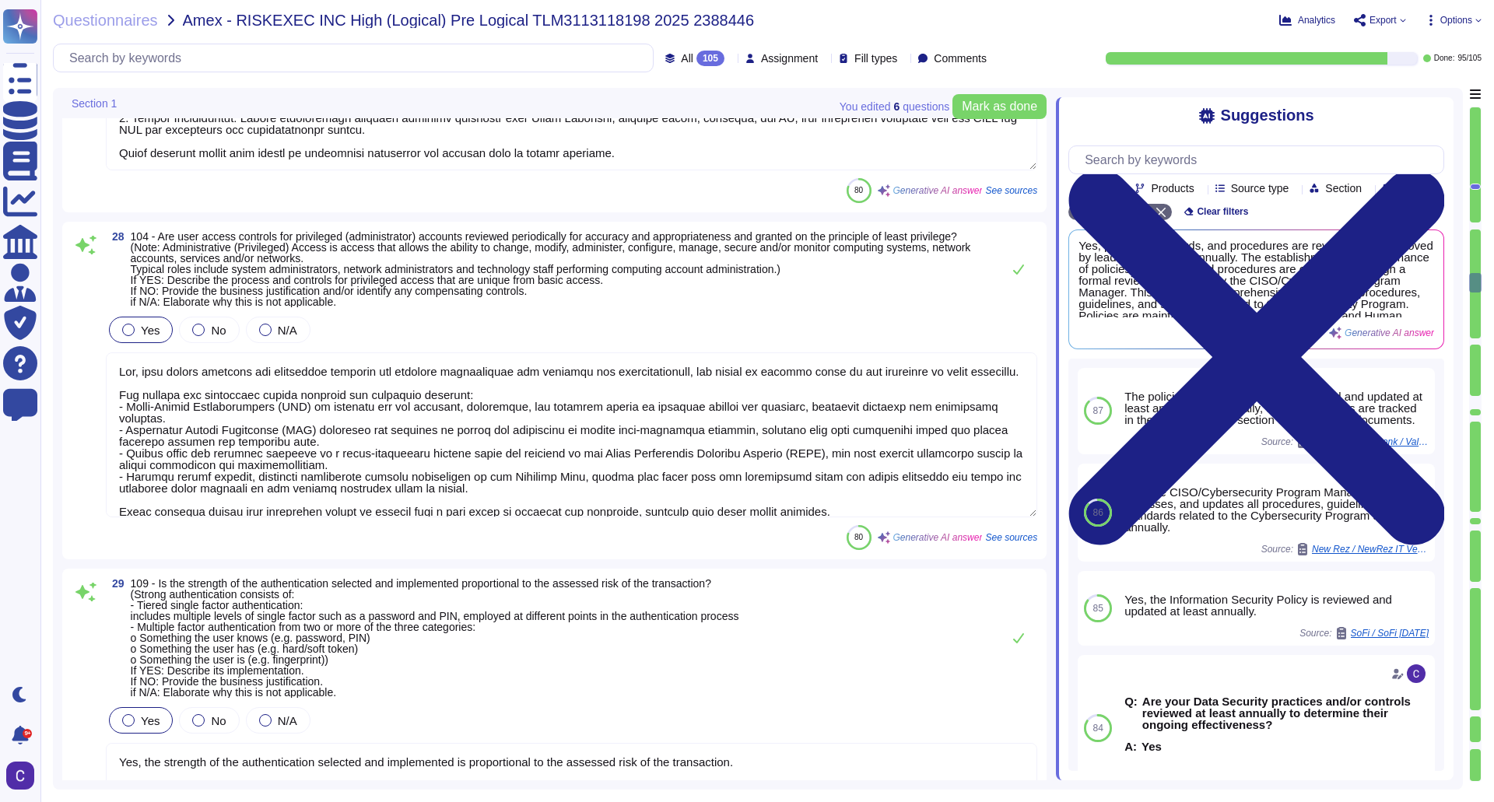
scroll to position [8403, 0]
type textarea "Yes, segregation of duties is documented. The documentation includes the author…"
type textarea "Yes, the process that identifies the controls in place to effectively manage ID…"
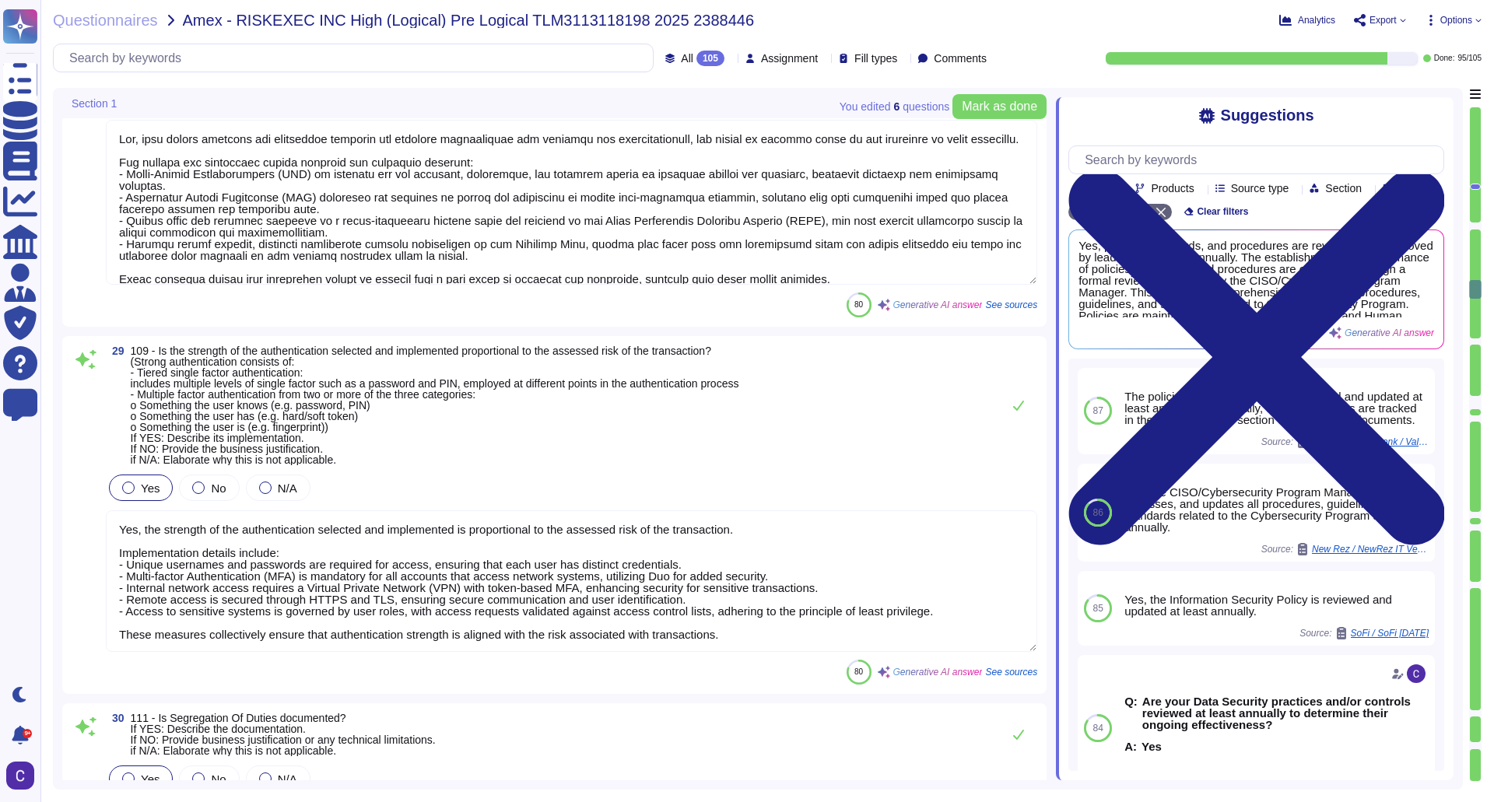
scroll to position [8870, 0]
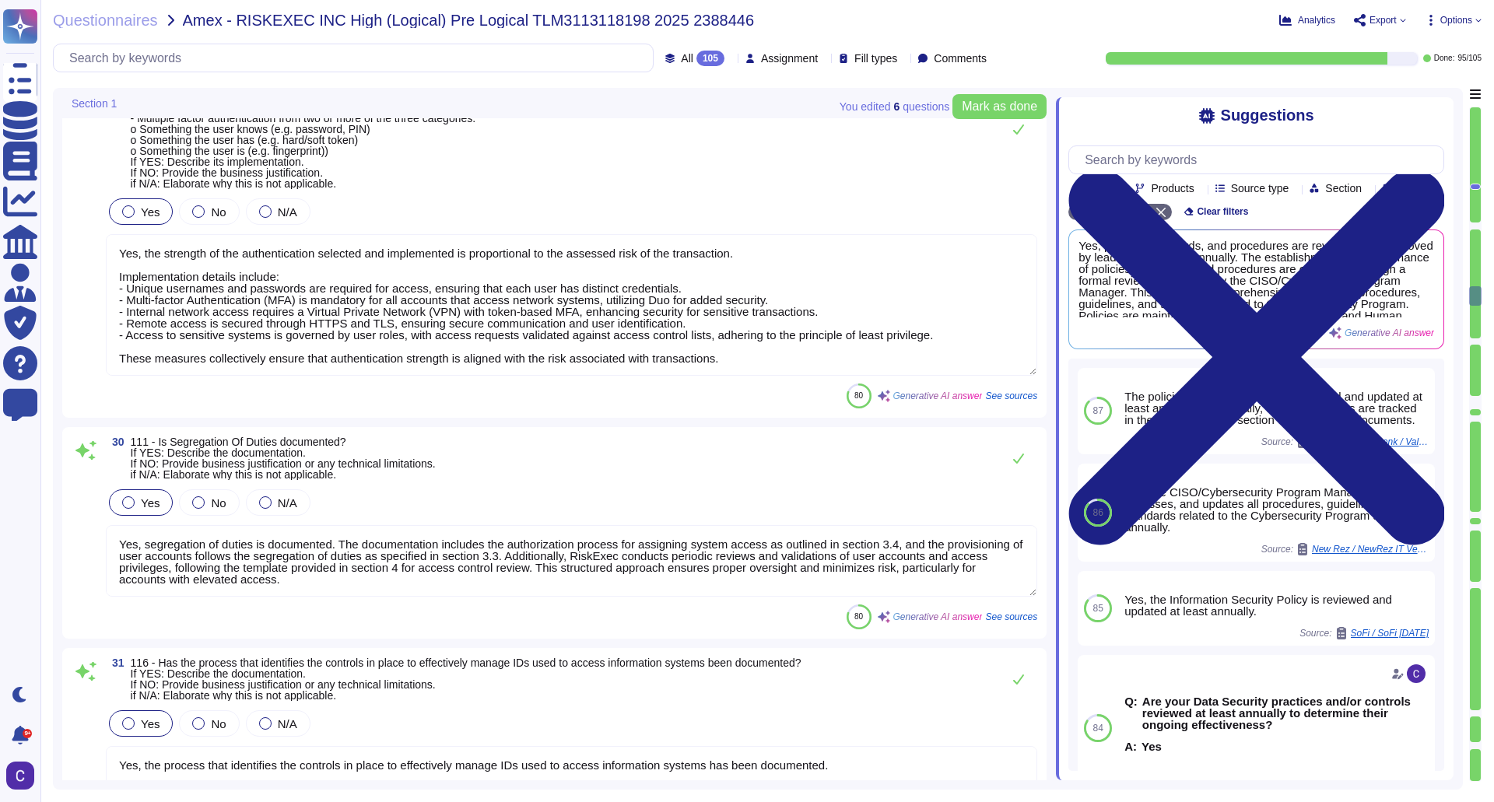
type textarea "Yes, each user ID is associated with a single accountable individual, ensuring …"
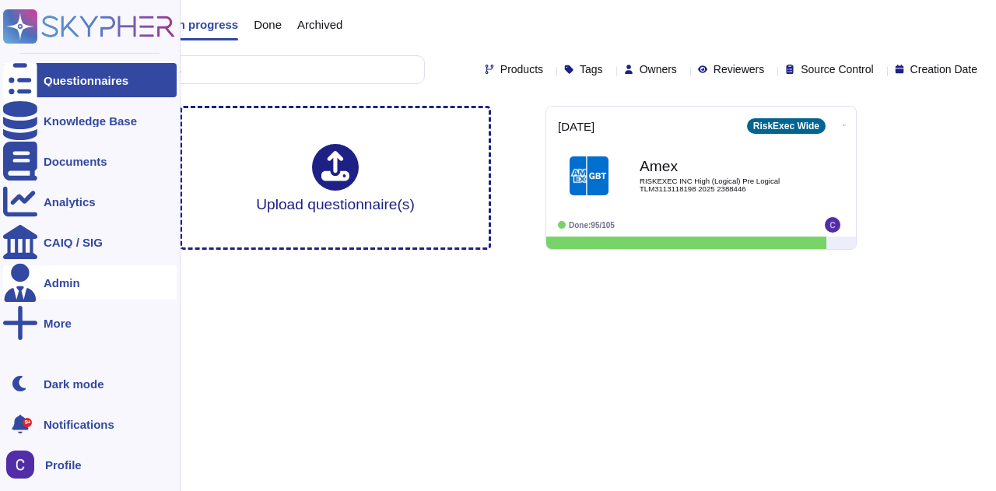
click at [49, 281] on div "Admin" at bounding box center [62, 283] width 37 height 12
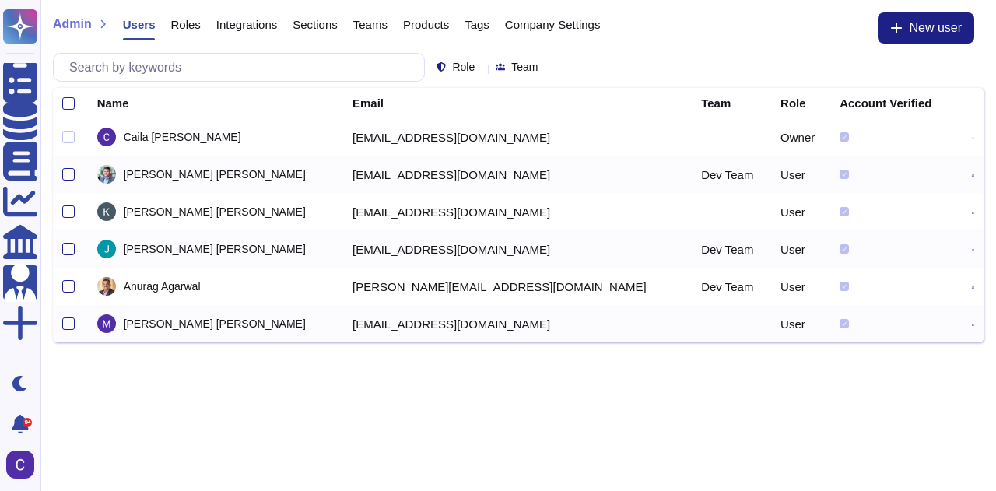
click at [224, 19] on span "Integrations" at bounding box center [246, 25] width 61 height 12
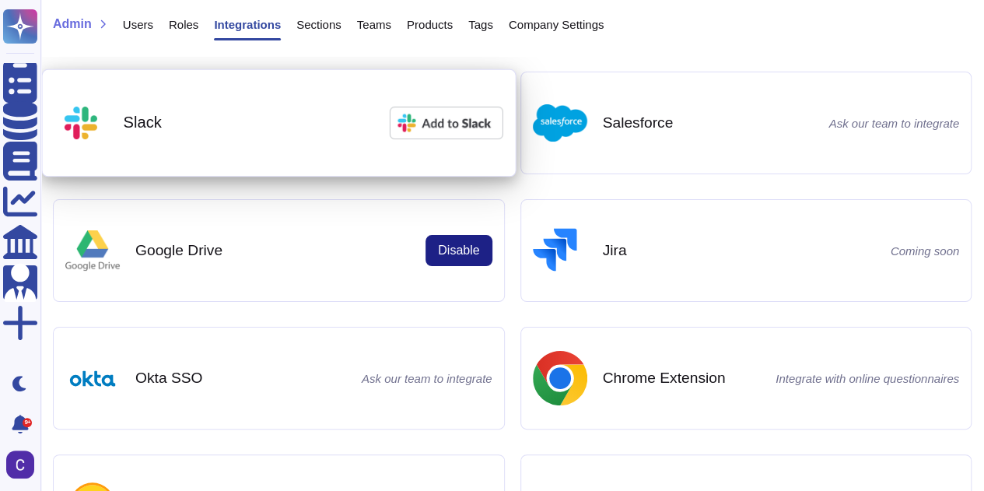
click at [428, 120] on img at bounding box center [446, 123] width 114 height 33
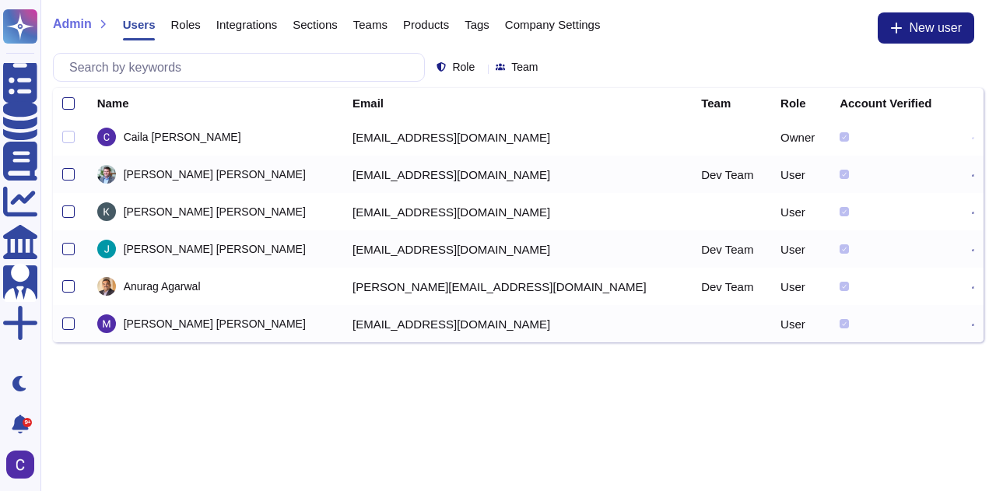
click at [271, 19] on span "Integrations" at bounding box center [246, 25] width 61 height 12
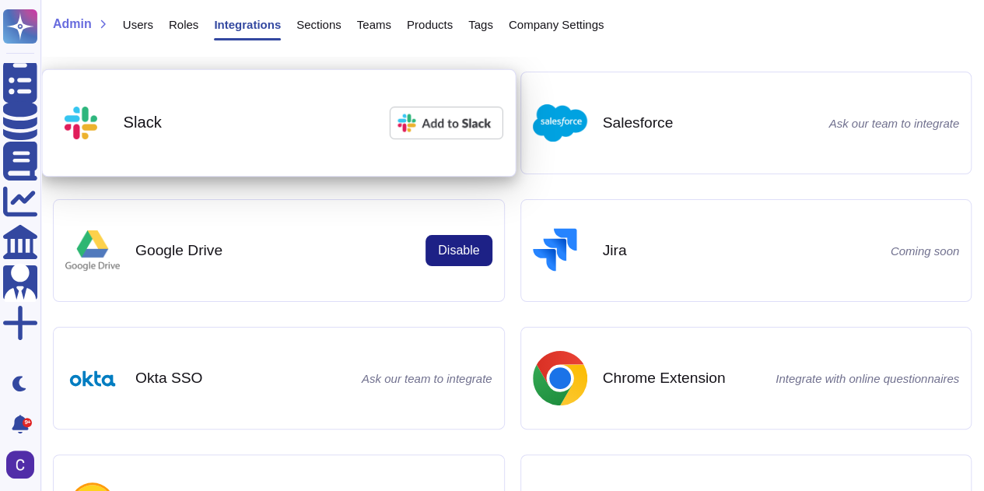
click at [433, 128] on img at bounding box center [446, 123] width 114 height 33
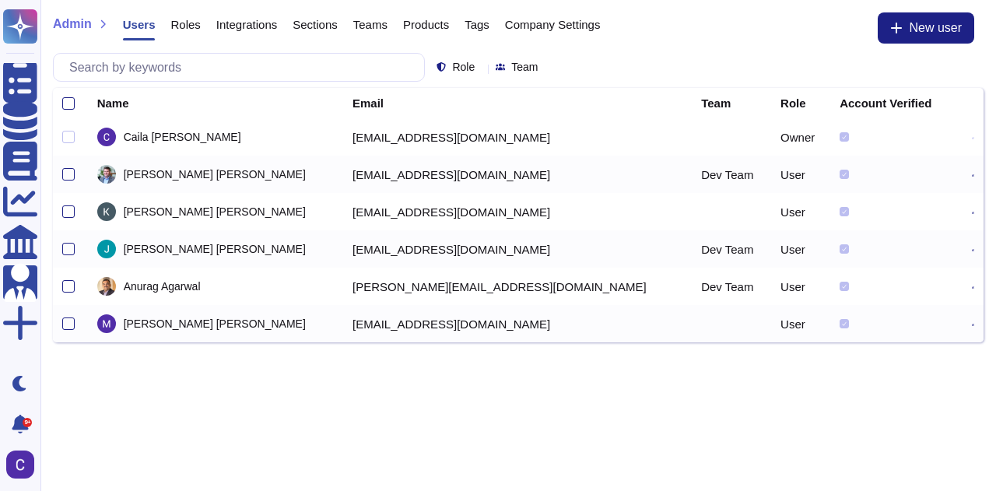
click at [972, 177] on icon at bounding box center [973, 175] width 2 height 2
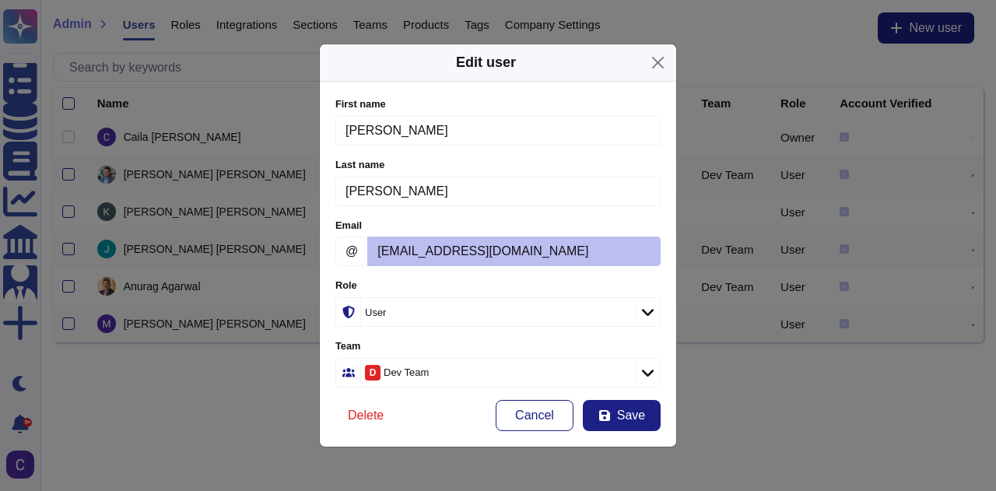
click at [650, 314] on icon at bounding box center [648, 312] width 12 height 16
click at [372, 387] on div "Administrator" at bounding box center [413, 396] width 138 height 35
click at [636, 409] on span "Save" at bounding box center [631, 415] width 28 height 12
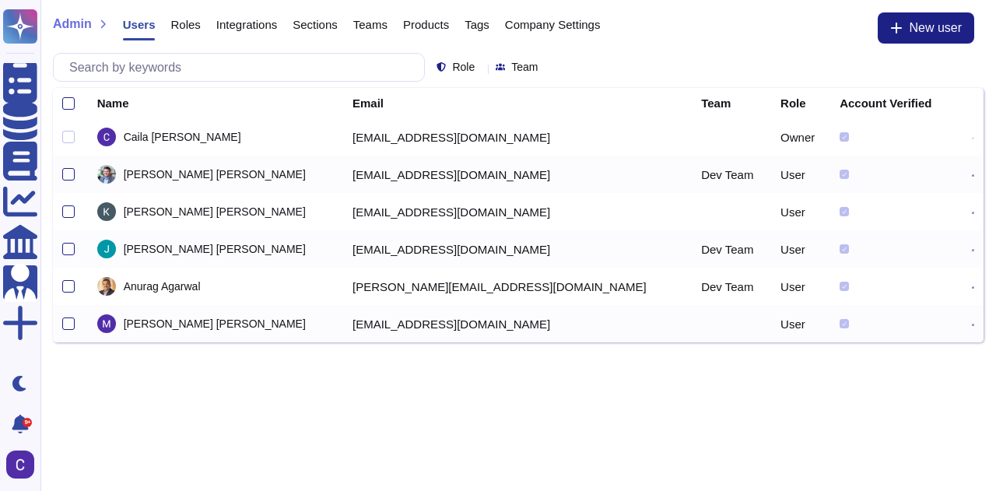
click at [972, 174] on icon at bounding box center [973, 175] width 2 height 2
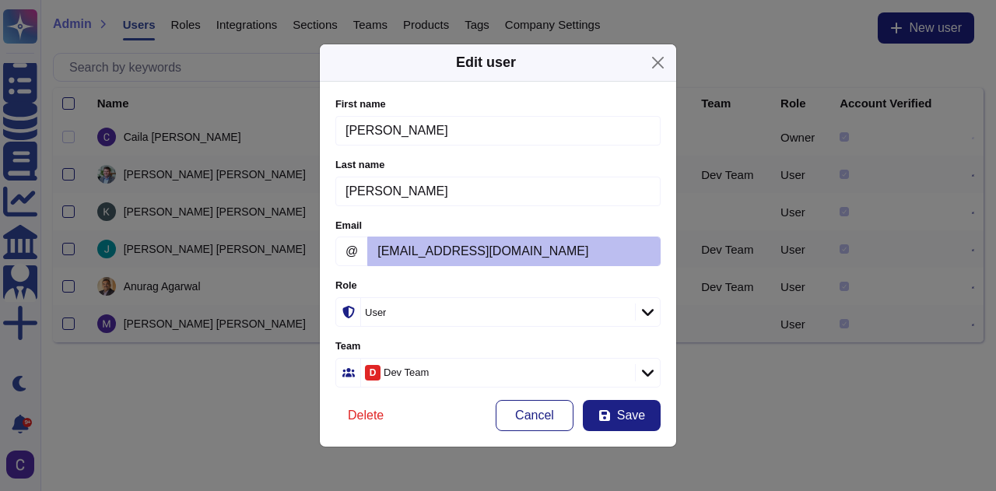
click at [649, 307] on icon at bounding box center [648, 312] width 12 height 16
click at [368, 393] on span "Administrator" at bounding box center [384, 396] width 68 height 14
click at [631, 416] on span "Save" at bounding box center [631, 415] width 28 height 12
